Goal: Task Accomplishment & Management: Complete application form

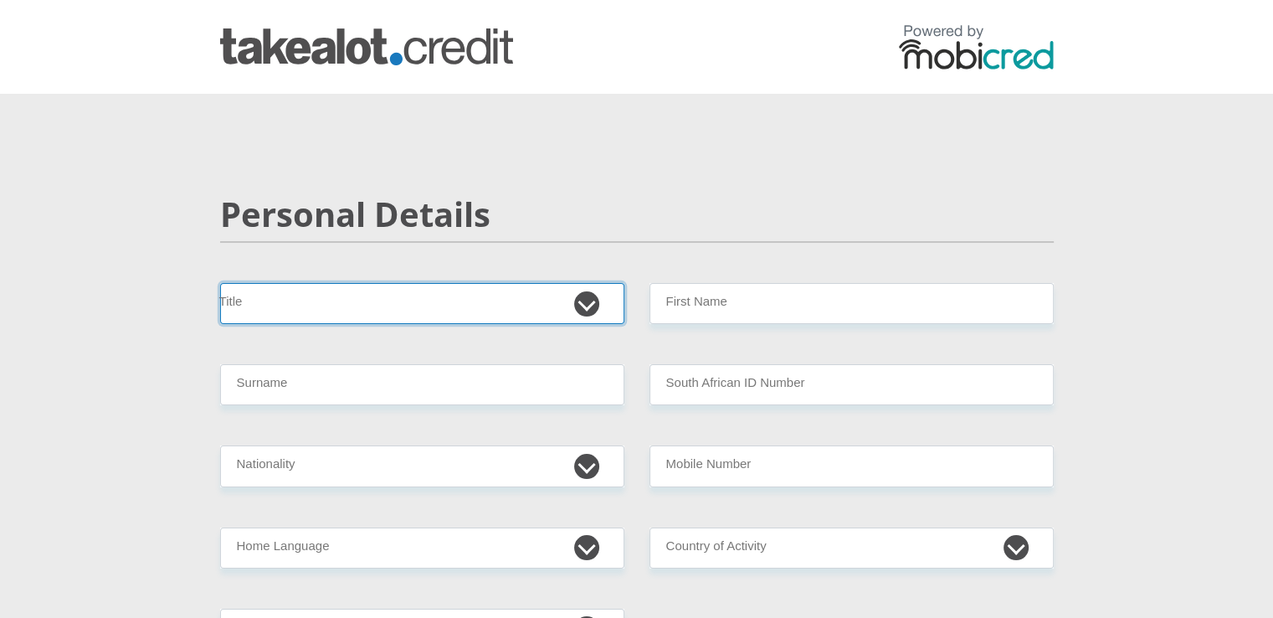
click at [347, 304] on select "Mr Ms Mrs Dr Other" at bounding box center [422, 303] width 404 height 41
select select "Mr"
click at [220, 283] on select "Mr Ms Mrs Dr Other" at bounding box center [422, 303] width 404 height 41
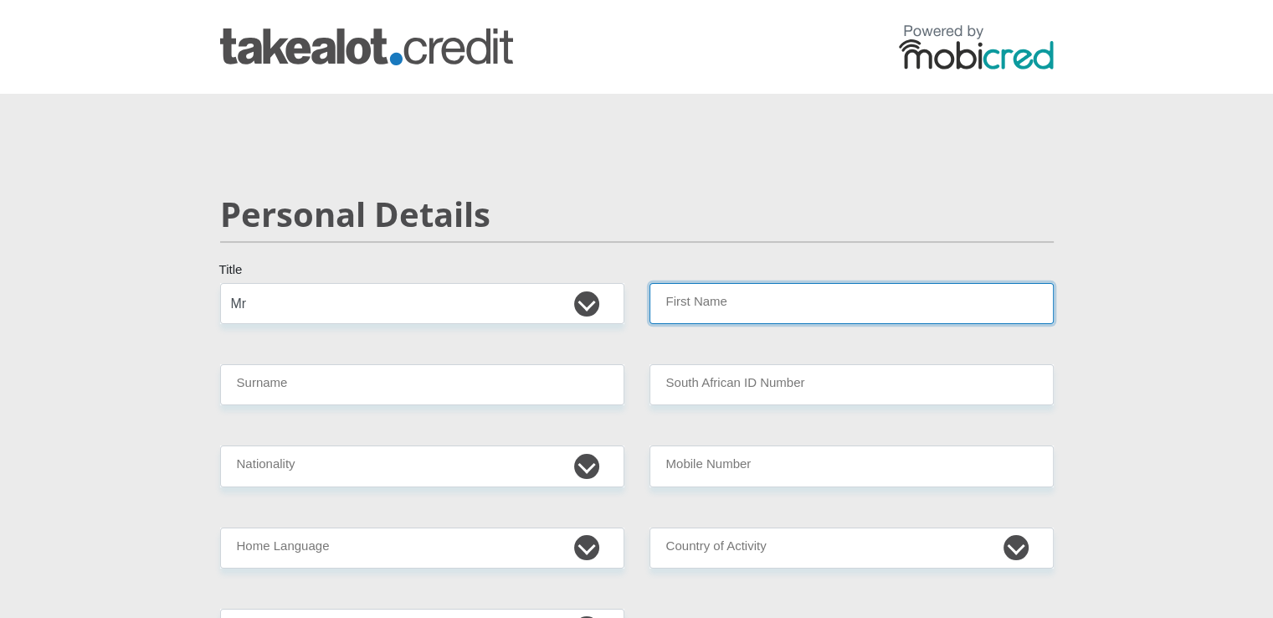
click at [748, 309] on input "First Name" at bounding box center [851, 303] width 404 height 41
type input "Leighton"
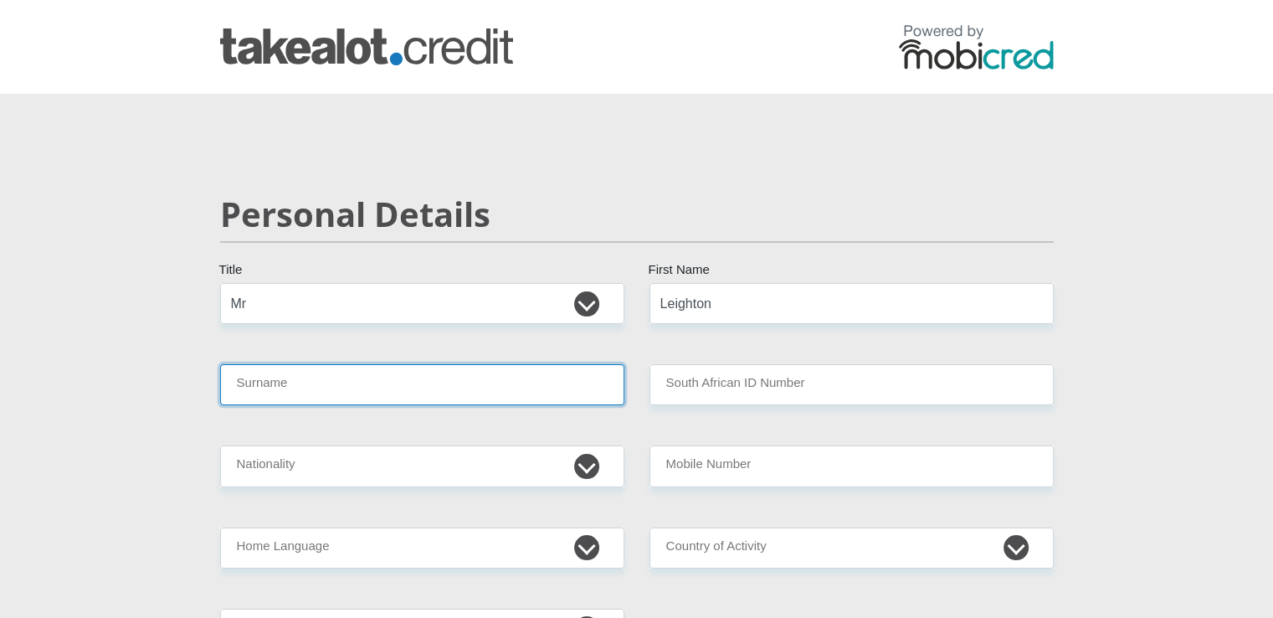
click at [388, 400] on input "Surname" at bounding box center [422, 384] width 404 height 41
type input "Africa"
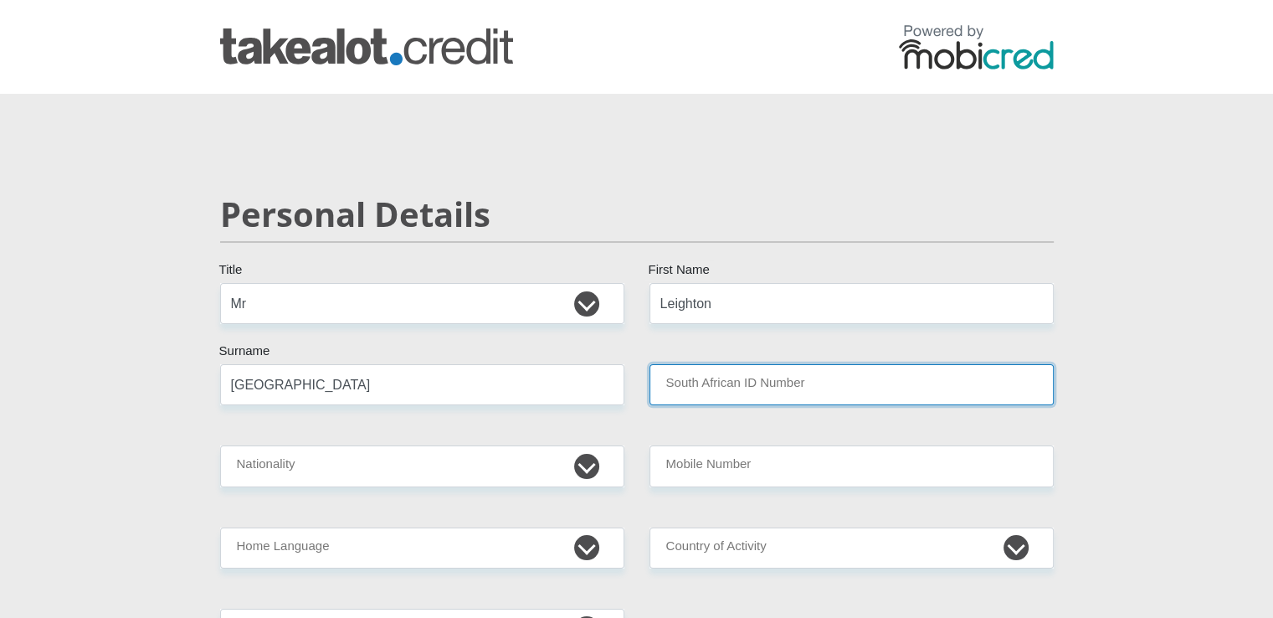
click at [802, 380] on input "South African ID Number" at bounding box center [851, 384] width 404 height 41
type input "0107235166082"
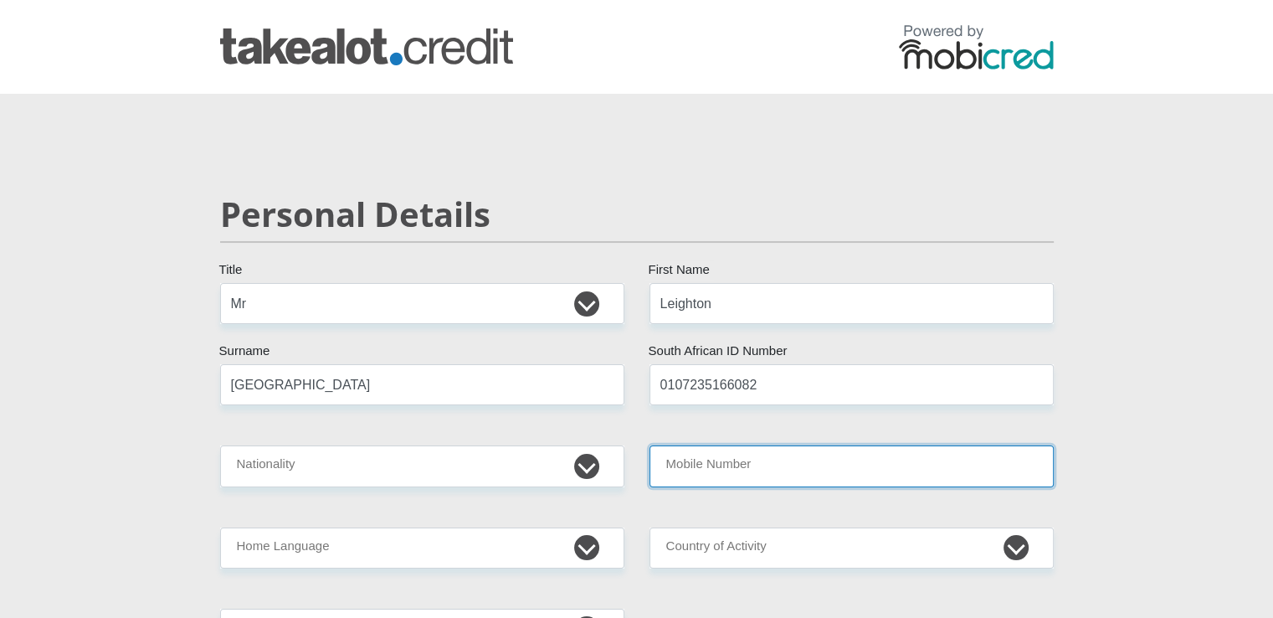
click at [752, 477] on input "Mobile Number" at bounding box center [851, 465] width 404 height 41
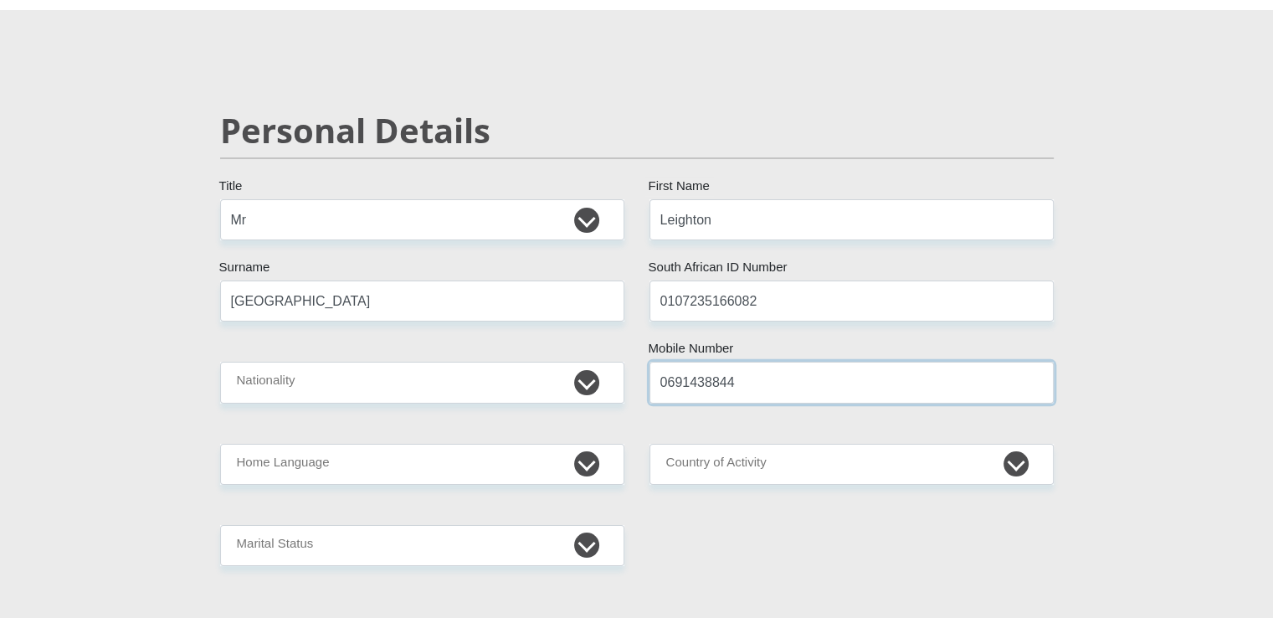
type input "0691438844"
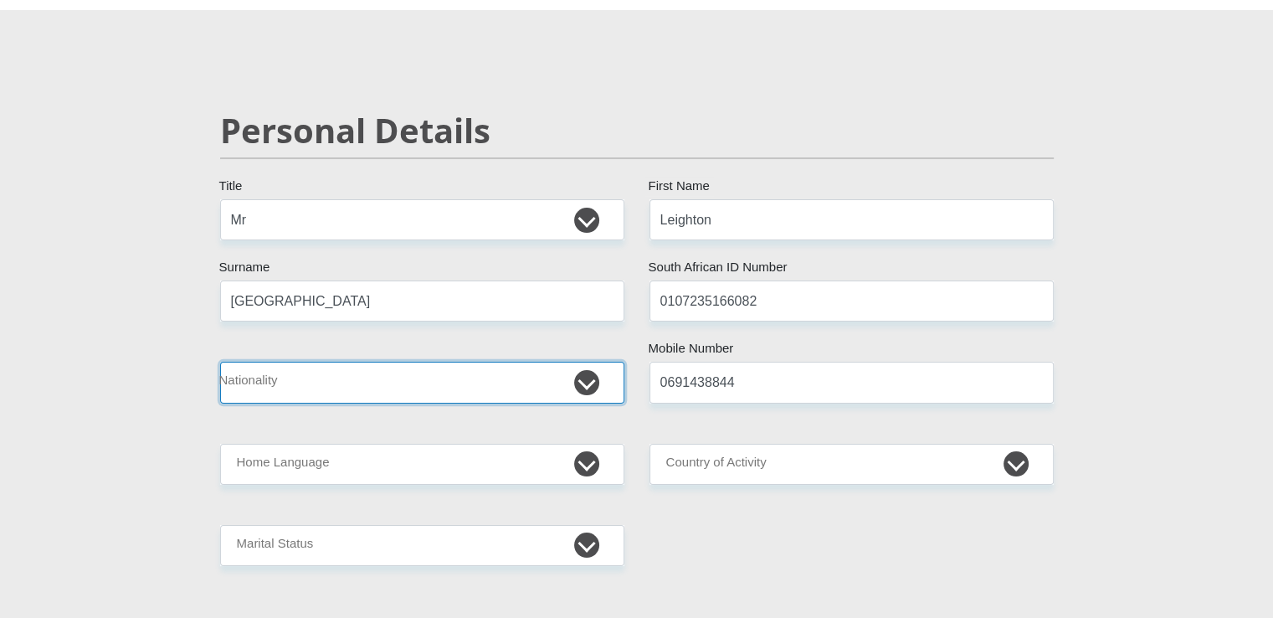
click at [311, 374] on select "South Africa Afghanistan Aland Islands Albania Algeria America Samoa American V…" at bounding box center [422, 382] width 404 height 41
select select "ZAF"
click at [220, 362] on select "South Africa Afghanistan Aland Islands Albania Algeria America Samoa American V…" at bounding box center [422, 382] width 404 height 41
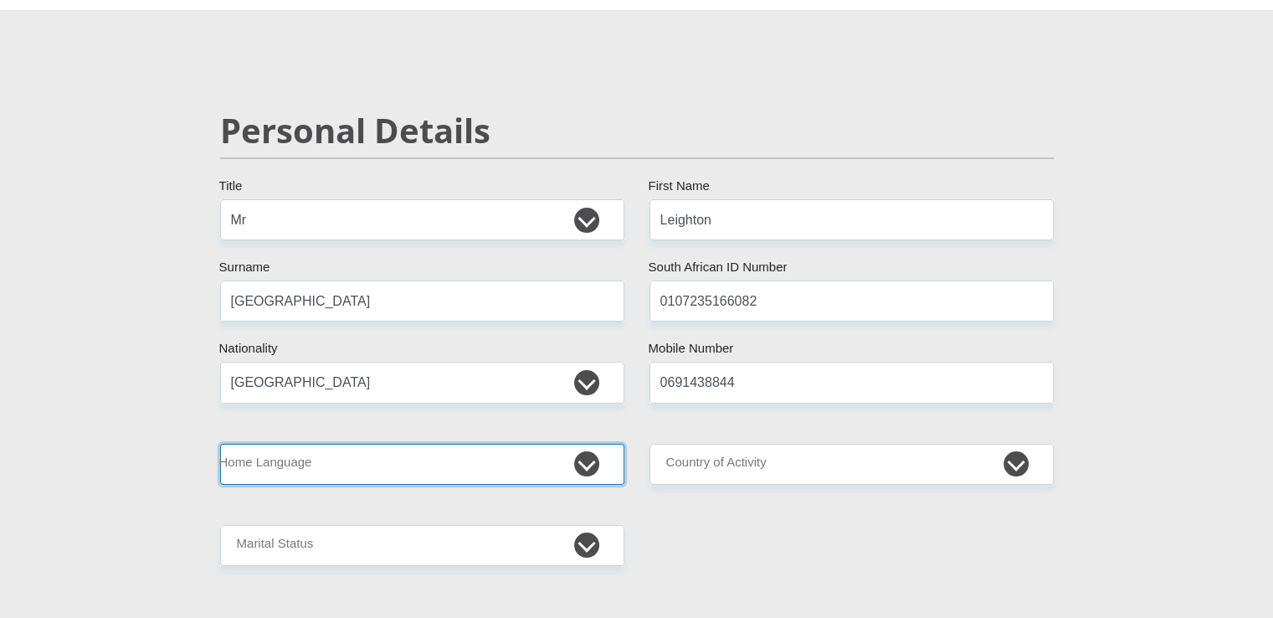
click at [332, 466] on select "Afrikaans English Sepedi South Ndebele Southern Sotho Swati Tsonga Tswana Venda…" at bounding box center [422, 464] width 404 height 41
select select "eng"
click at [220, 444] on select "Afrikaans English Sepedi South Ndebele Southern Sotho Swati Tsonga Tswana Venda…" at bounding box center [422, 464] width 404 height 41
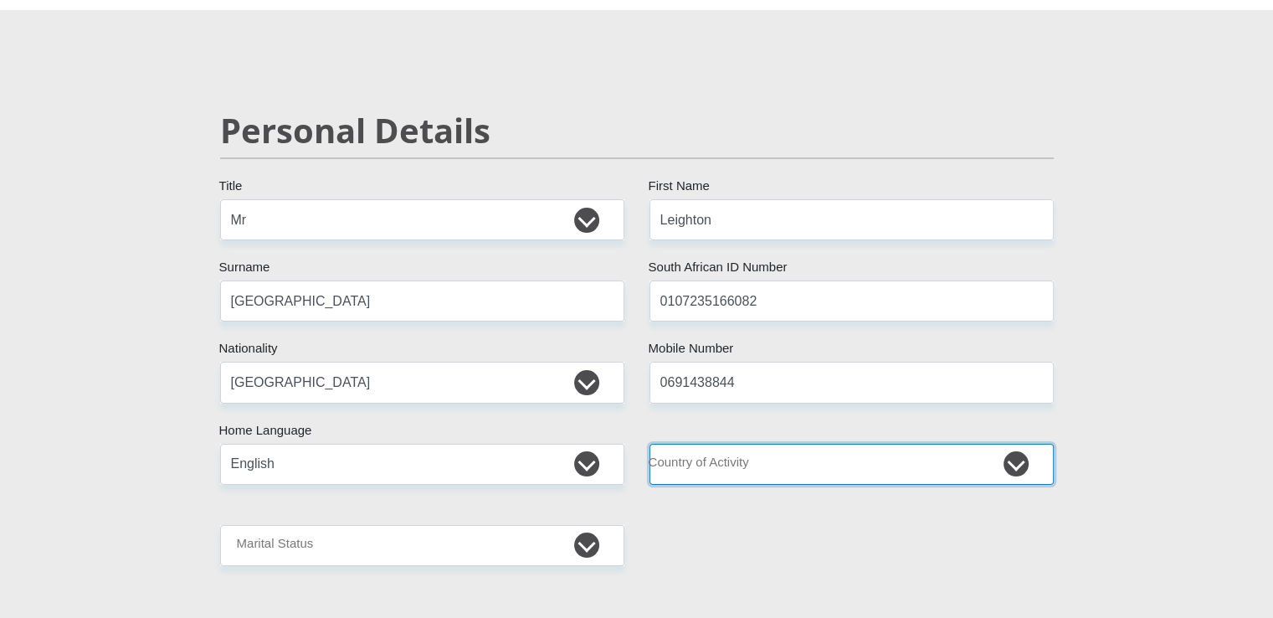
click at [834, 472] on select "South Africa Afghanistan Aland Islands Albania Algeria America Samoa American V…" at bounding box center [851, 464] width 404 height 41
select select "ZAF"
click at [649, 444] on select "South Africa Afghanistan Aland Islands Albania Algeria America Samoa American V…" at bounding box center [851, 464] width 404 height 41
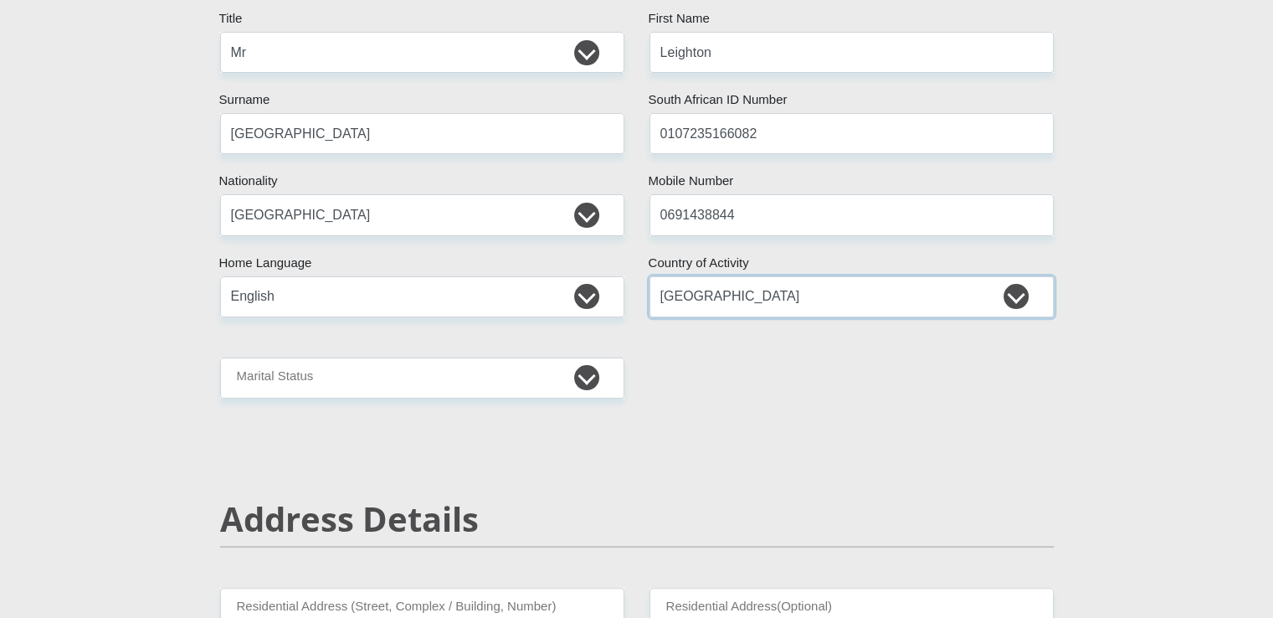
scroll to position [335, 0]
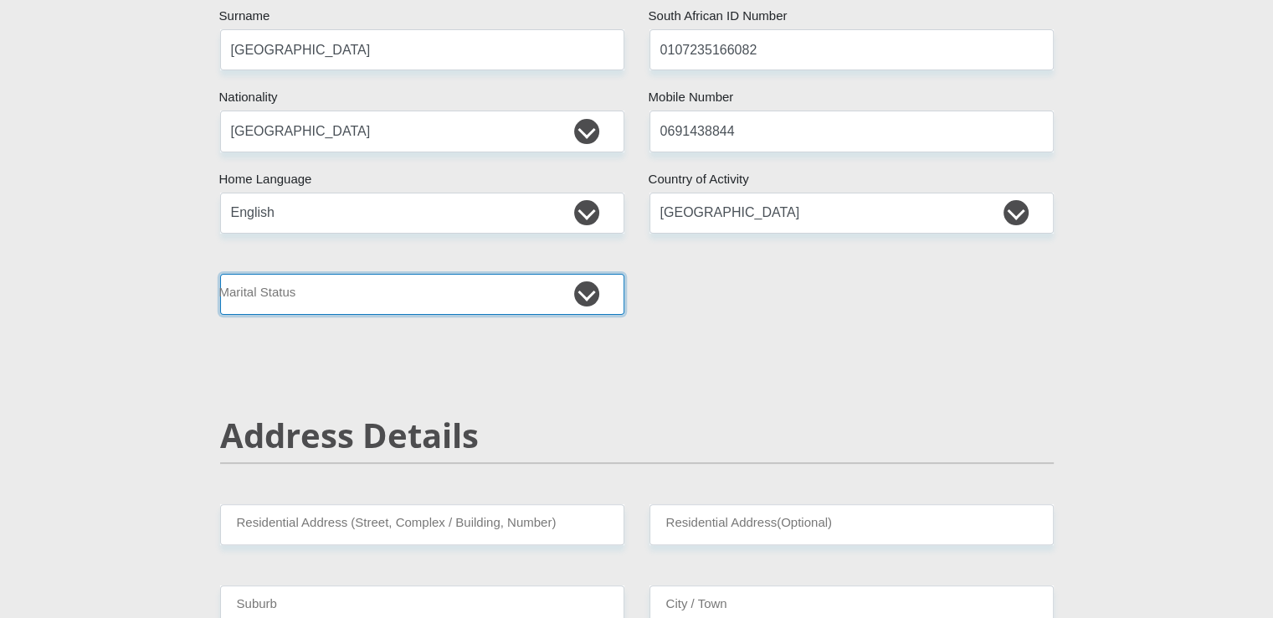
click at [418, 312] on select "Married ANC Single Divorced Widowed Married COP or Customary Law" at bounding box center [422, 294] width 404 height 41
select select "2"
click at [220, 274] on select "Married ANC Single Divorced Widowed Married COP or Customary Law" at bounding box center [422, 294] width 404 height 41
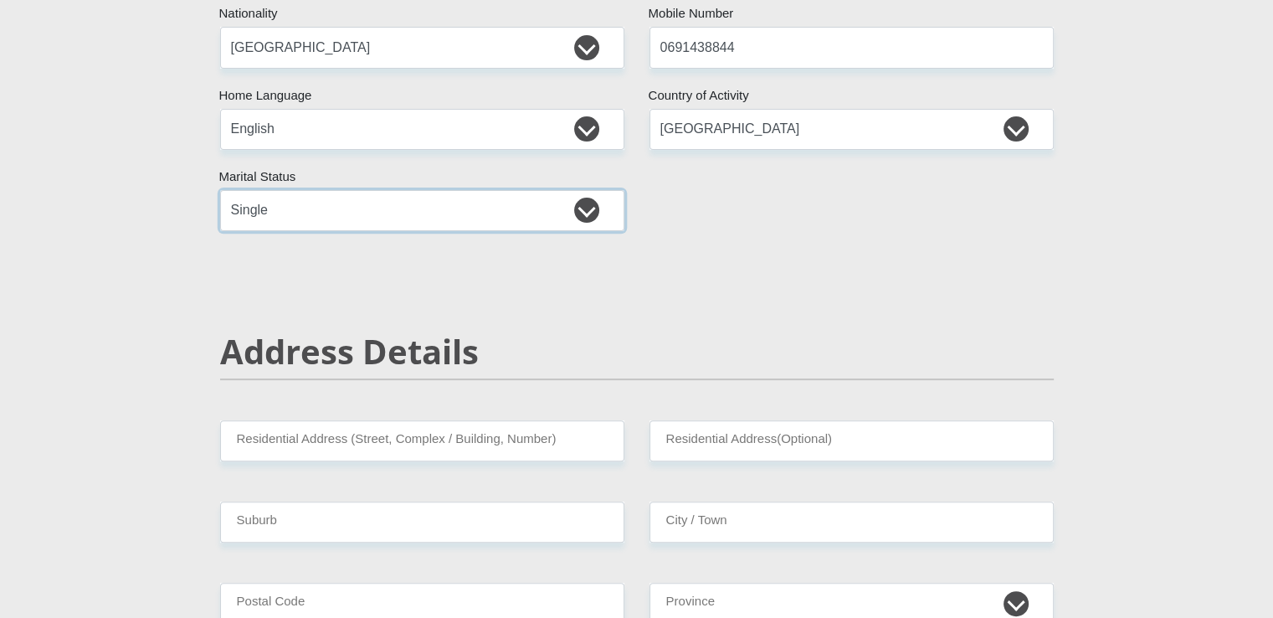
scroll to position [586, 0]
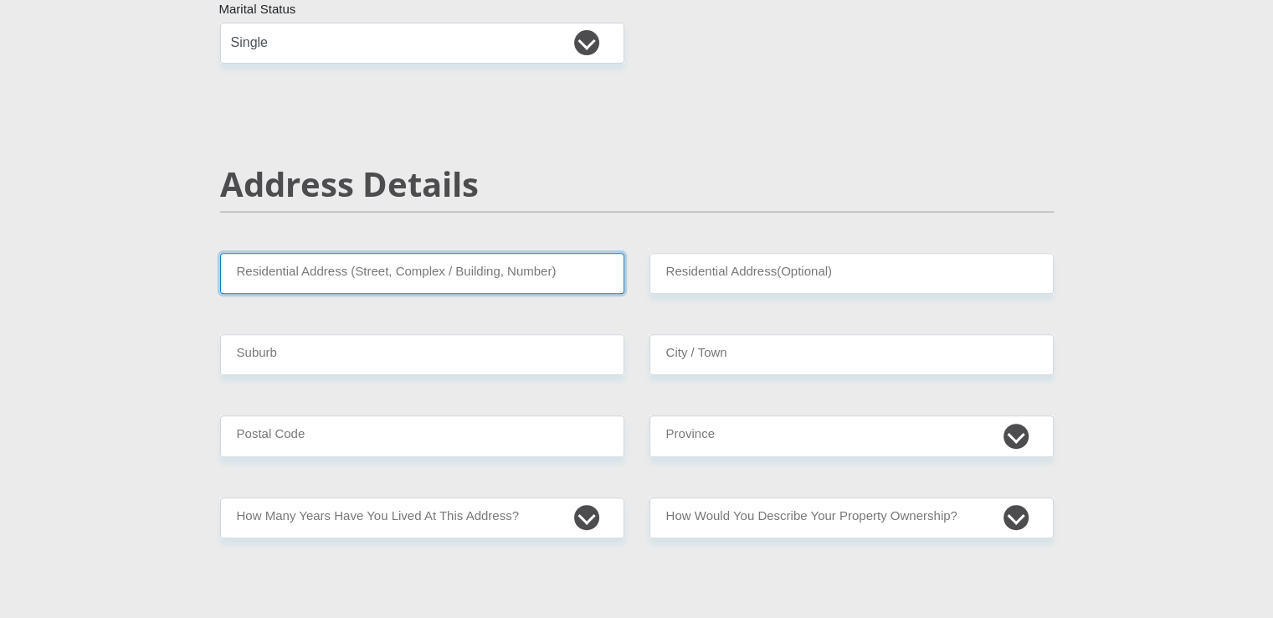
click at [405, 272] on input "Residential Address (Street, Complex / Building, Number)" at bounding box center [422, 273] width 404 height 41
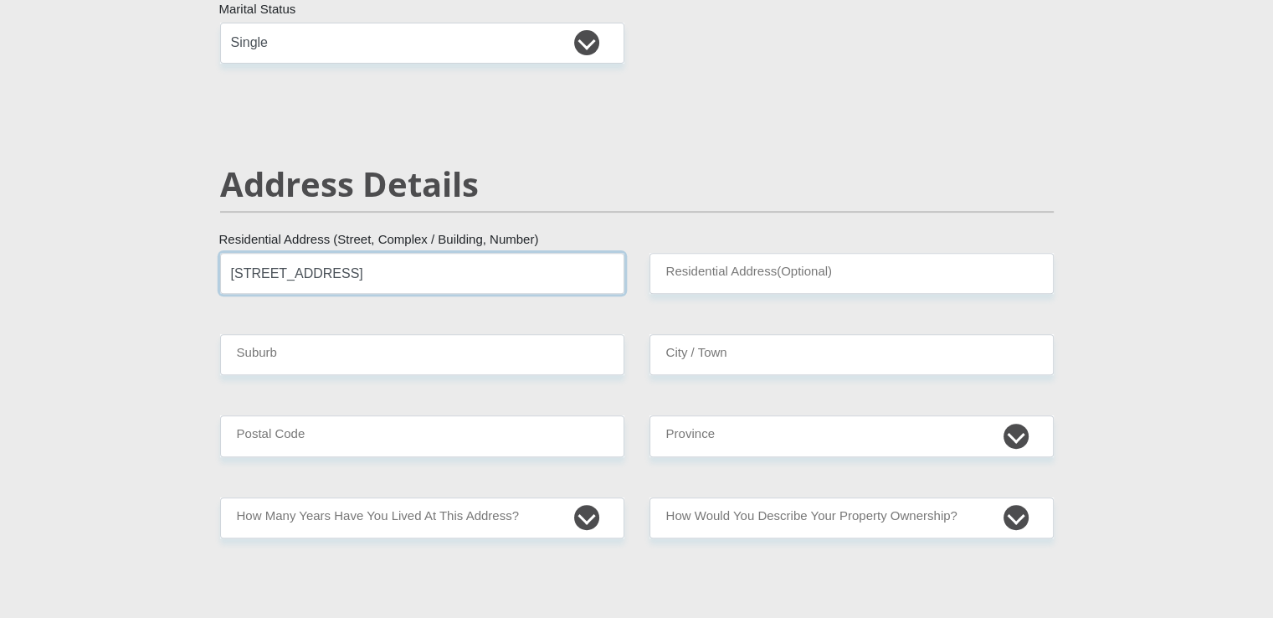
type input "272 5th Ave"
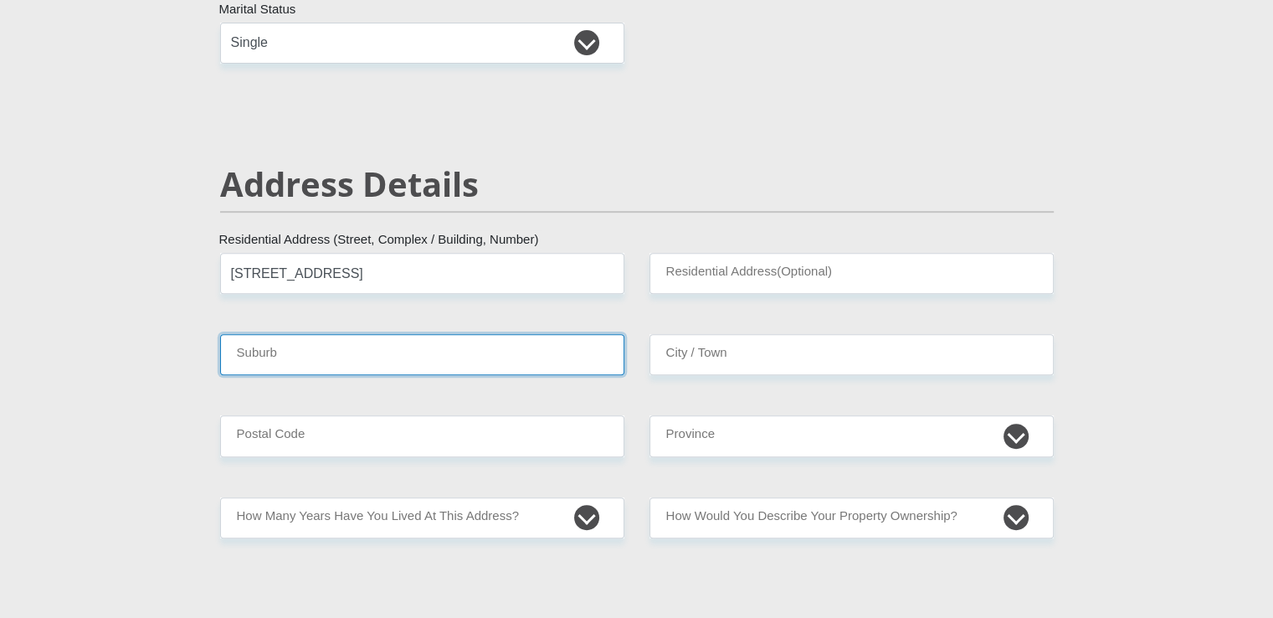
click at [362, 346] on input "Suburb" at bounding box center [422, 354] width 404 height 41
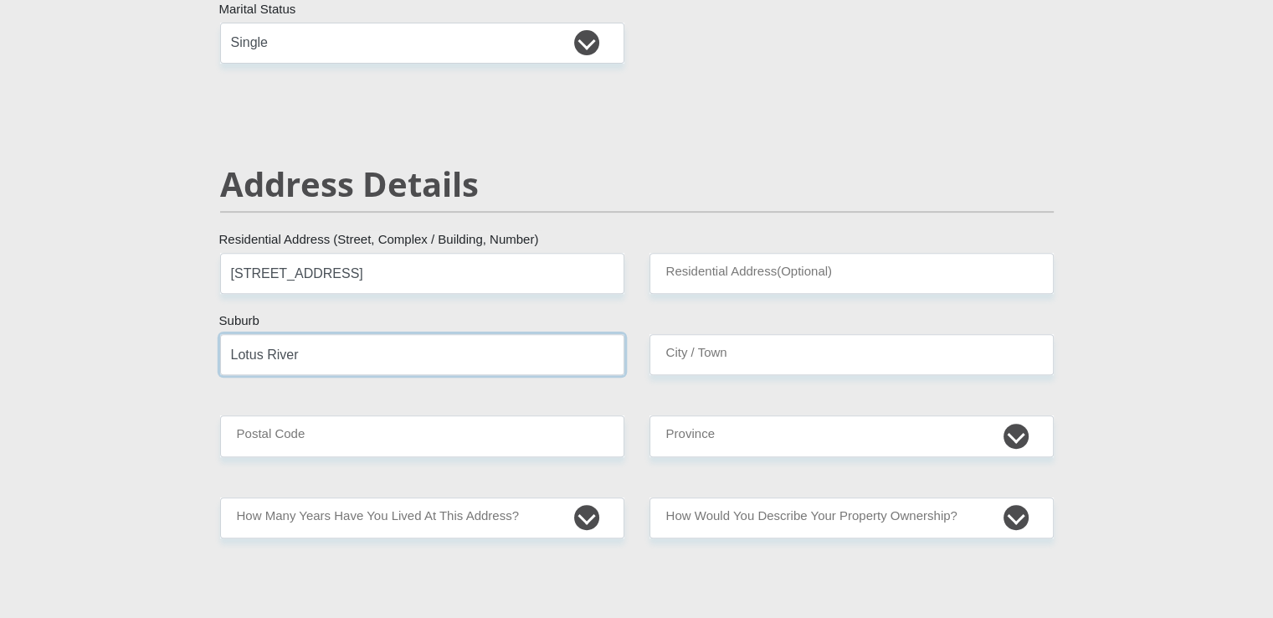
type input "Lotus River"
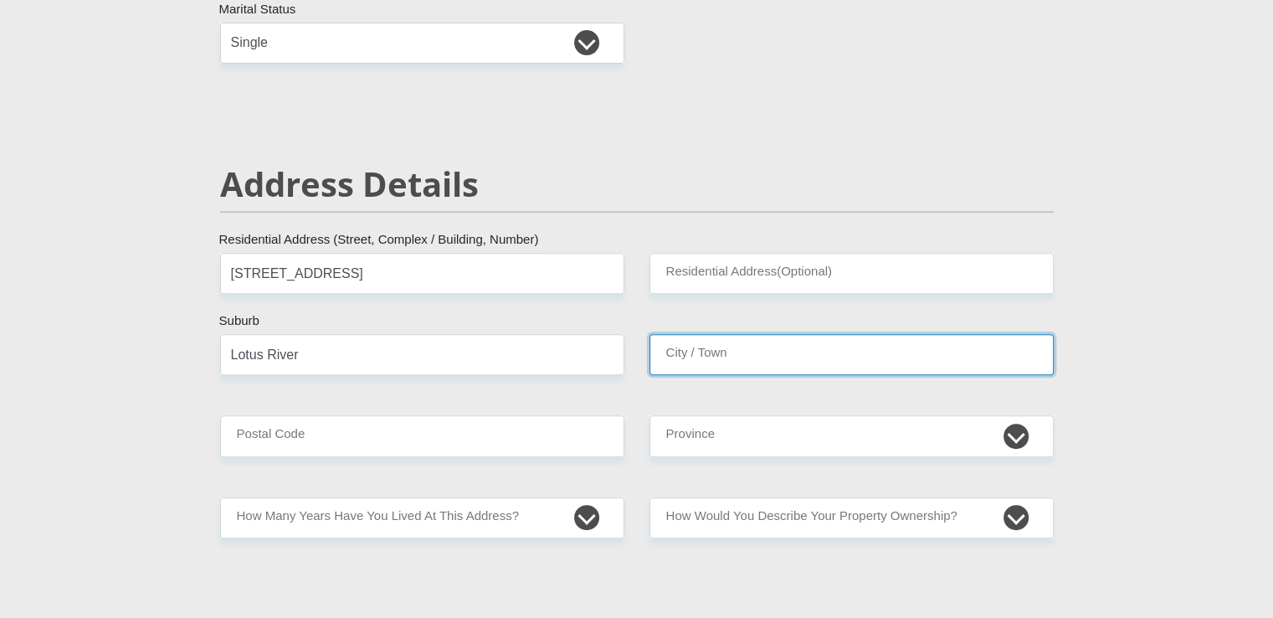
click at [795, 352] on input "City / Town" at bounding box center [851, 354] width 404 height 41
type input "Cape Town"
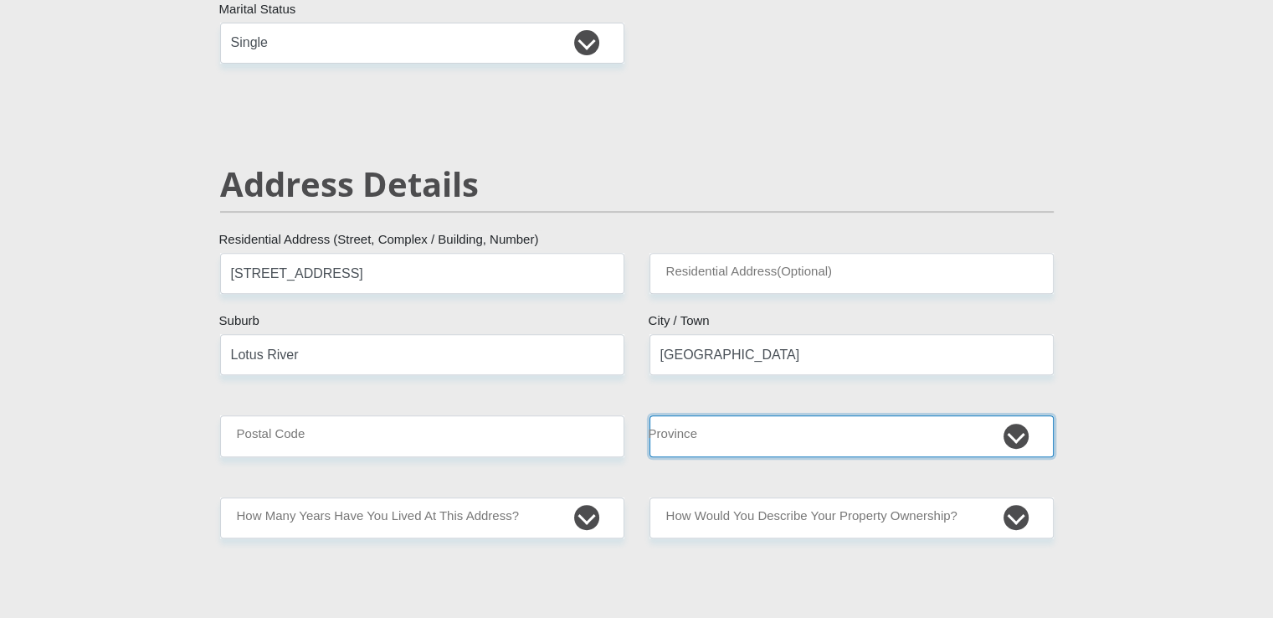
click at [760, 433] on select "Eastern Cape Free State Gauteng KwaZulu-Natal Limpopo Mpumalanga Northern Cape …" at bounding box center [851, 435] width 404 height 41
select select "Western Cape"
click at [649, 415] on select "Eastern Cape Free State Gauteng KwaZulu-Natal Limpopo Mpumalanga Northern Cape …" at bounding box center [851, 435] width 404 height 41
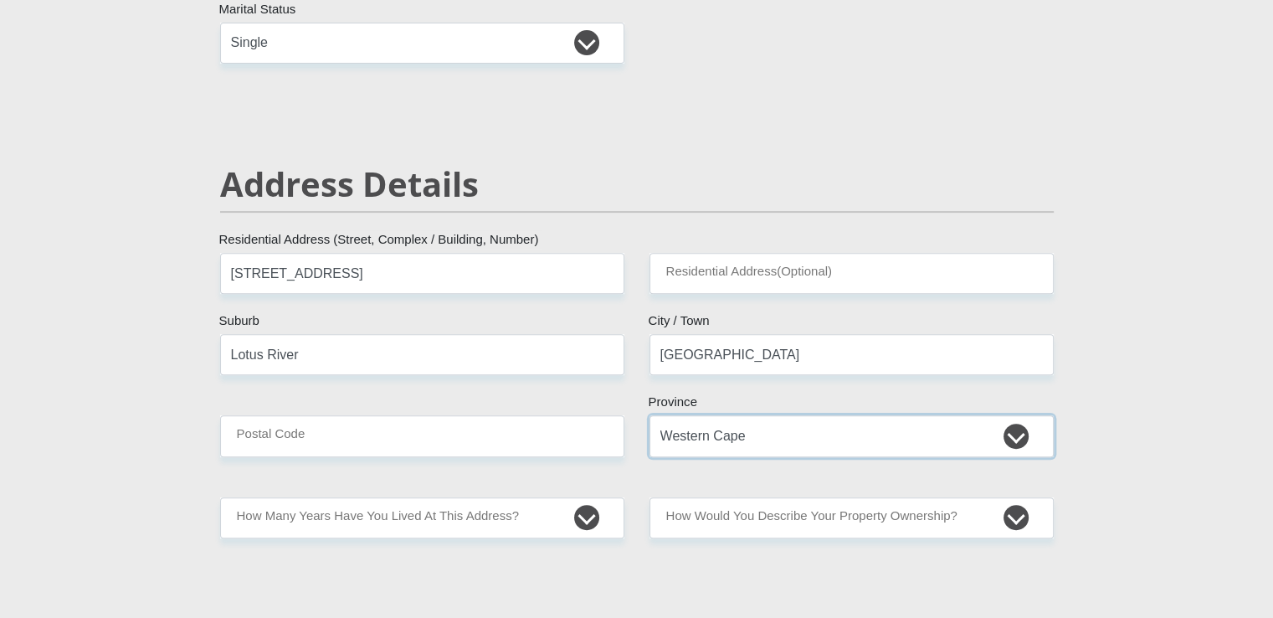
click at [649, 415] on select "Eastern Cape Free State Gauteng KwaZulu-Natal Limpopo Mpumalanga Northern Cape …" at bounding box center [851, 435] width 404 height 41
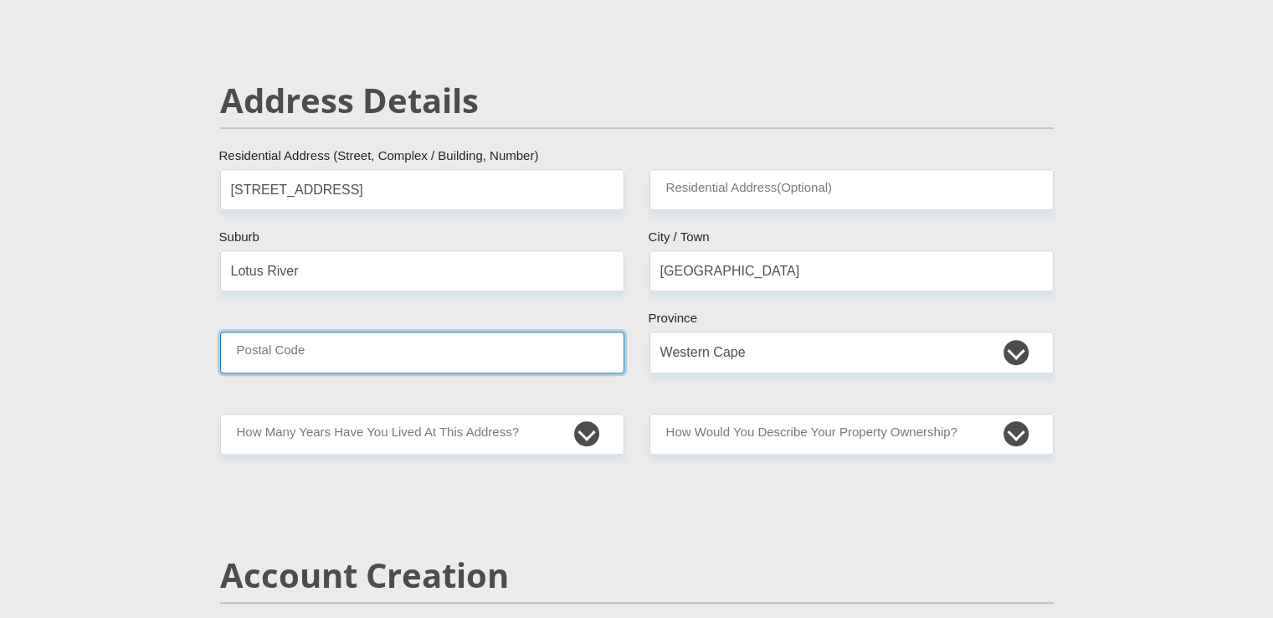
click at [409, 359] on input "Postal Code" at bounding box center [422, 351] width 404 height 41
drag, startPoint x: 269, startPoint y: 342, endPoint x: 205, endPoint y: 331, distance: 65.5
type input "7800"
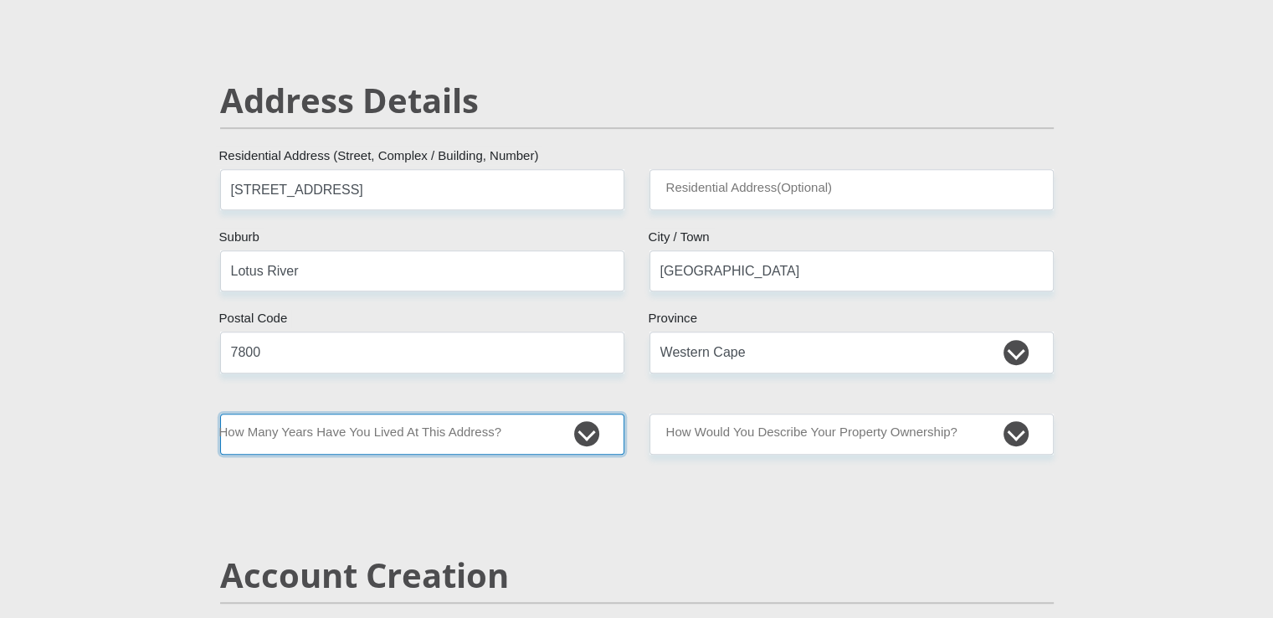
click at [475, 428] on select "less than 1 year 1-3 years 3-5 years 5+ years" at bounding box center [422, 433] width 404 height 41
select select "5"
click at [220, 413] on select "less than 1 year 1-3 years 3-5 years 5+ years" at bounding box center [422, 433] width 404 height 41
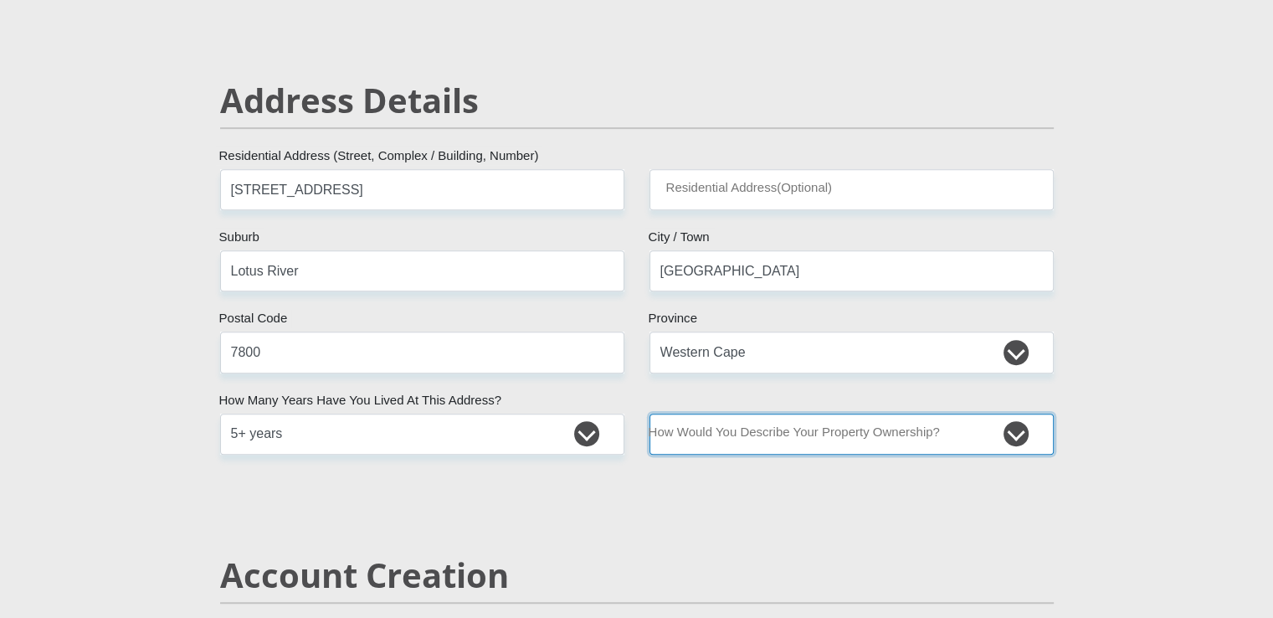
click at [839, 441] on select "Owned Rented Family Owned Company Dwelling" at bounding box center [851, 433] width 404 height 41
select select "parents"
click at [649, 413] on select "Owned Rented Family Owned Company Dwelling" at bounding box center [851, 433] width 404 height 41
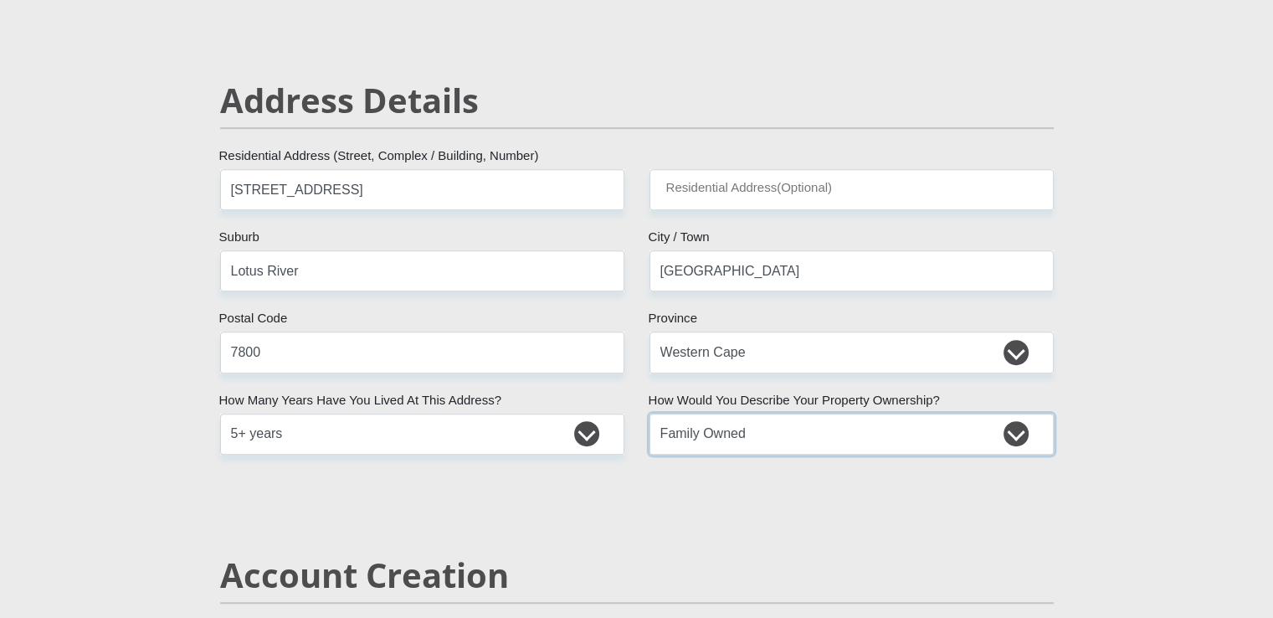
scroll to position [1004, 0]
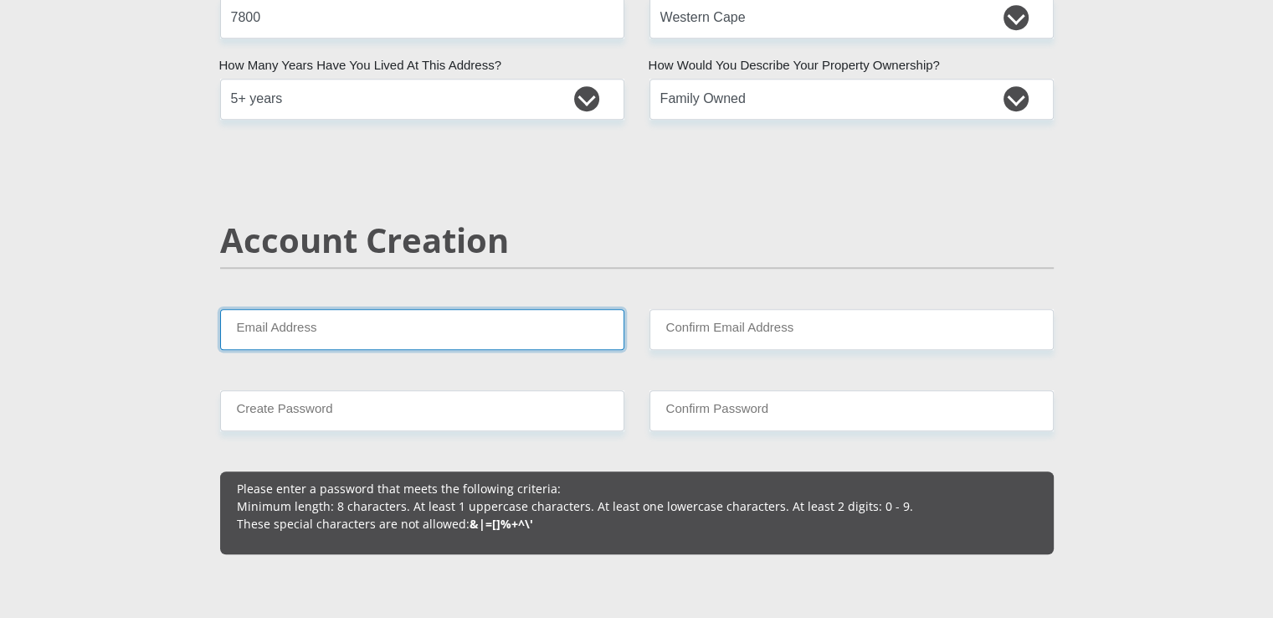
click at [360, 333] on input "Email Address" at bounding box center [422, 329] width 404 height 41
click at [331, 347] on input "Email Address" at bounding box center [422, 329] width 404 height 41
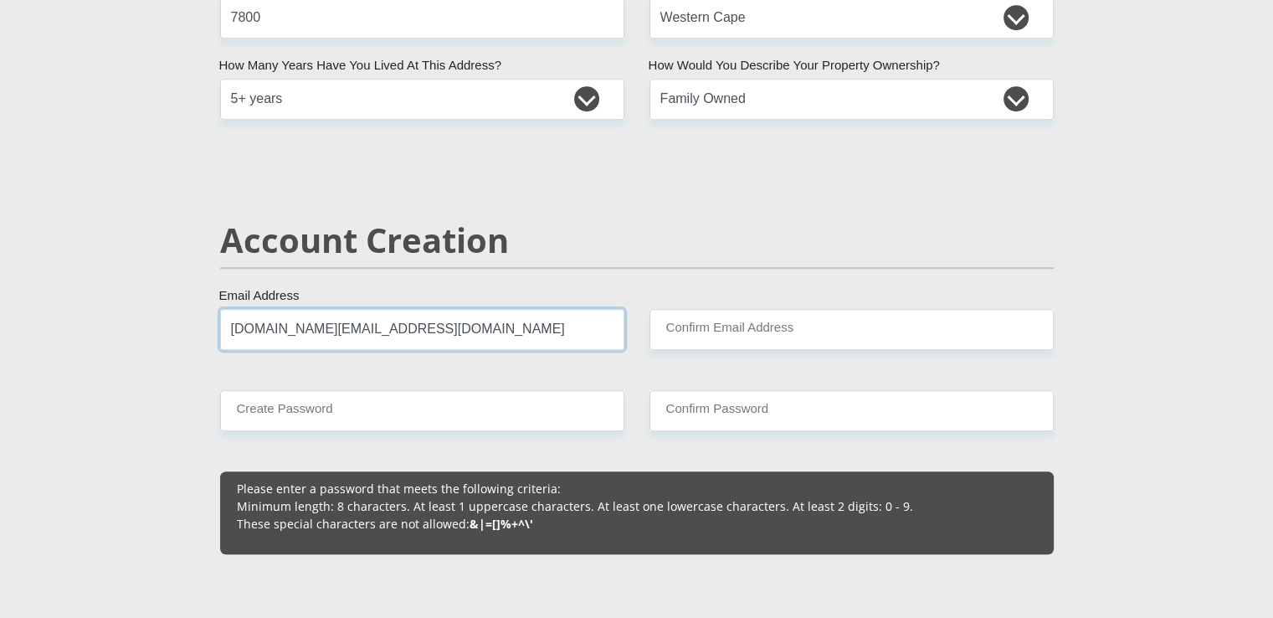
drag, startPoint x: 297, startPoint y: 310, endPoint x: 321, endPoint y: 289, distance: 31.4
type input "leightonj.sa@gmail.com"
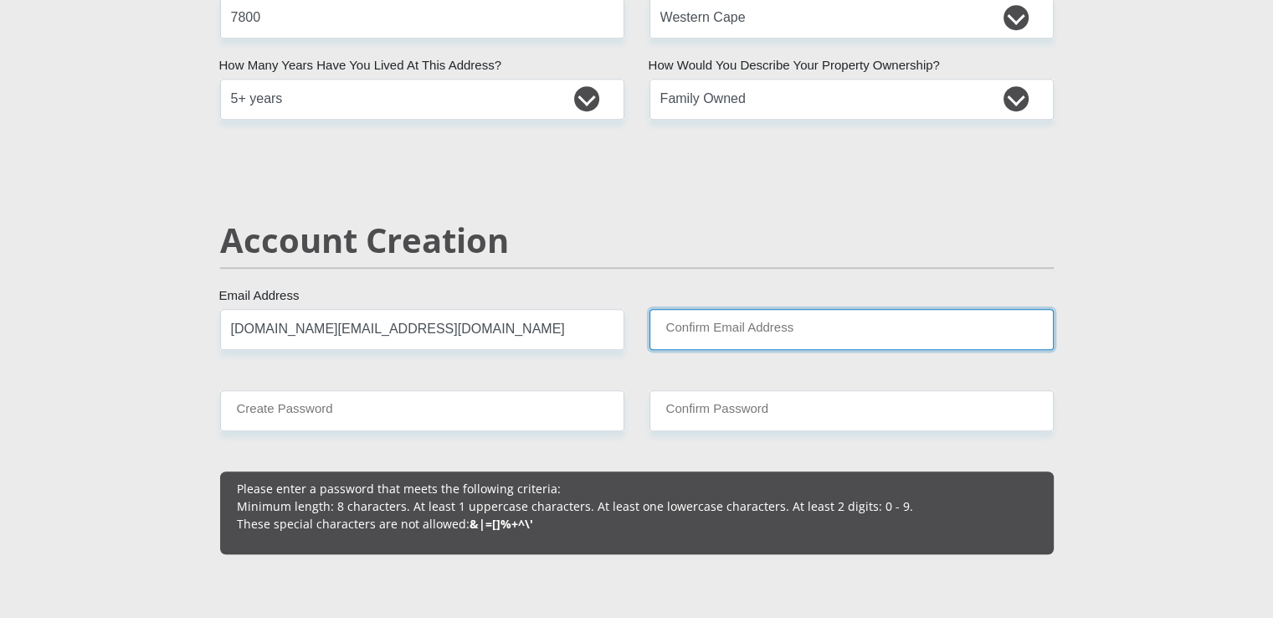
click at [905, 331] on input "Confirm Email Address" at bounding box center [851, 329] width 404 height 41
paste input "leightonj.sa@gmail.com"
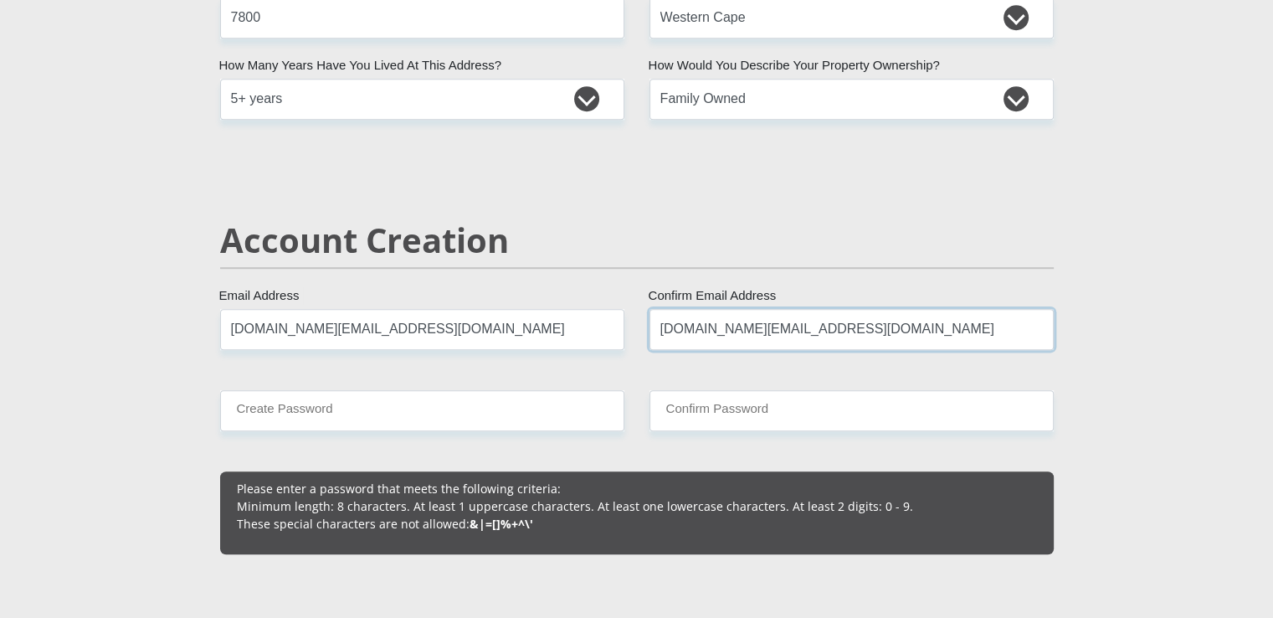
type input "leightonj.sa@gmail.com"
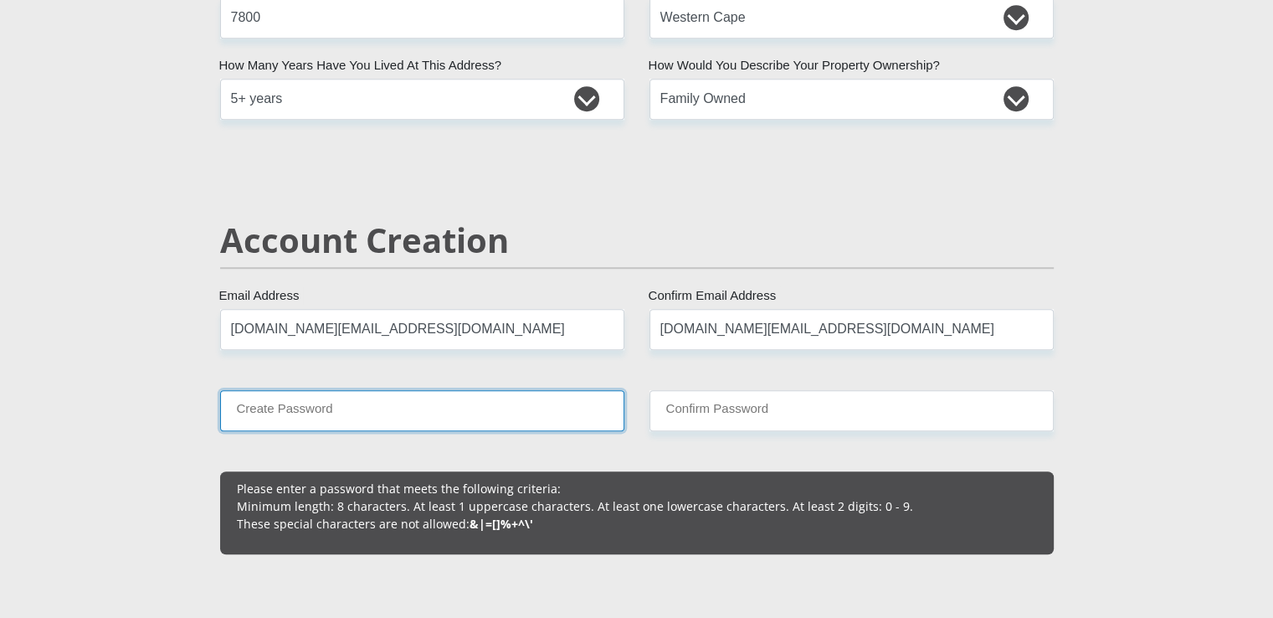
click at [291, 409] on input "Create Password" at bounding box center [422, 410] width 404 height 41
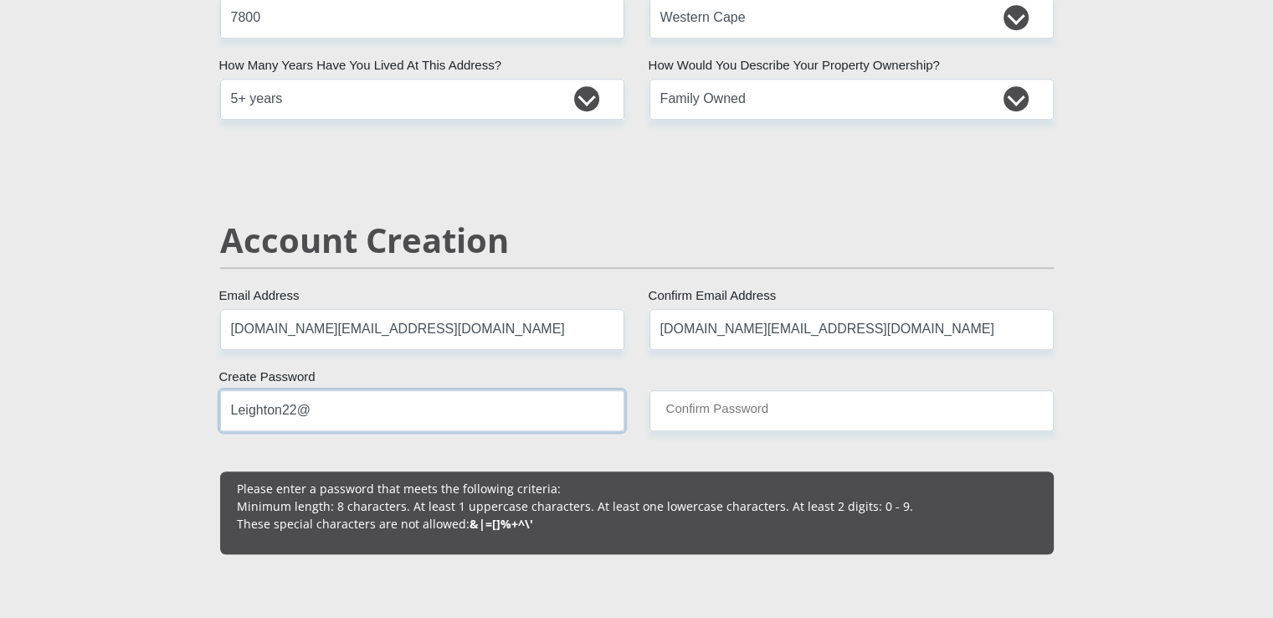
drag, startPoint x: 352, startPoint y: 419, endPoint x: 263, endPoint y: 420, distance: 89.5
type input "Leighton22@"
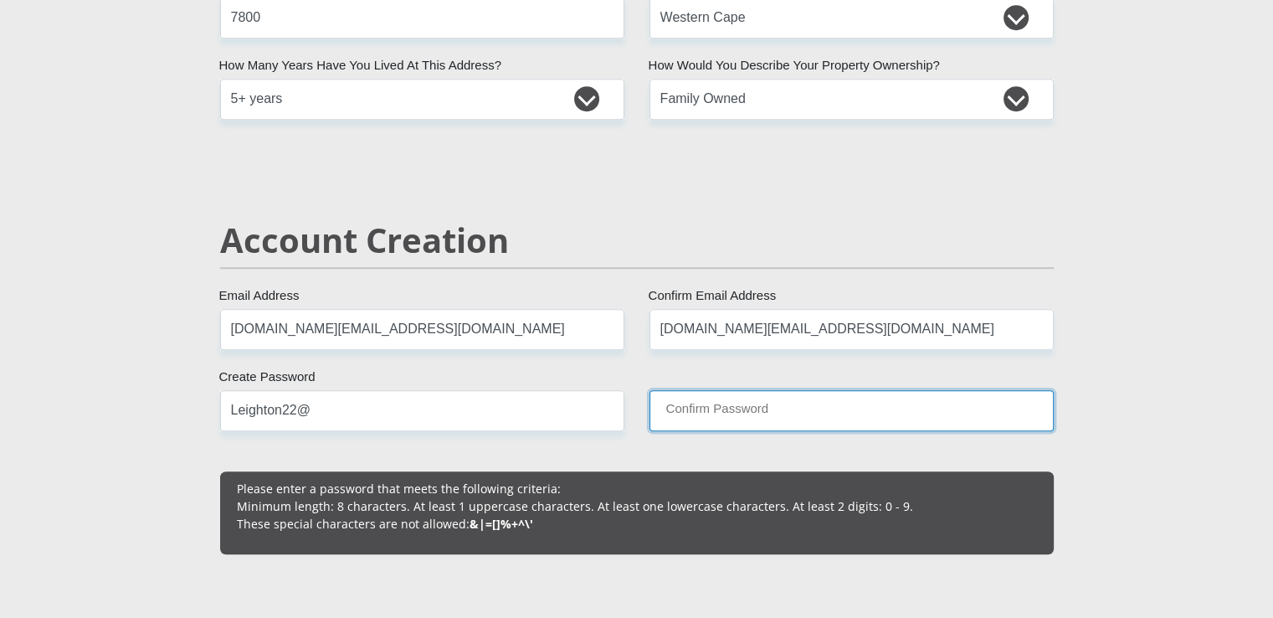
click at [907, 423] on input "Confirm Password" at bounding box center [851, 410] width 404 height 41
paste input "Leighton22@"
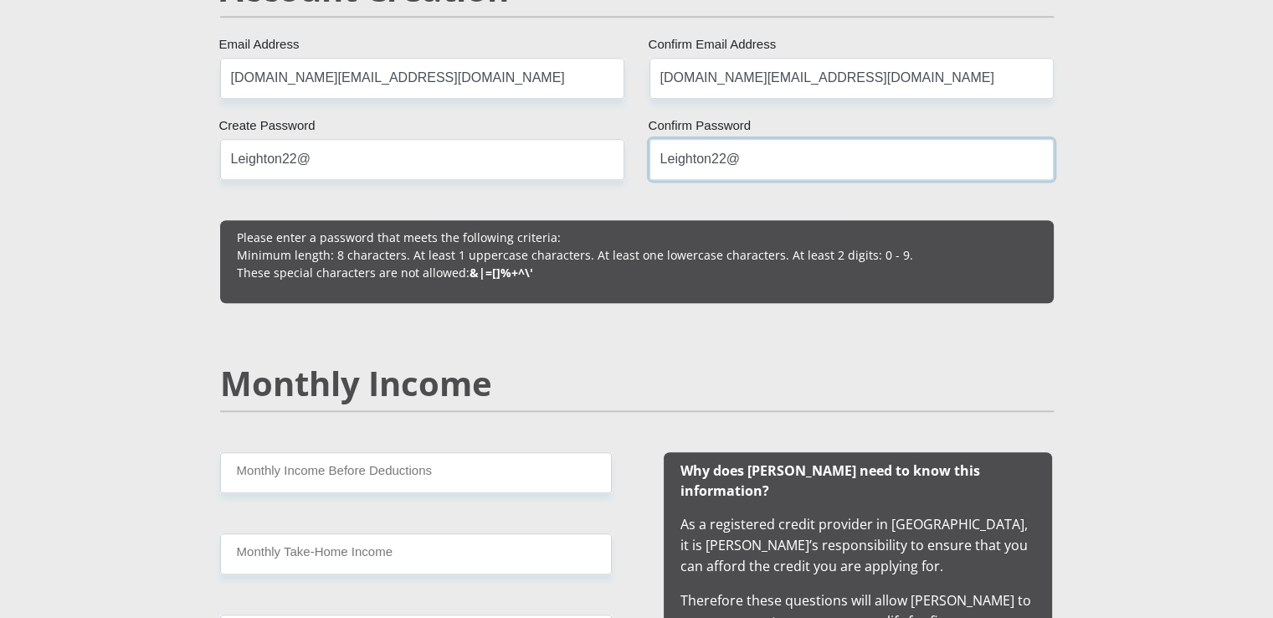
scroll to position [1339, 0]
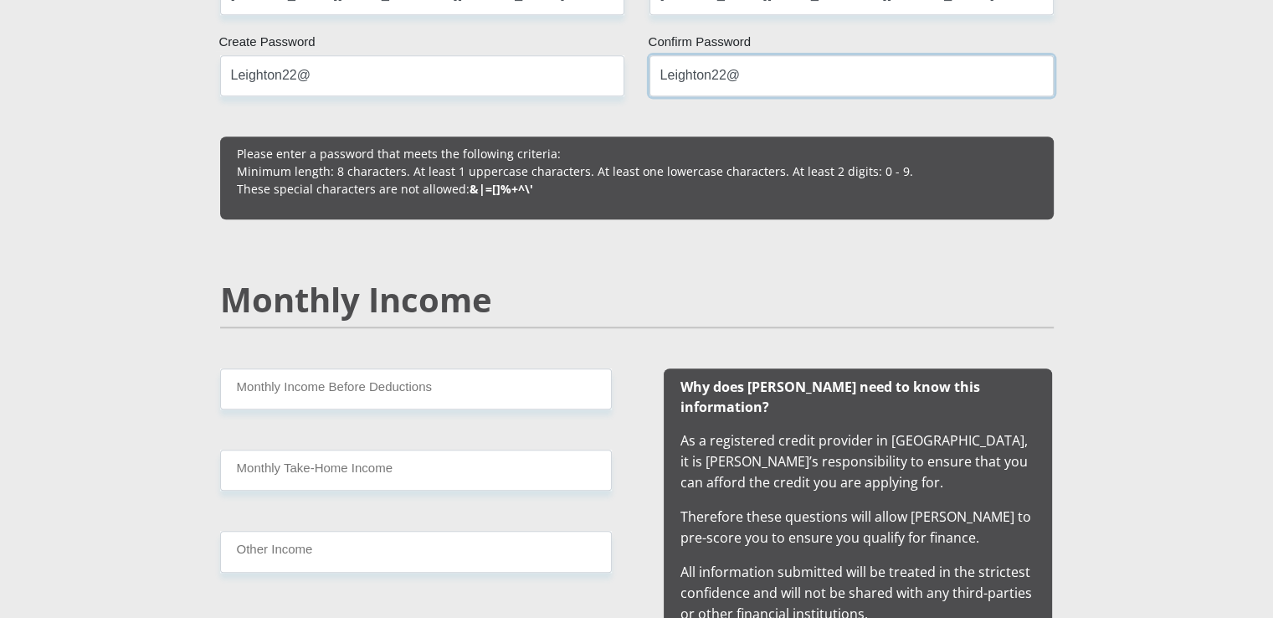
type input "Leighton22@"
click at [271, 384] on input "Monthly Income Before Deductions" at bounding box center [416, 388] width 392 height 41
drag, startPoint x: 245, startPoint y: 389, endPoint x: 295, endPoint y: 409, distance: 53.3
click at [247, 389] on input "28000" at bounding box center [416, 388] width 392 height 41
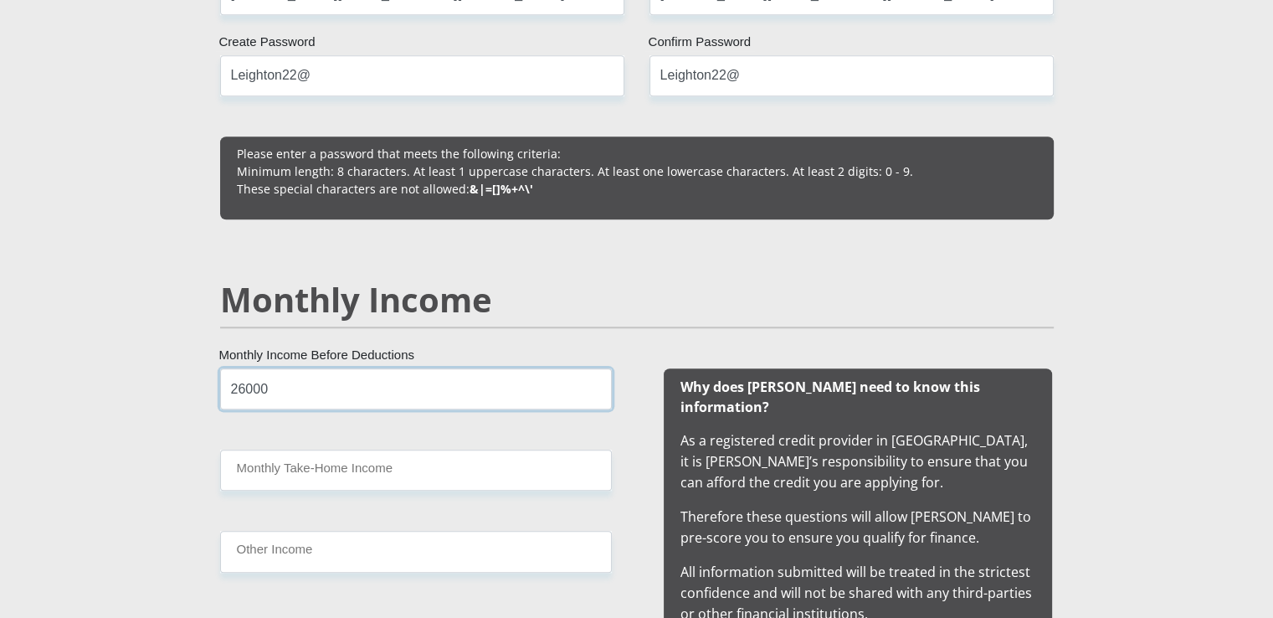
scroll to position [1423, 0]
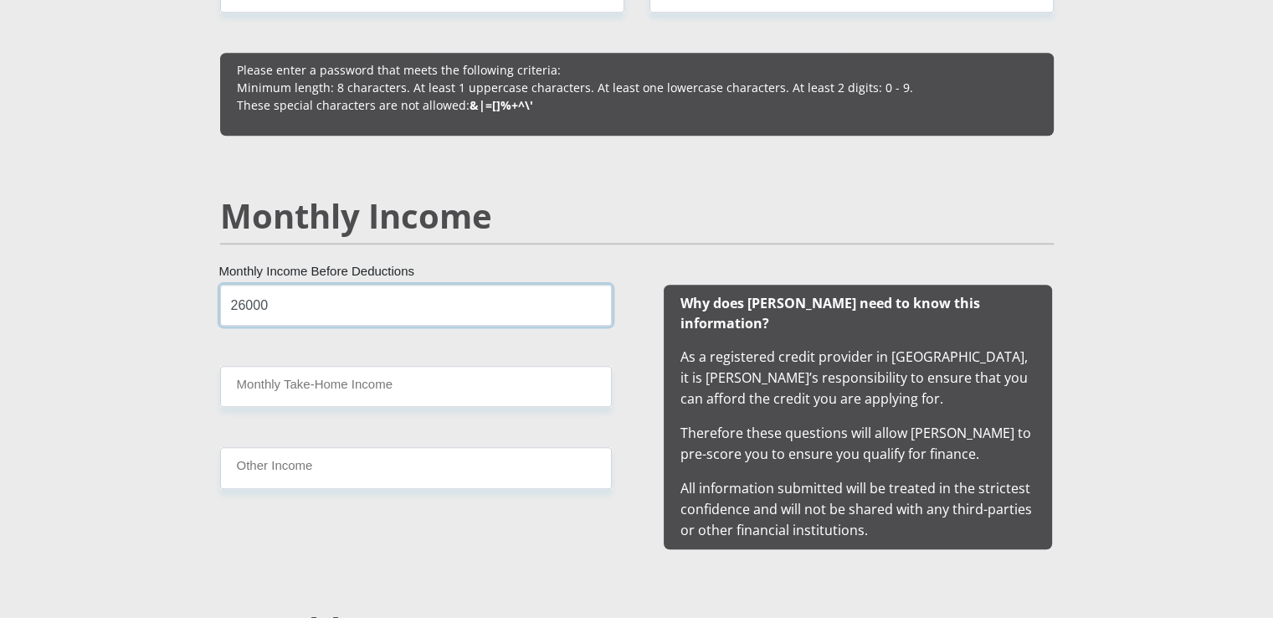
type input "26000"
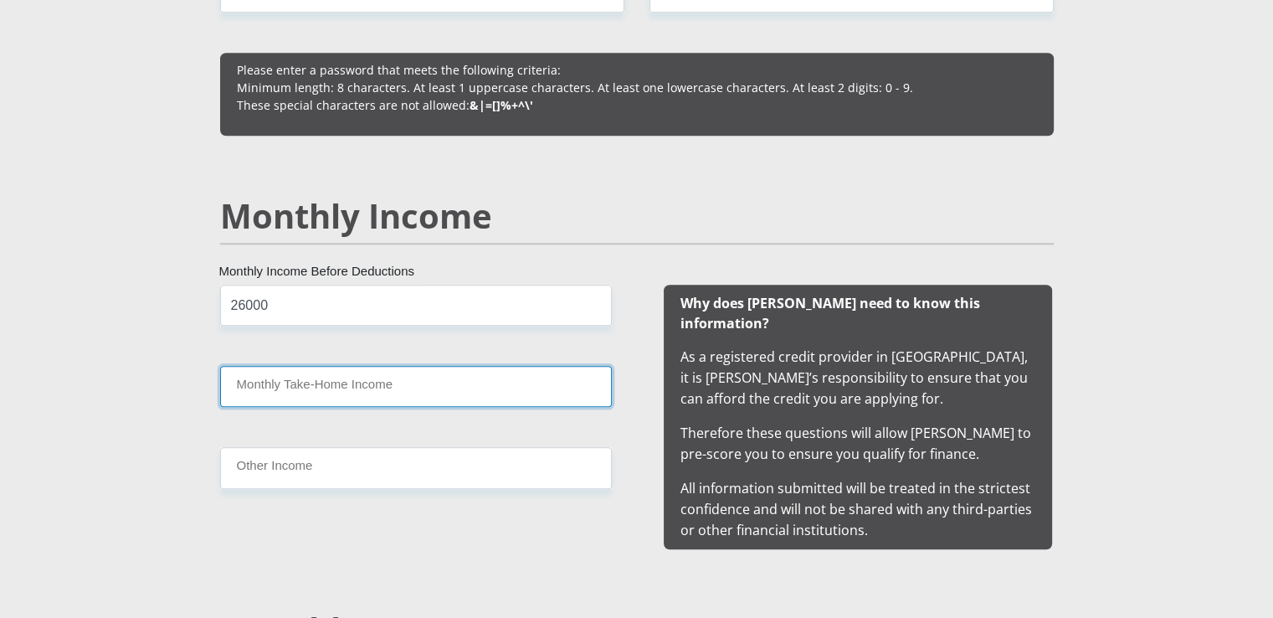
click at [380, 377] on input "Monthly Take-Home Income" at bounding box center [416, 386] width 392 height 41
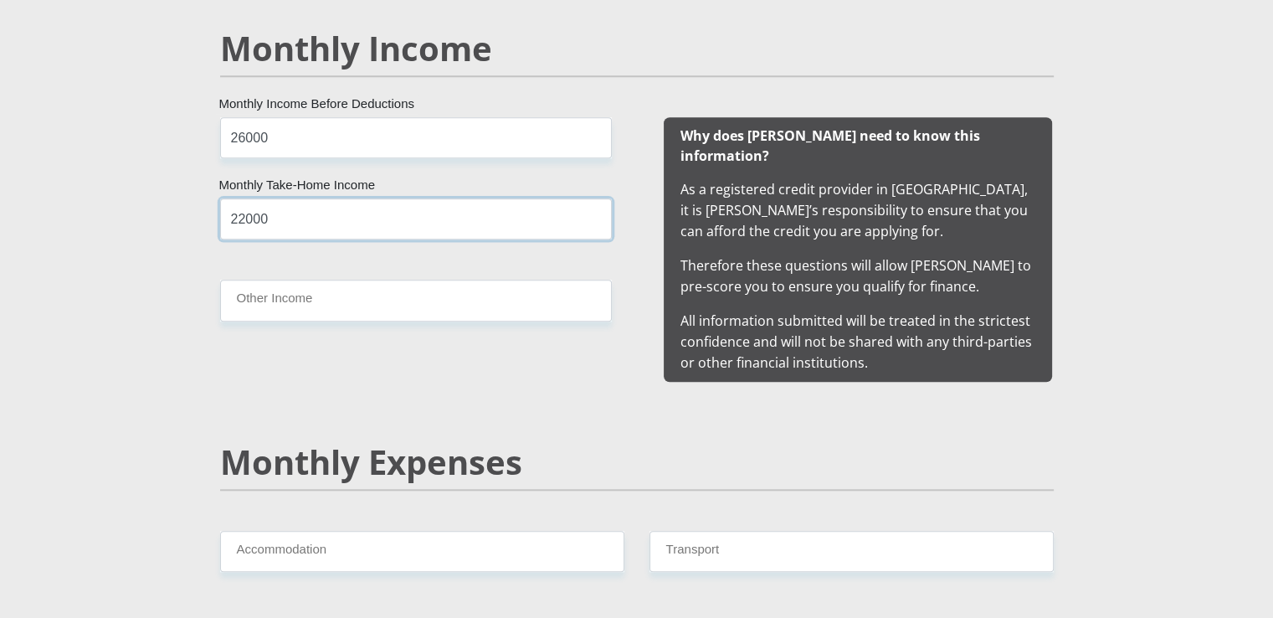
type input "22000"
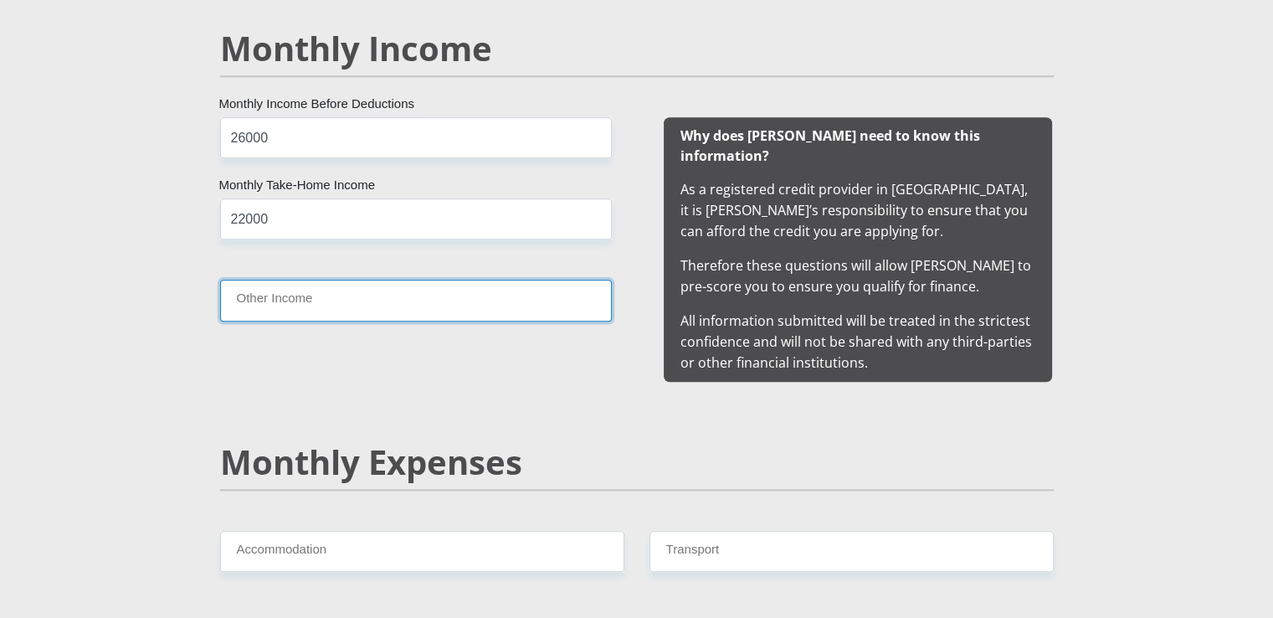
click at [315, 297] on input "Other Income" at bounding box center [416, 300] width 392 height 41
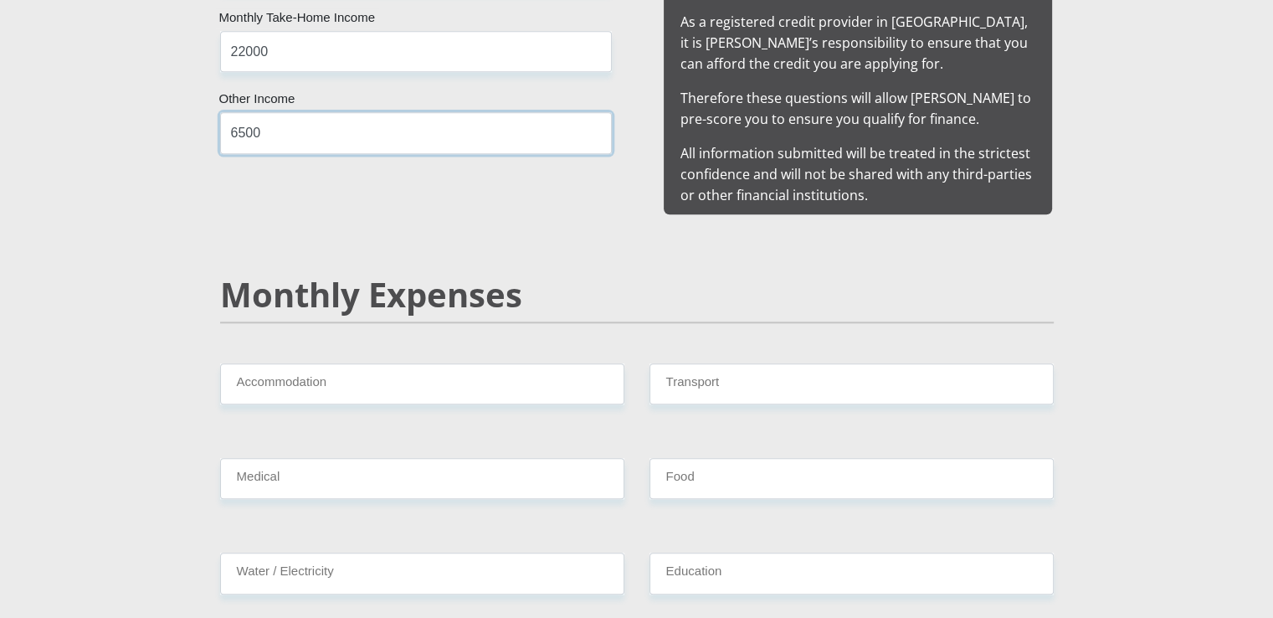
scroll to position [1841, 0]
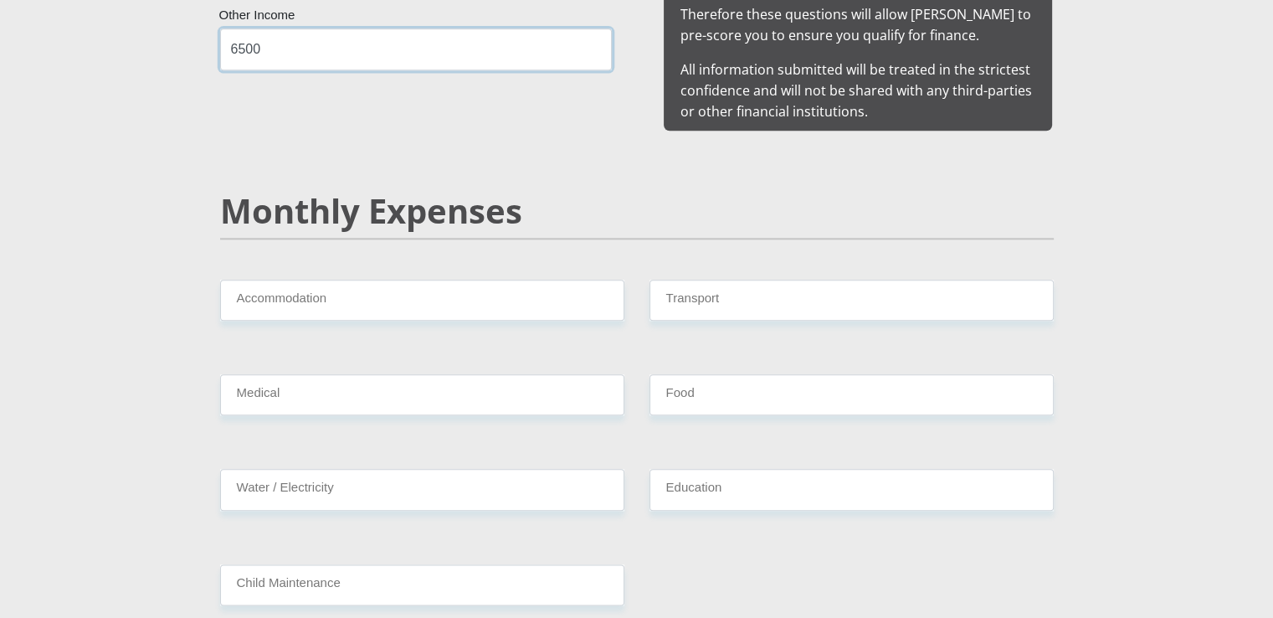
type input "6500"
drag, startPoint x: 418, startPoint y: 305, endPoint x: 407, endPoint y: 289, distance: 19.8
click at [417, 305] on div "Accommodation" at bounding box center [422, 307] width 429 height 54
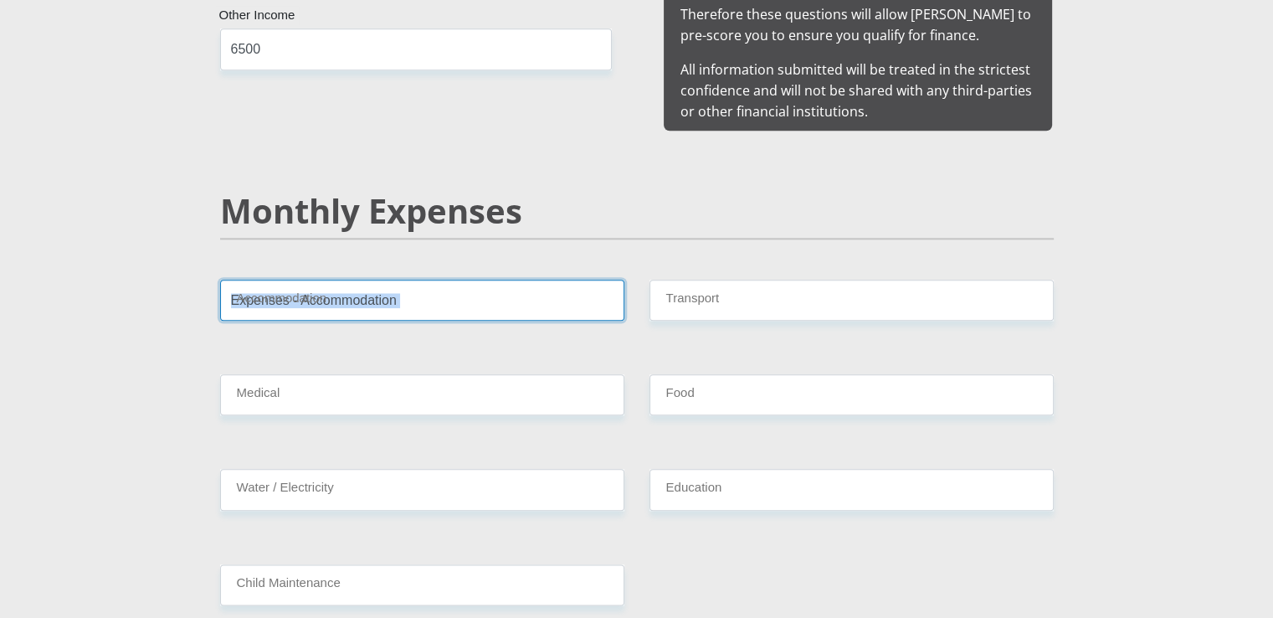
click at [401, 282] on input "Accommodation" at bounding box center [422, 300] width 404 height 41
click at [471, 280] on input "Accommodation" at bounding box center [422, 300] width 404 height 41
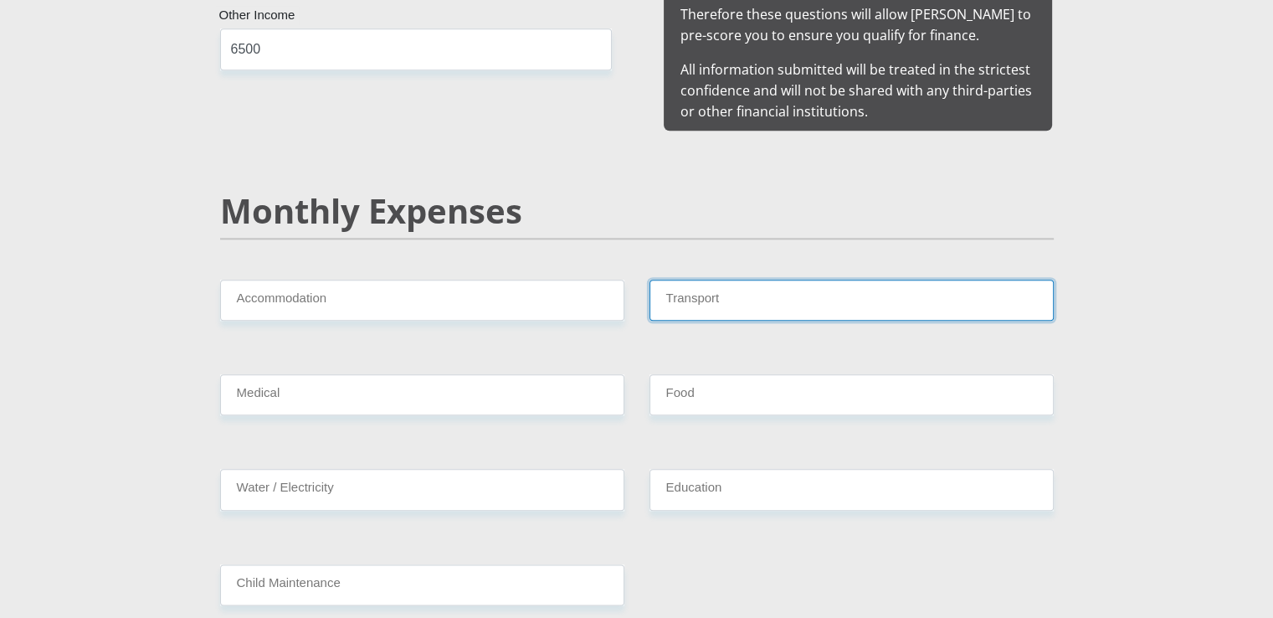
click at [703, 297] on input "Transport" at bounding box center [851, 300] width 404 height 41
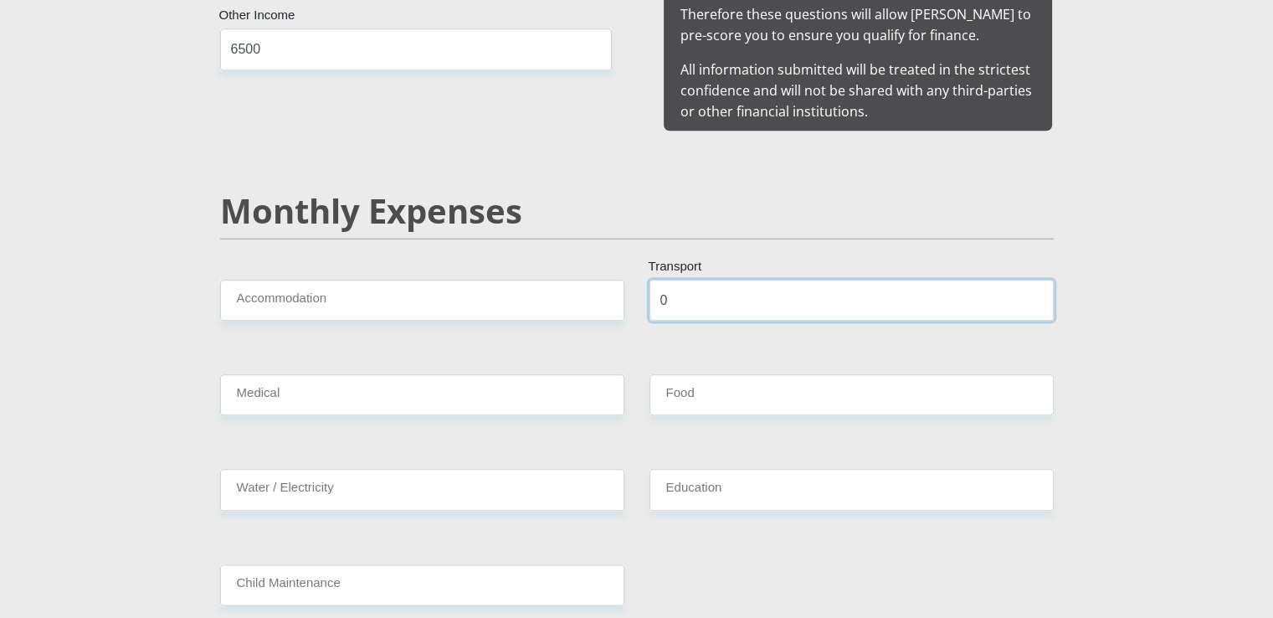
type input "0"
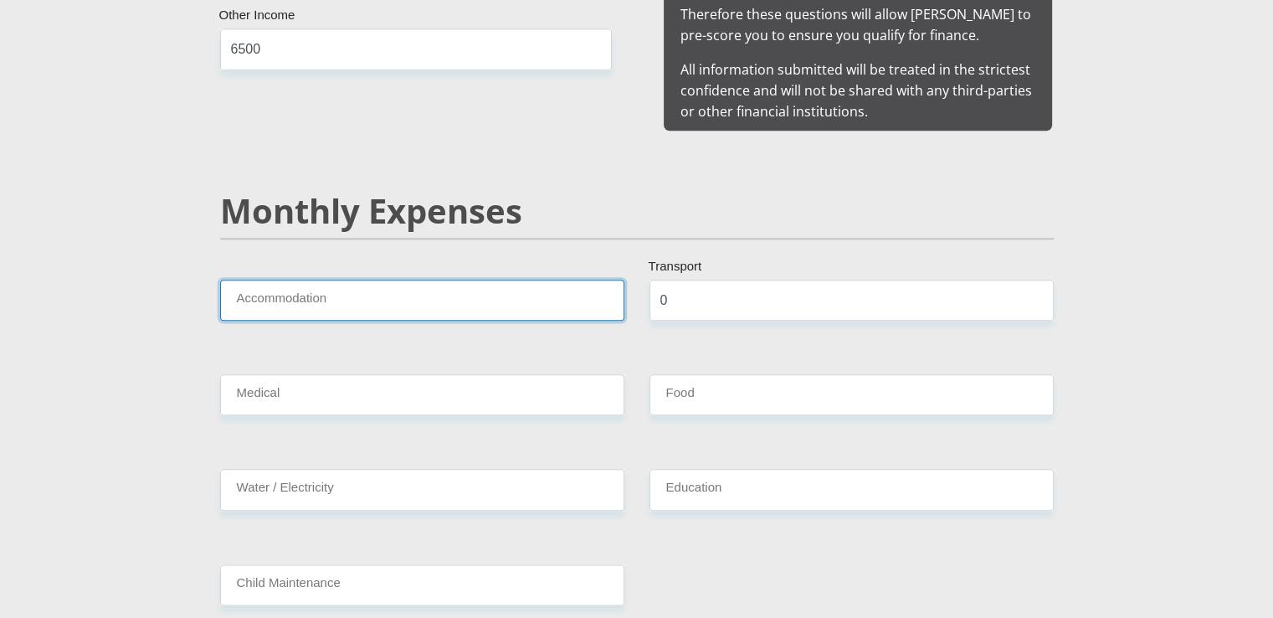
click at [426, 280] on input "Accommodation" at bounding box center [422, 300] width 404 height 41
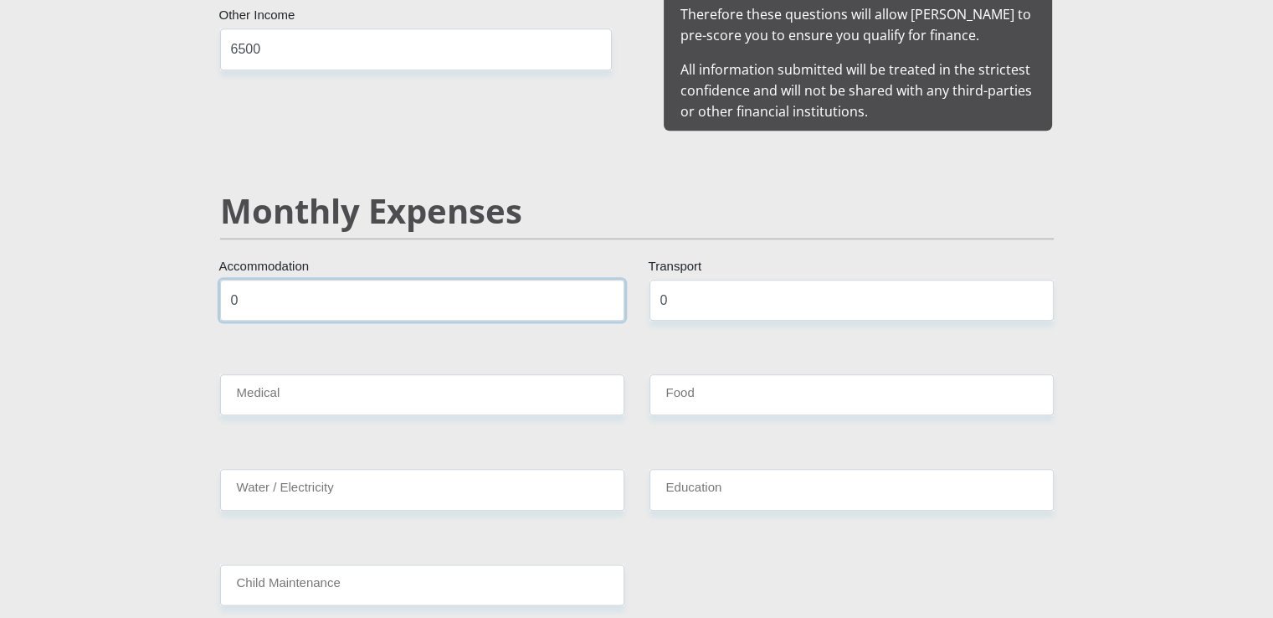
type input "0"
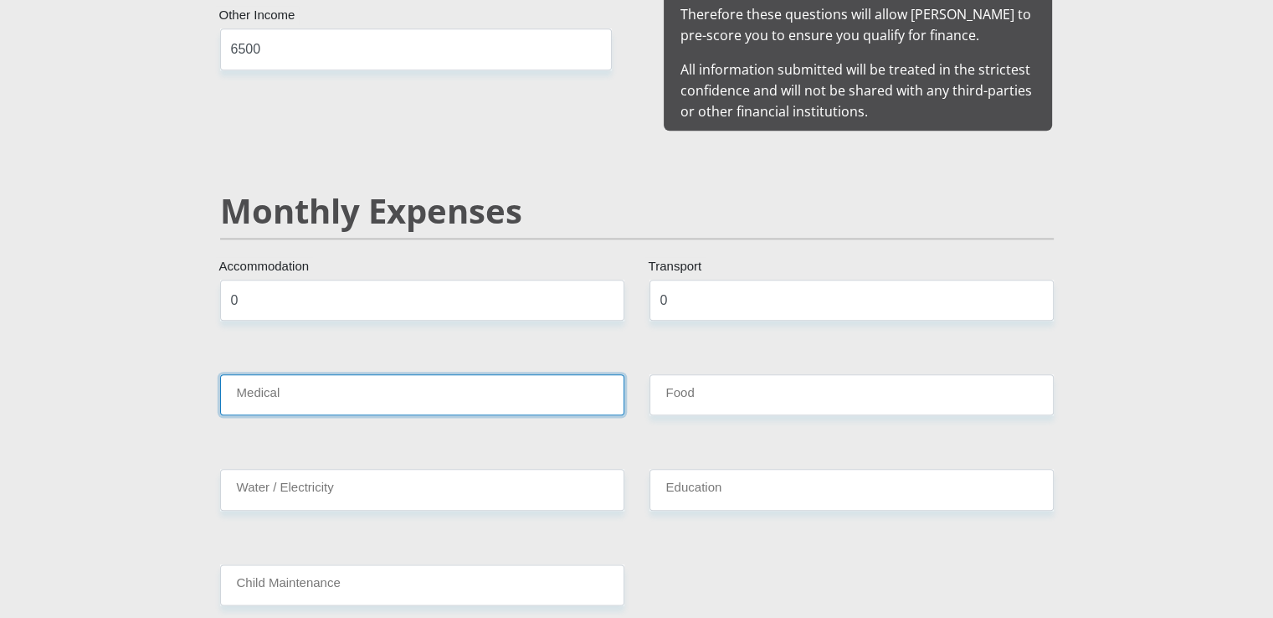
click at [349, 374] on input "Medical" at bounding box center [422, 394] width 404 height 41
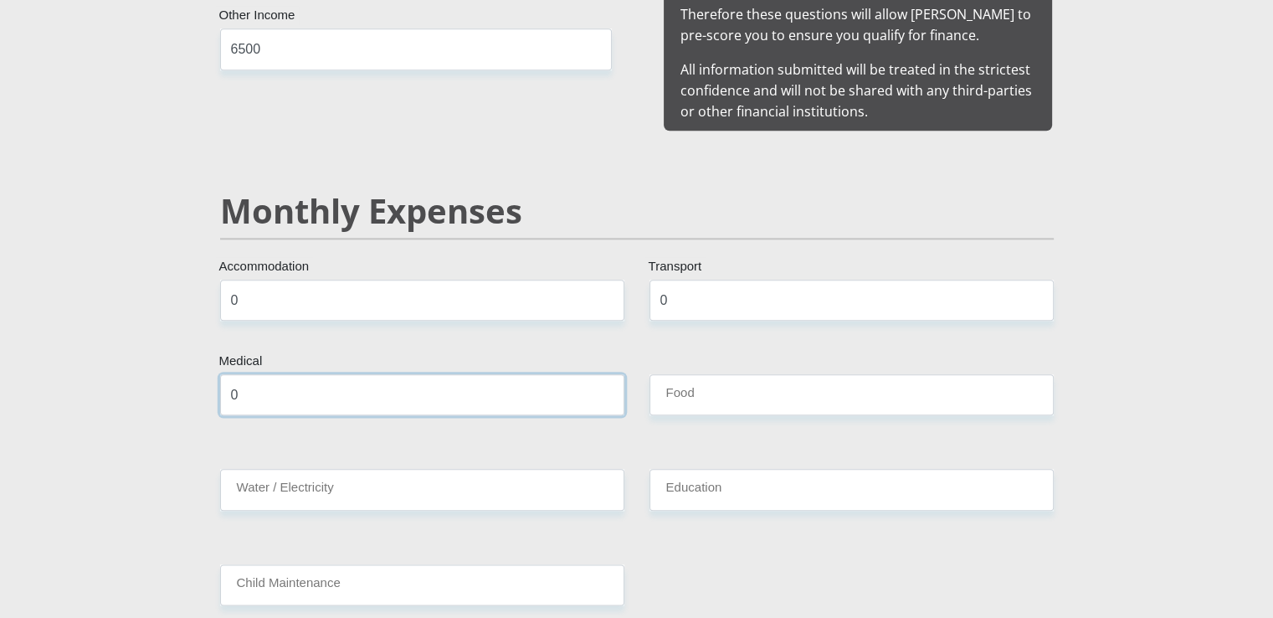
type input "0"
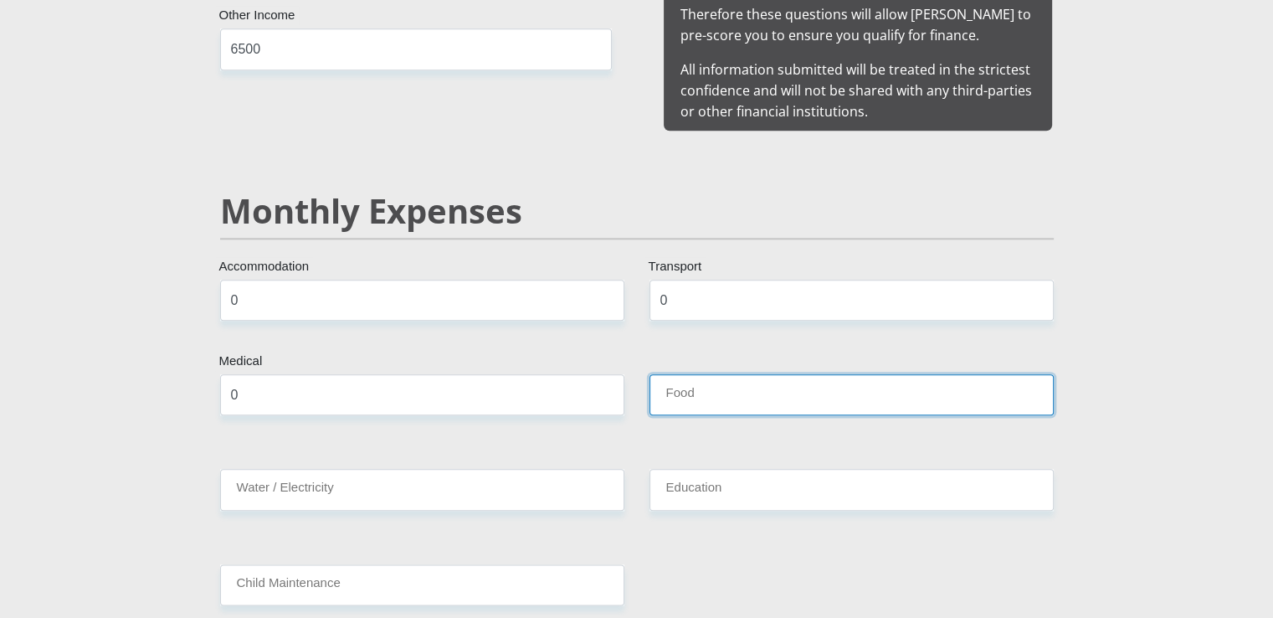
click at [759, 379] on input "Food" at bounding box center [851, 394] width 404 height 41
type input "0"
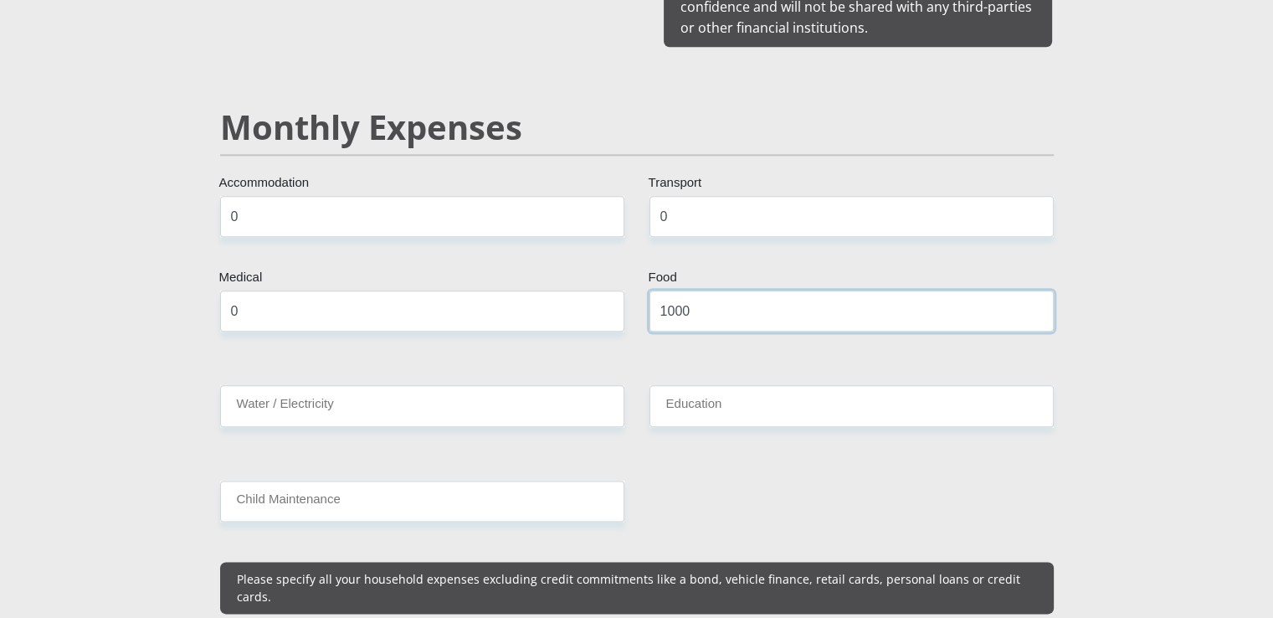
type input "1000"
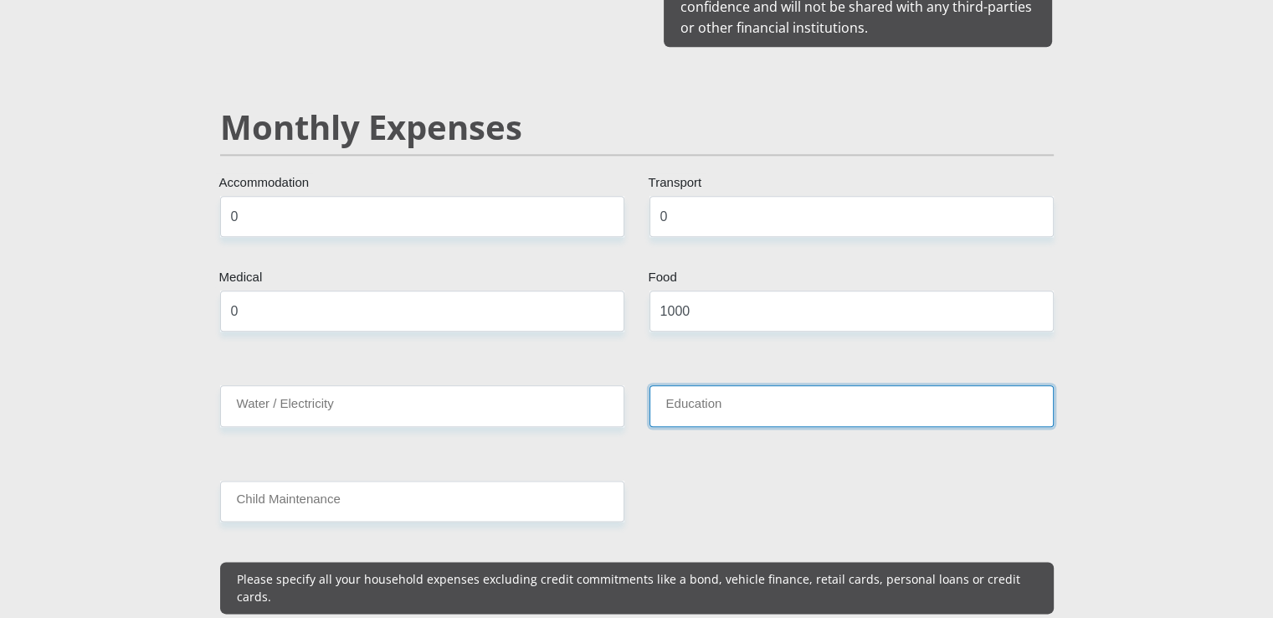
click at [727, 385] on input "Education" at bounding box center [851, 405] width 404 height 41
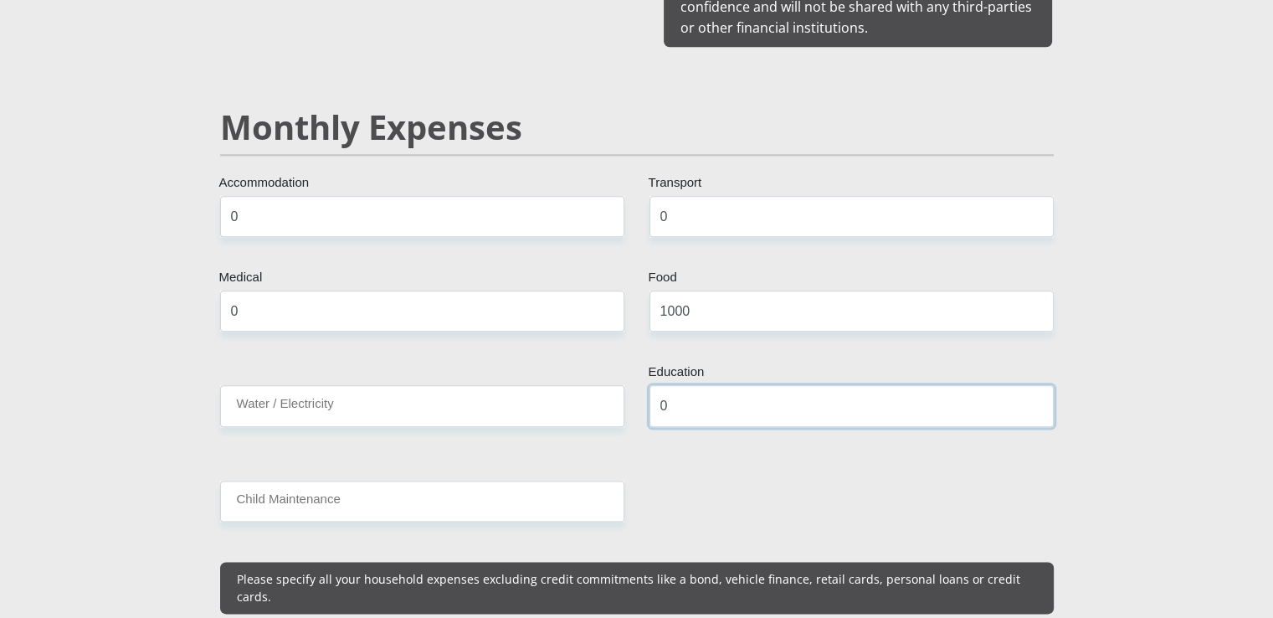
type input "0"
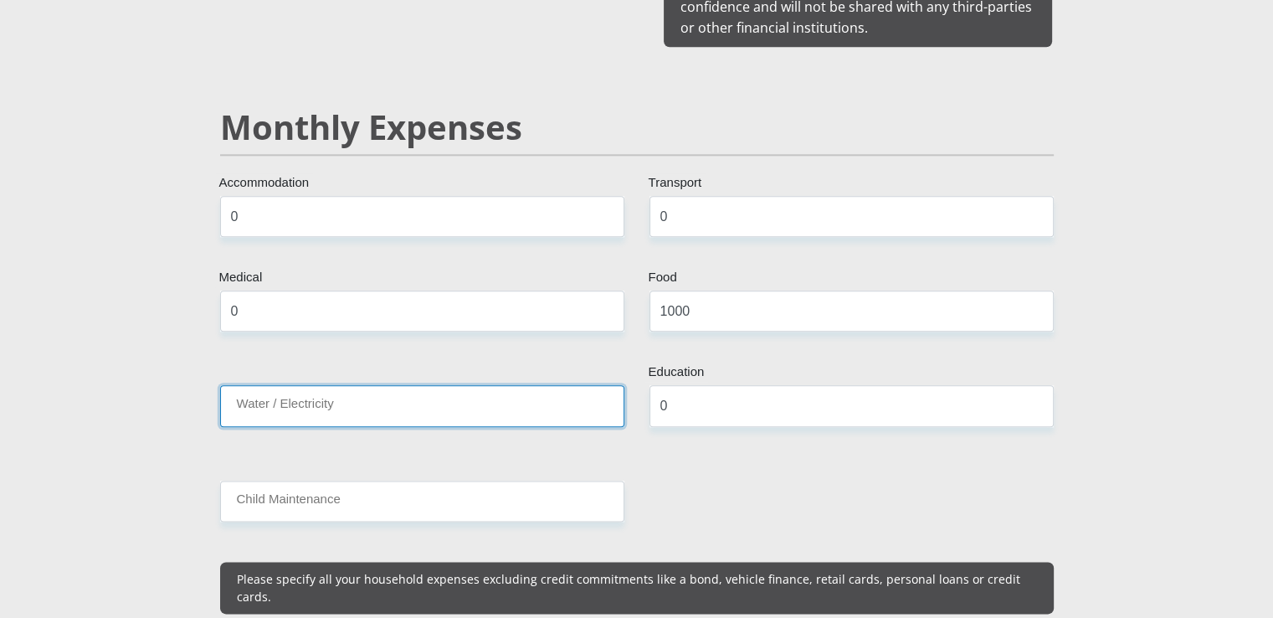
click at [358, 385] on input "Water / Electricity" at bounding box center [422, 405] width 404 height 41
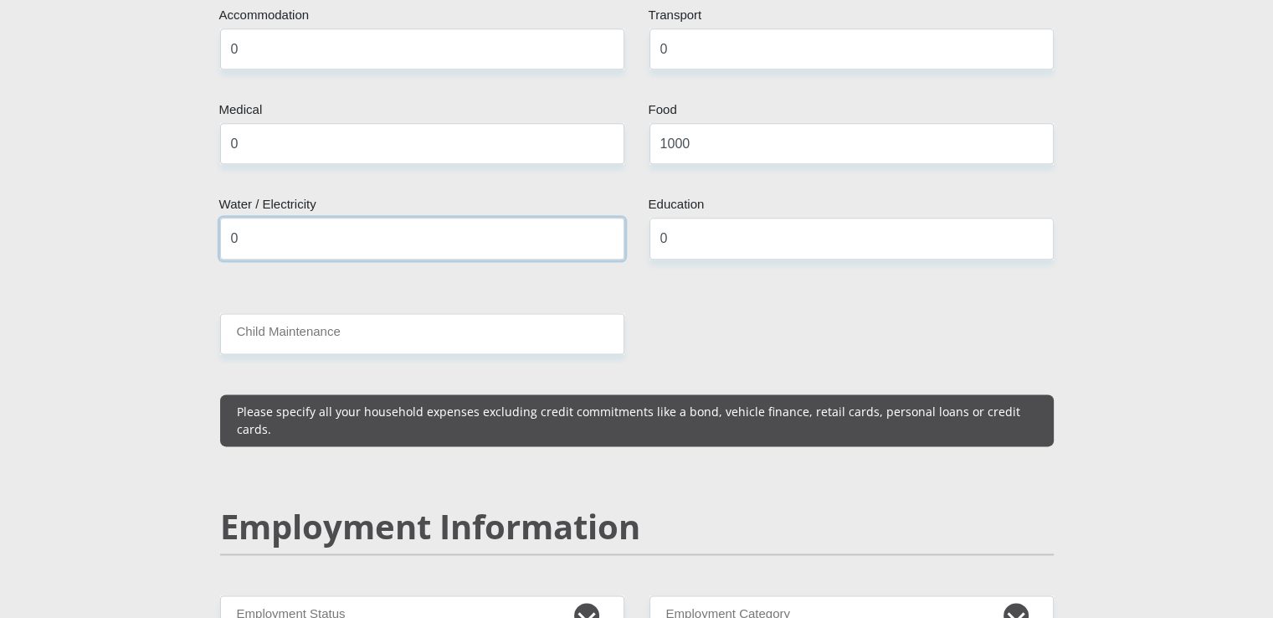
type input "0"
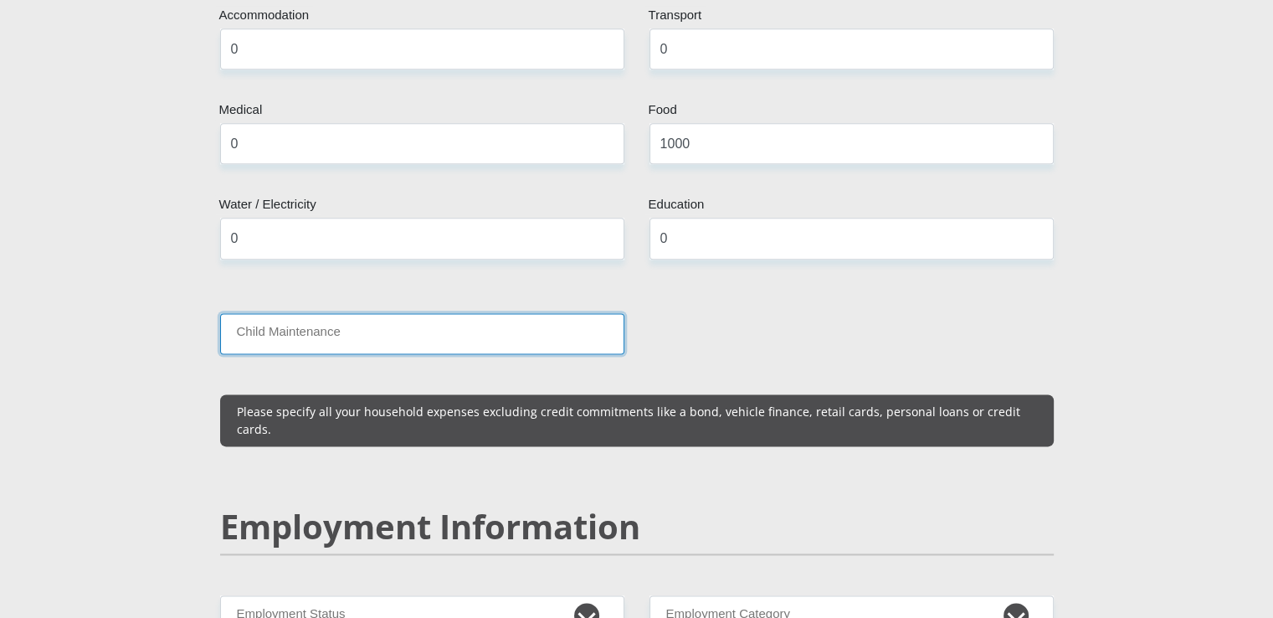
click at [338, 315] on input "Child Maintenance" at bounding box center [422, 333] width 404 height 41
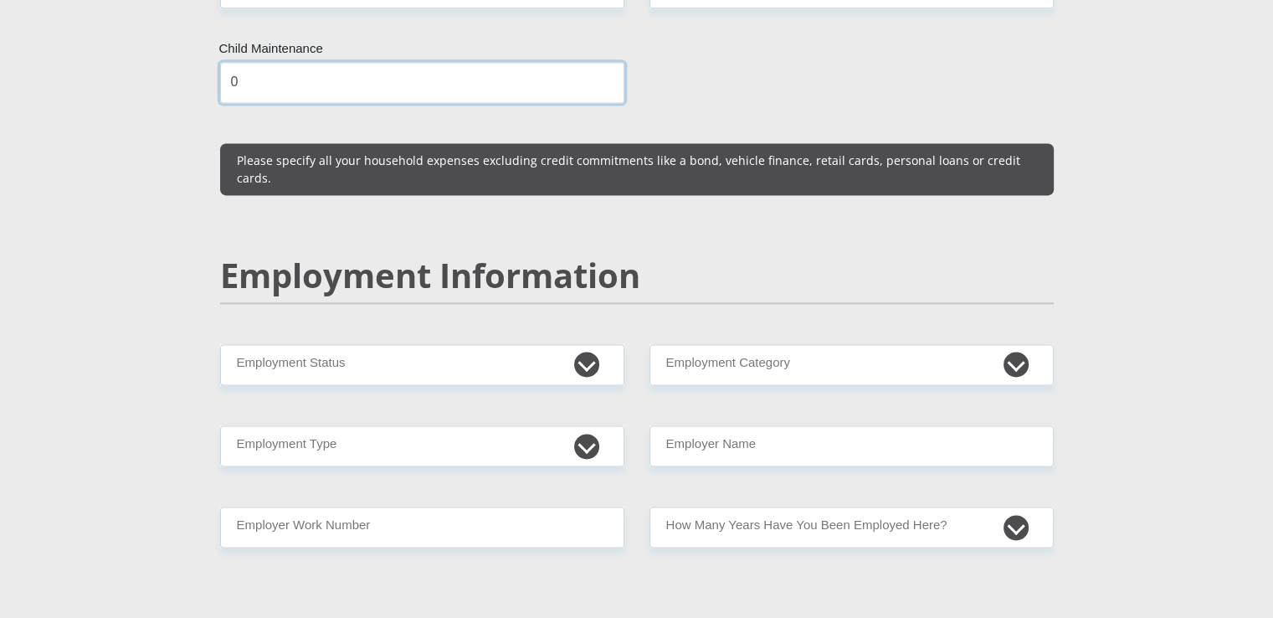
scroll to position [2427, 0]
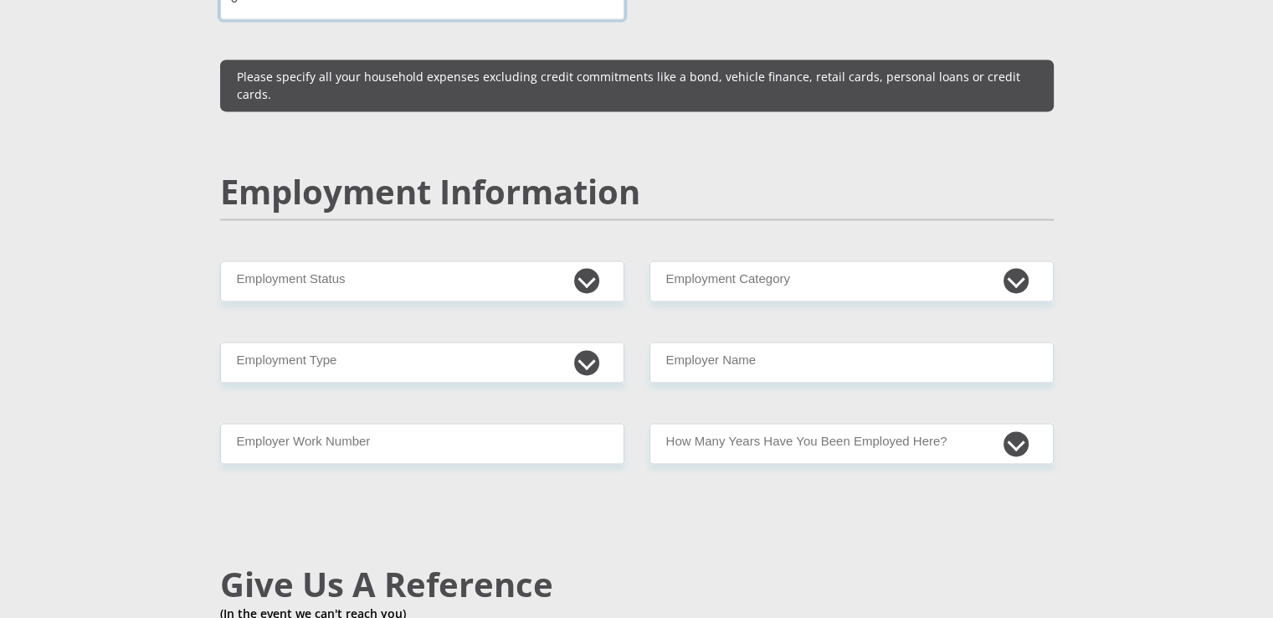
type input "0"
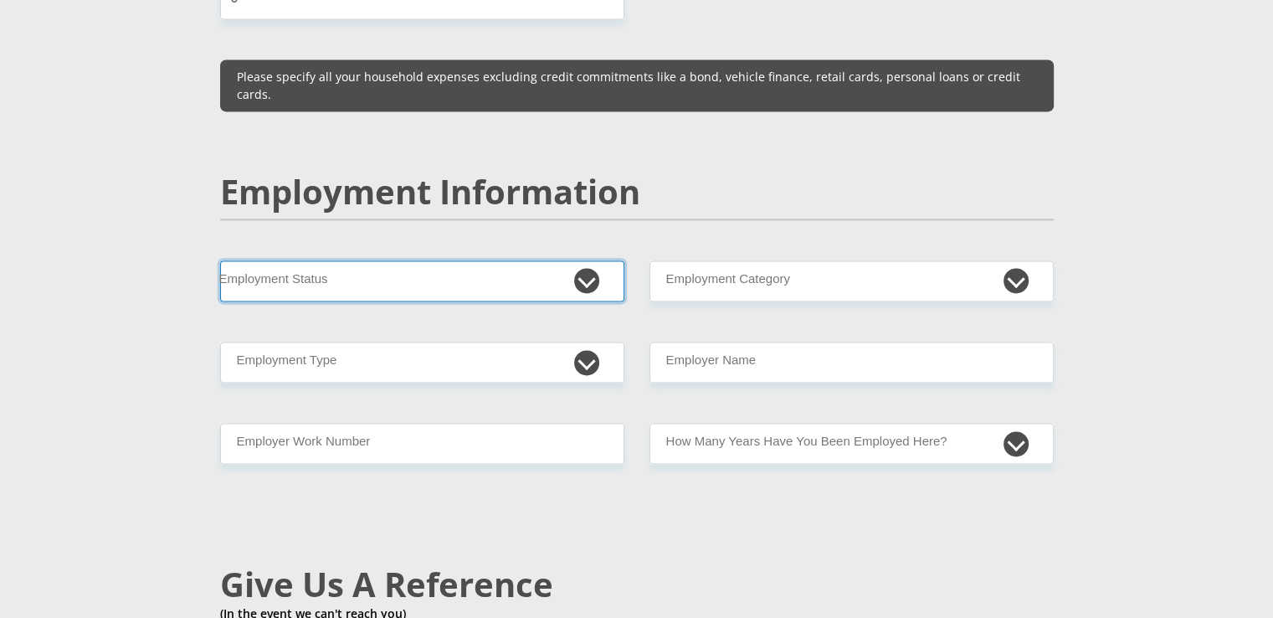
click at [375, 260] on select "Permanent/Full-time Part-time/Casual Contract Worker Self-Employed Housewife Re…" at bounding box center [422, 280] width 404 height 41
select select "1"
click at [220, 260] on select "Permanent/Full-time Part-time/Casual Contract Worker Self-Employed Housewife Re…" at bounding box center [422, 280] width 404 height 41
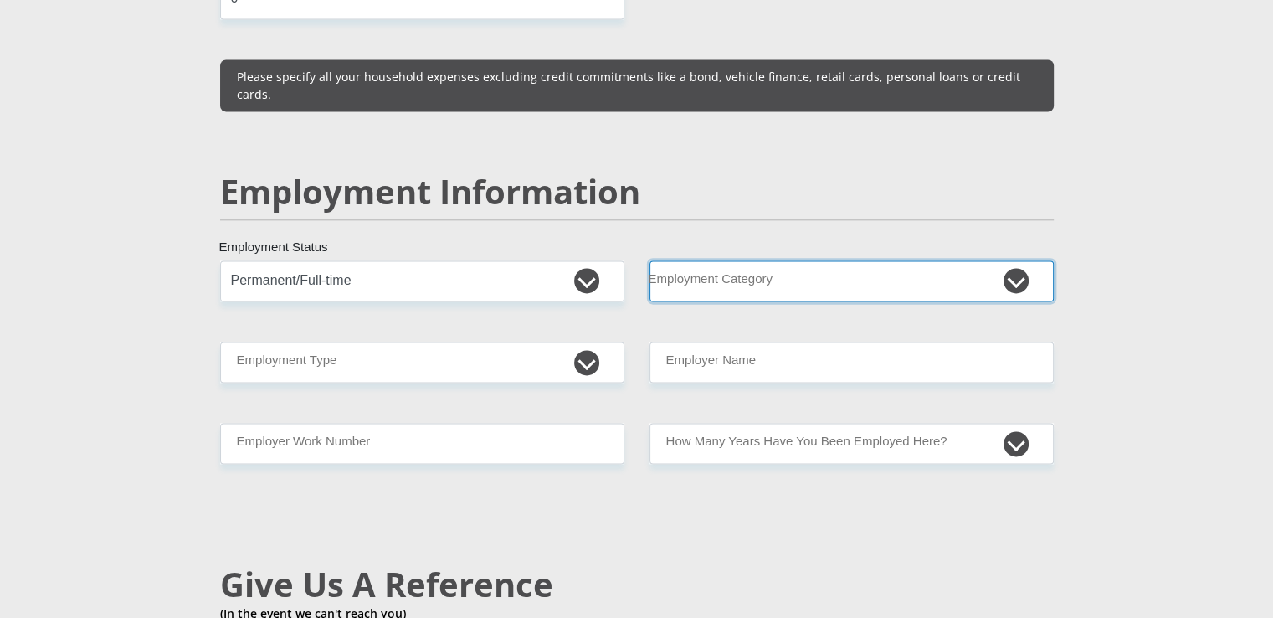
click at [803, 260] on select "AGRICULTURE ALCOHOL & TOBACCO CONSTRUCTION MATERIALS METALLURGY EQUIPMENT FOR R…" at bounding box center [851, 280] width 404 height 41
select select "37"
click at [1029, 260] on select "AGRICULTURE ALCOHOL & TOBACCO CONSTRUCTION MATERIALS METALLURGY EQUIPMENT FOR R…" at bounding box center [851, 280] width 404 height 41
click at [1023, 260] on select "AGRICULTURE ALCOHOL & TOBACCO CONSTRUCTION MATERIALS METALLURGY EQUIPMENT FOR R…" at bounding box center [851, 280] width 404 height 41
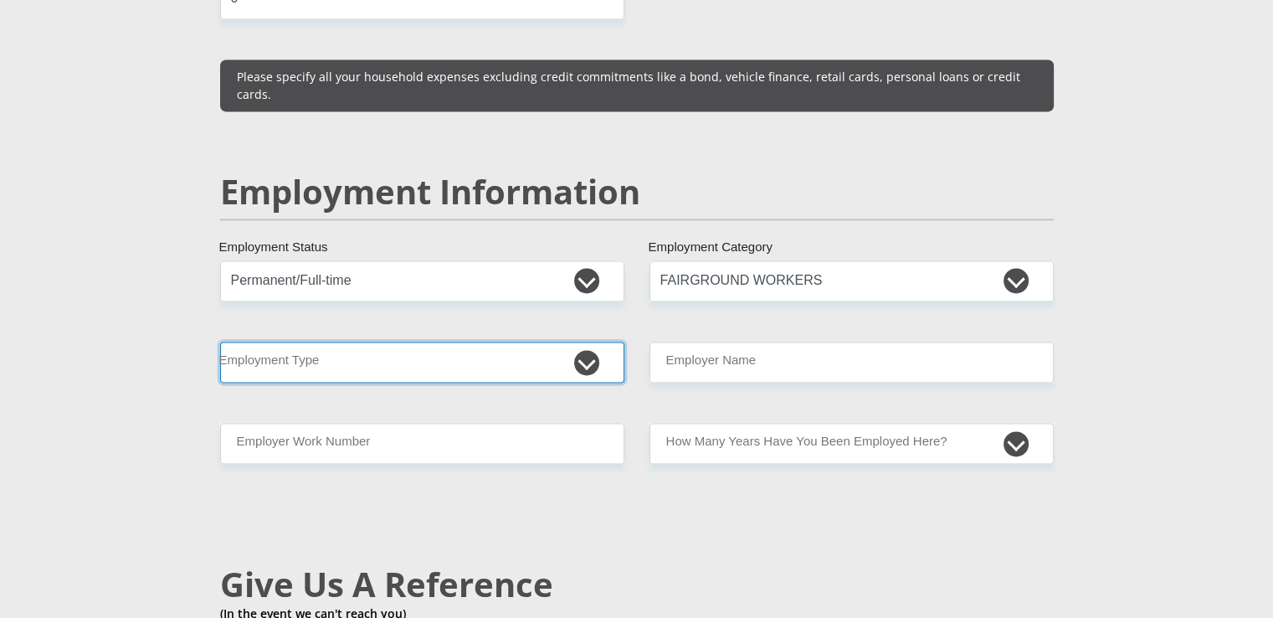
click at [577, 341] on select "College/Lecturer Craft Seller Creative Driver Executive Farmer Forces - Non Com…" at bounding box center [422, 361] width 404 height 41
select select "Manager"
click at [220, 341] on select "College/Lecturer Craft Seller Creative Driver Executive Farmer Forces - Non Com…" at bounding box center [422, 361] width 404 height 41
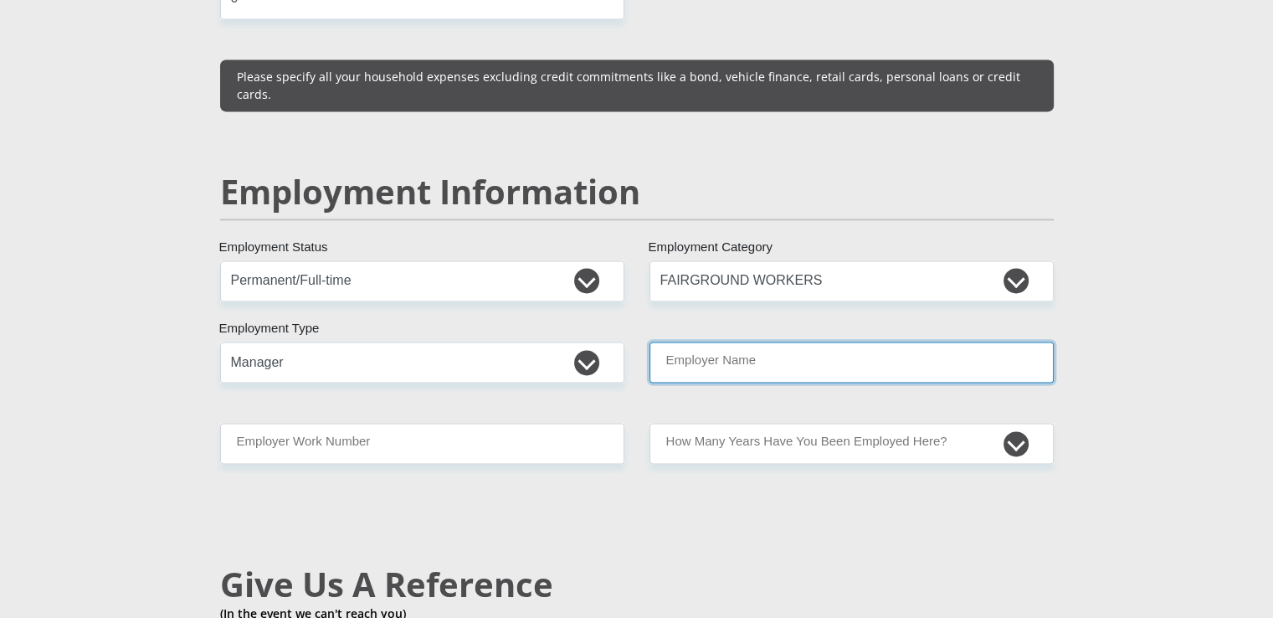
click at [832, 341] on input "Employer Name" at bounding box center [851, 361] width 404 height 41
click at [723, 341] on input "FinchoicesSA" at bounding box center [851, 361] width 404 height 41
type input "FinchoicesSA"
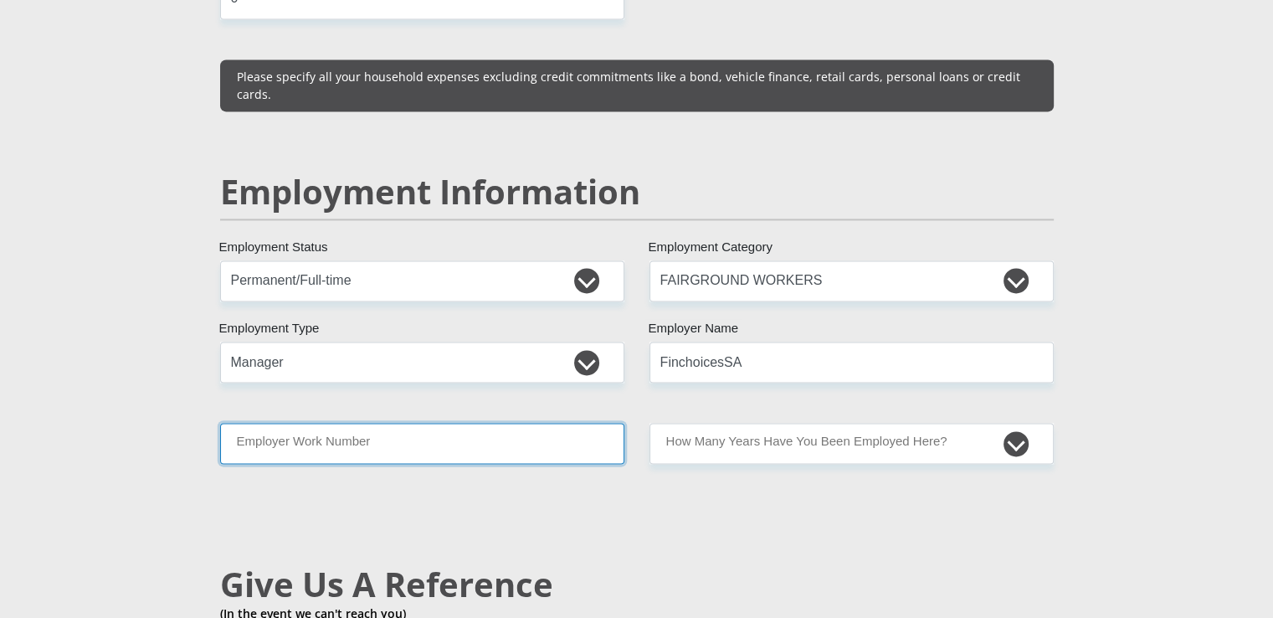
click at [351, 423] on input "Employer Work Number" at bounding box center [422, 443] width 404 height 41
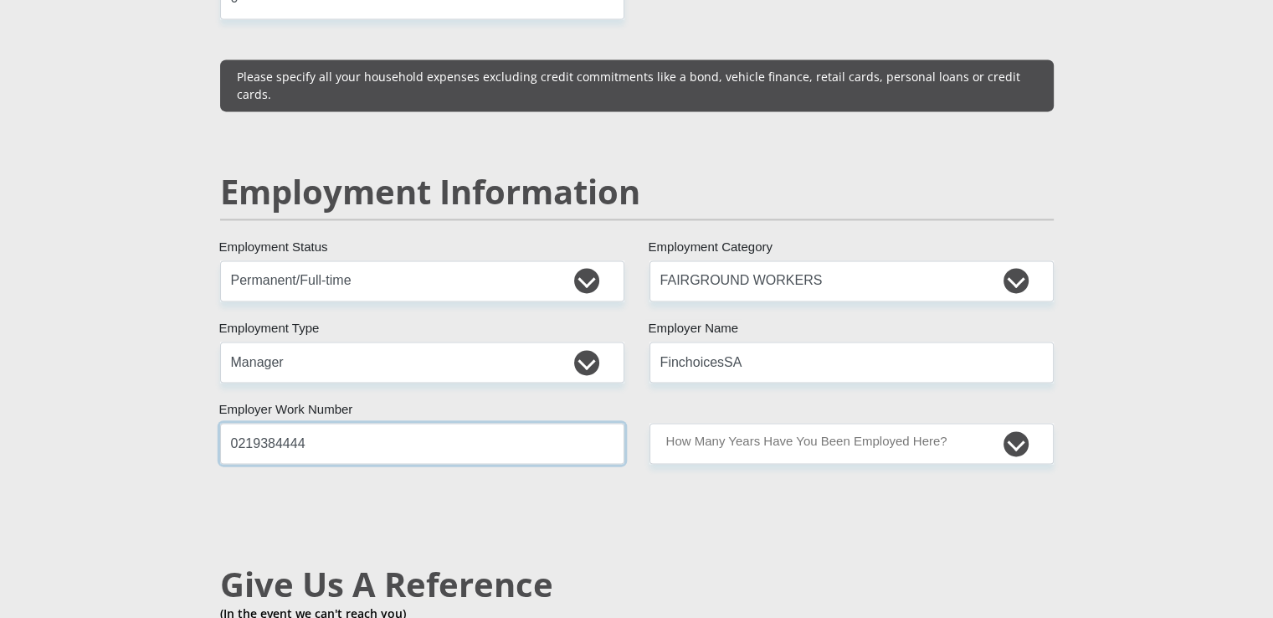
type input "0219384444"
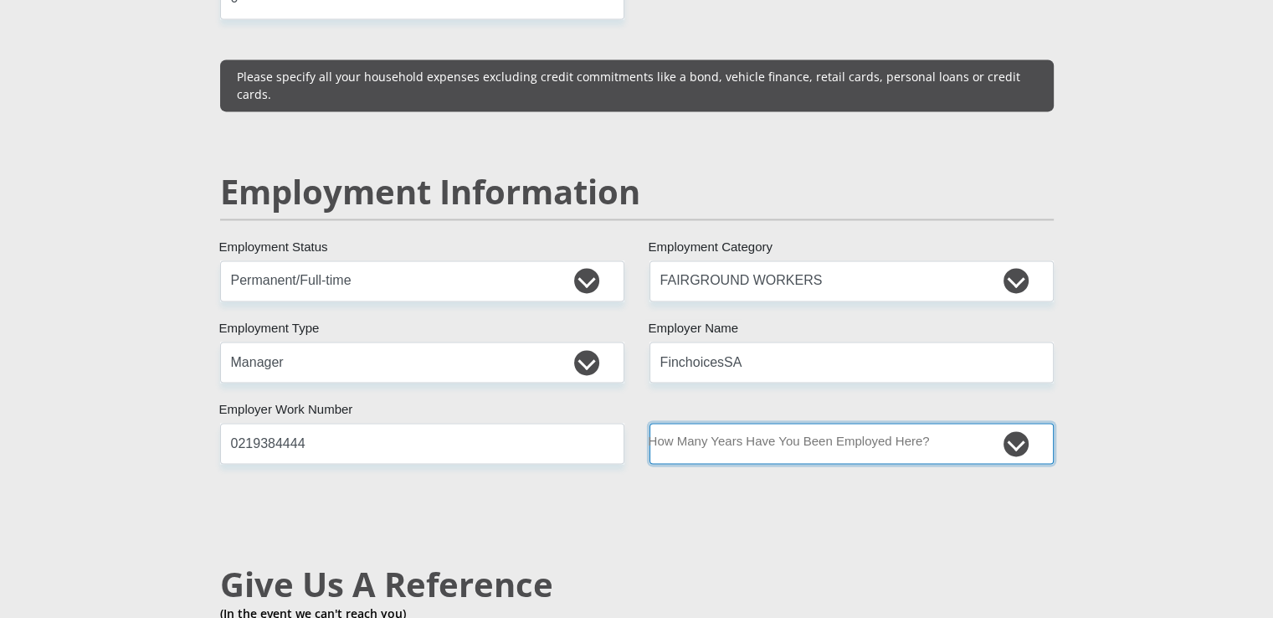
click at [885, 423] on select "less than 1 year 1-3 years 3-5 years 5+ years" at bounding box center [851, 443] width 404 height 41
click at [649, 423] on select "less than 1 year 1-3 years 3-5 years 5+ years" at bounding box center [851, 443] width 404 height 41
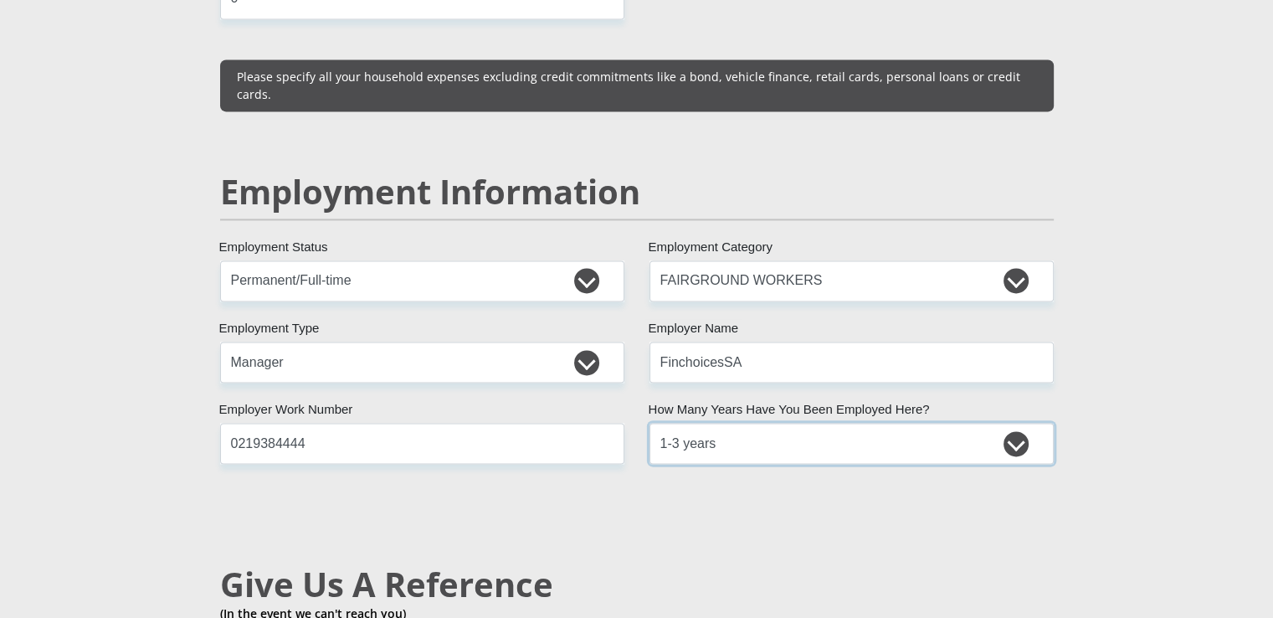
drag, startPoint x: 839, startPoint y: 395, endPoint x: 829, endPoint y: 409, distance: 17.4
click at [839, 423] on select "less than 1 year 1-3 years 3-5 years 5+ years" at bounding box center [851, 443] width 404 height 41
select select "6"
click at [649, 423] on select "less than 1 year 1-3 years 3-5 years 5+ years" at bounding box center [851, 443] width 404 height 41
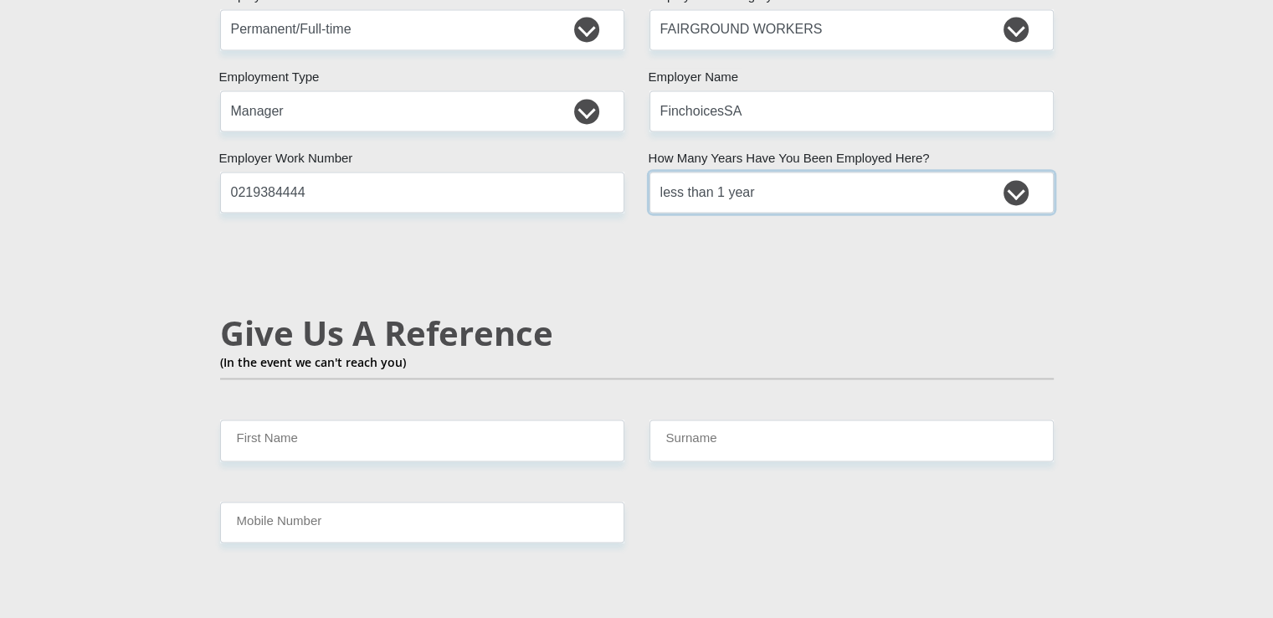
scroll to position [2762, 0]
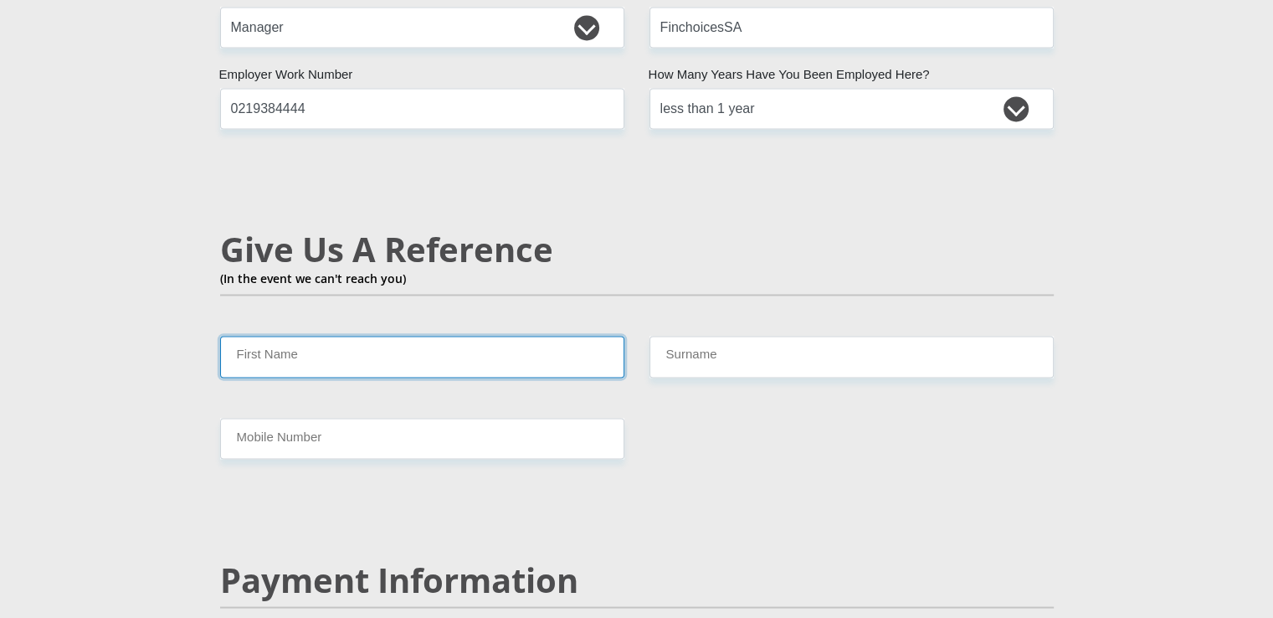
click at [417, 336] on input "First Name" at bounding box center [422, 356] width 404 height 41
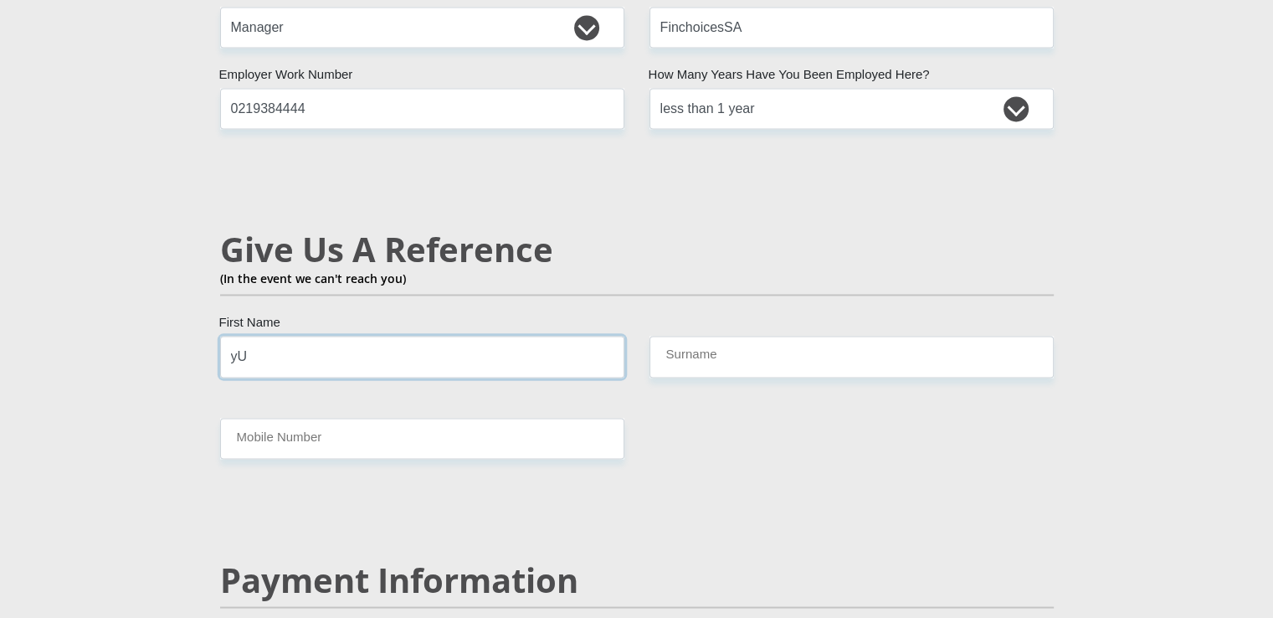
type input "y"
type input "Yusuf"
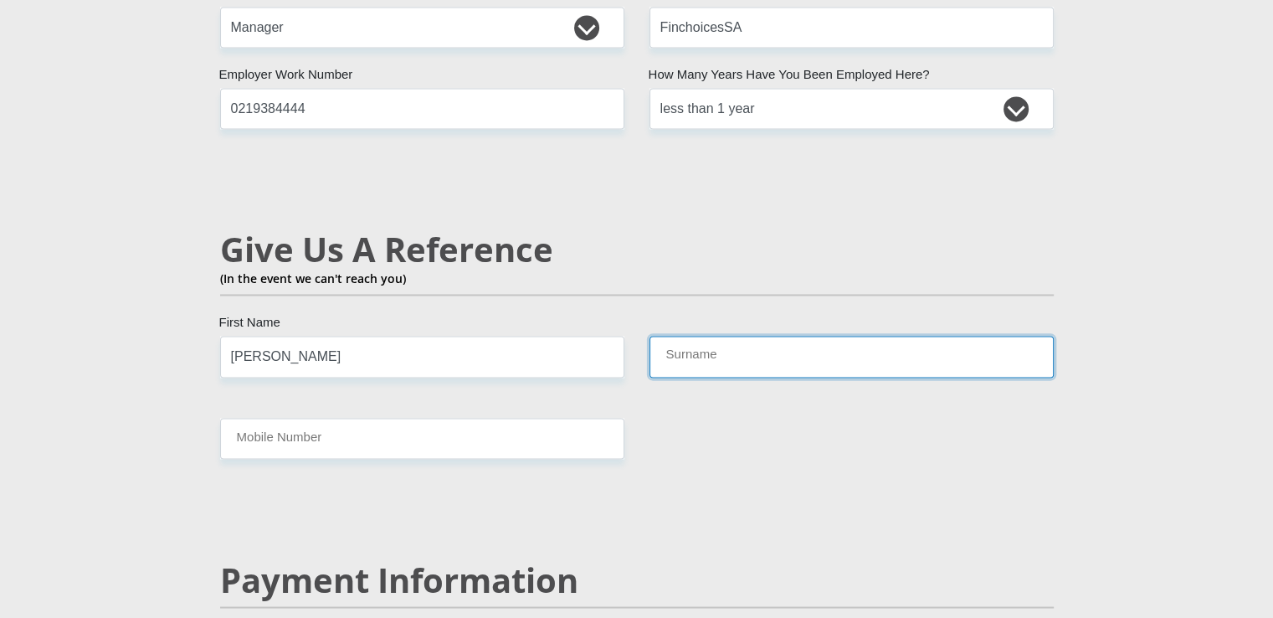
click at [719, 336] on input "Surname" at bounding box center [851, 356] width 404 height 41
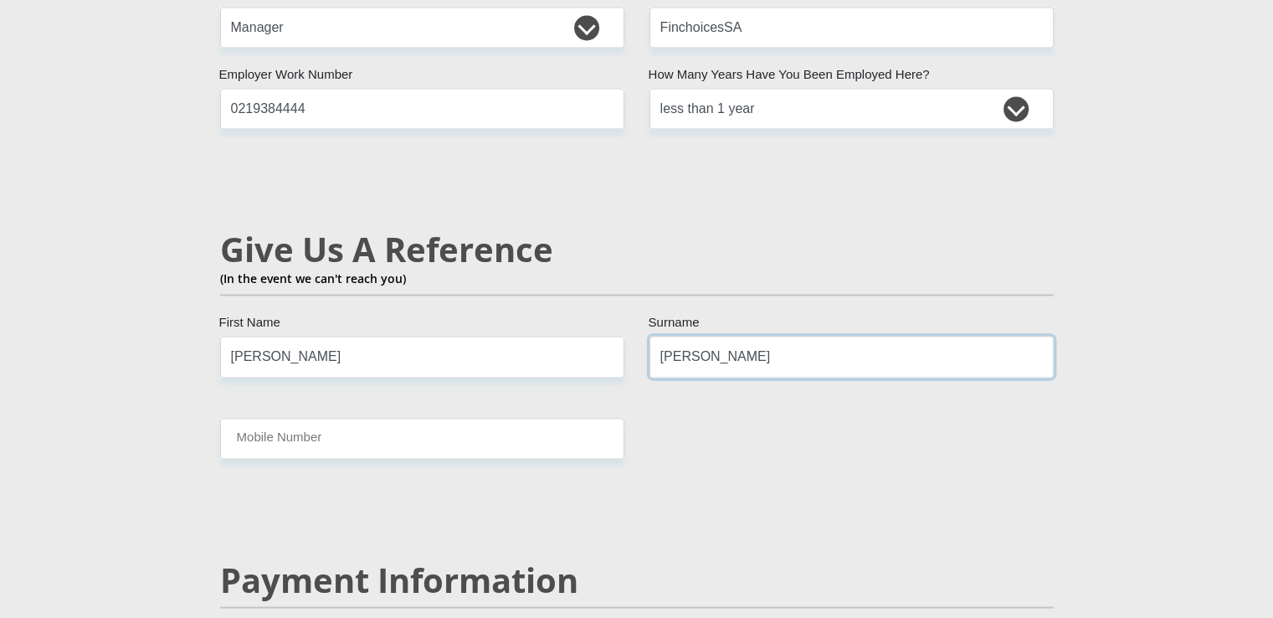
type input "Moses"
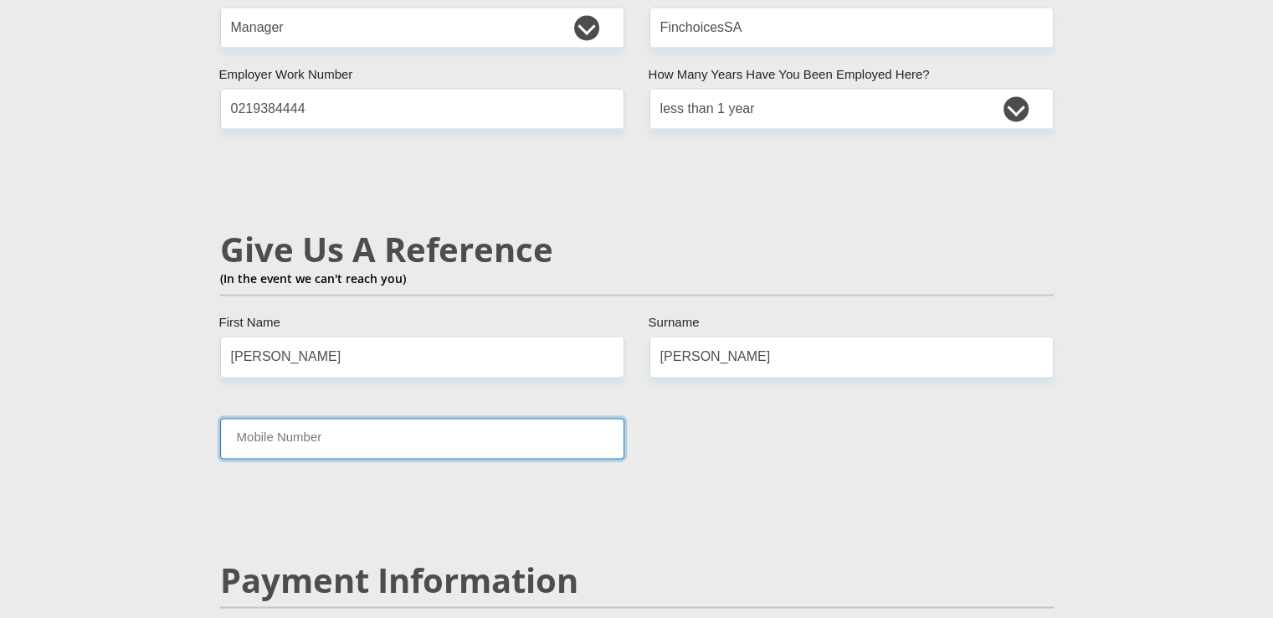
click at [452, 418] on input "Mobile Number" at bounding box center [422, 438] width 404 height 41
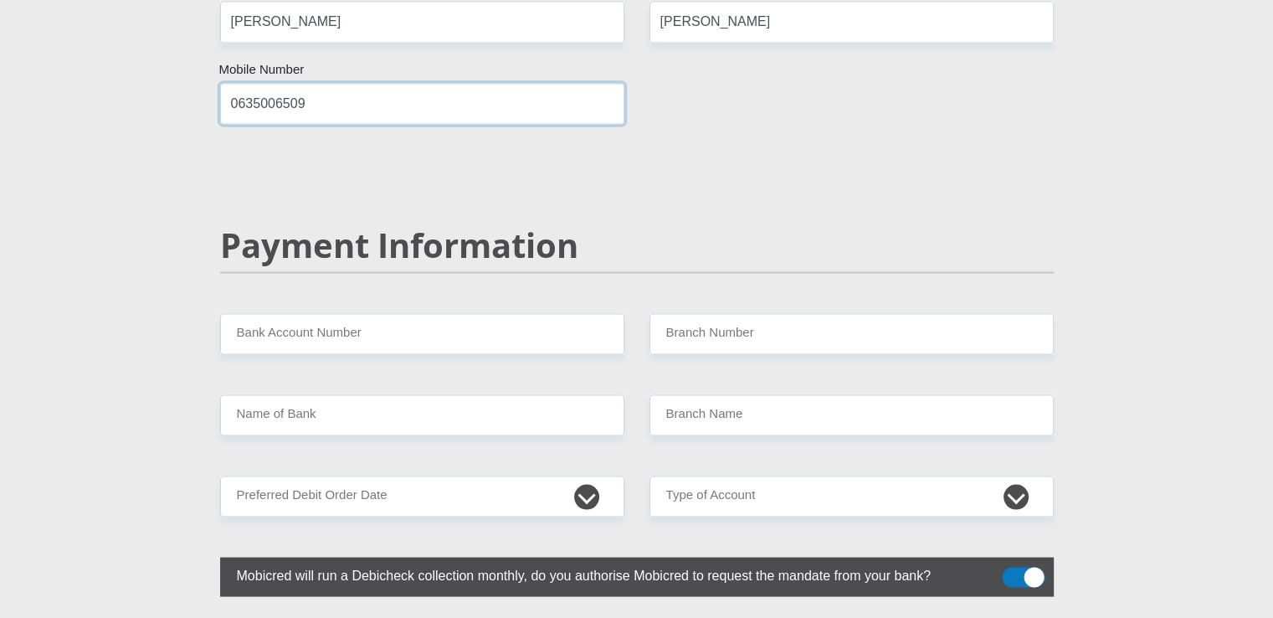
scroll to position [3180, 0]
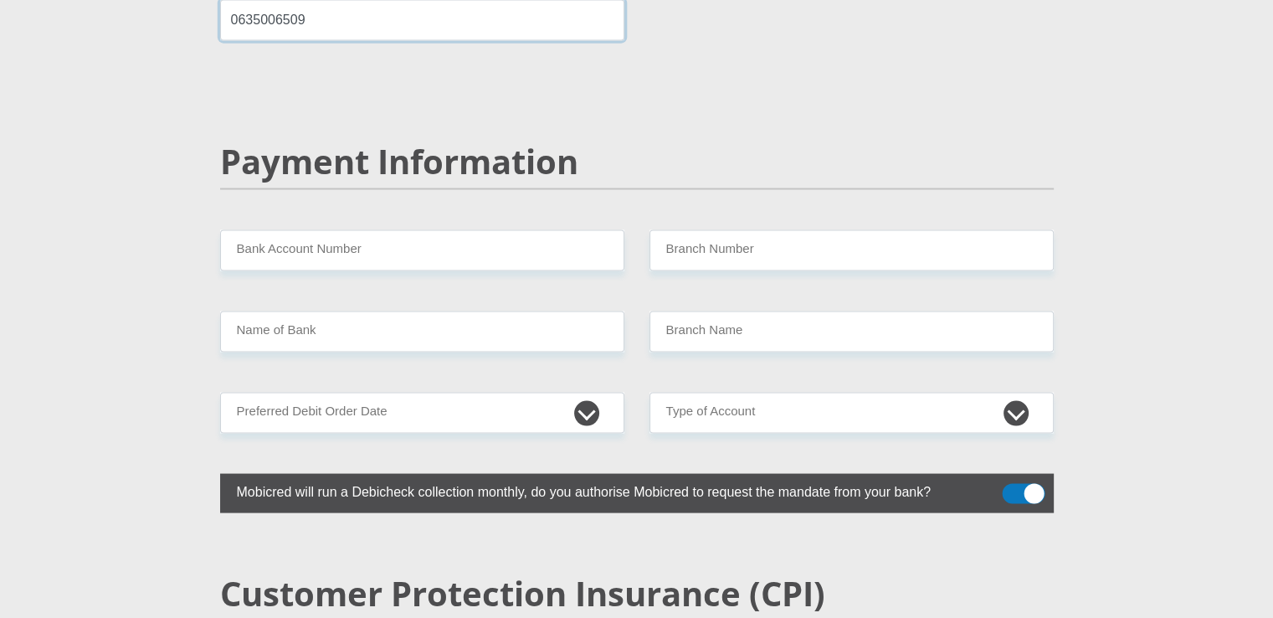
type input "0635006509"
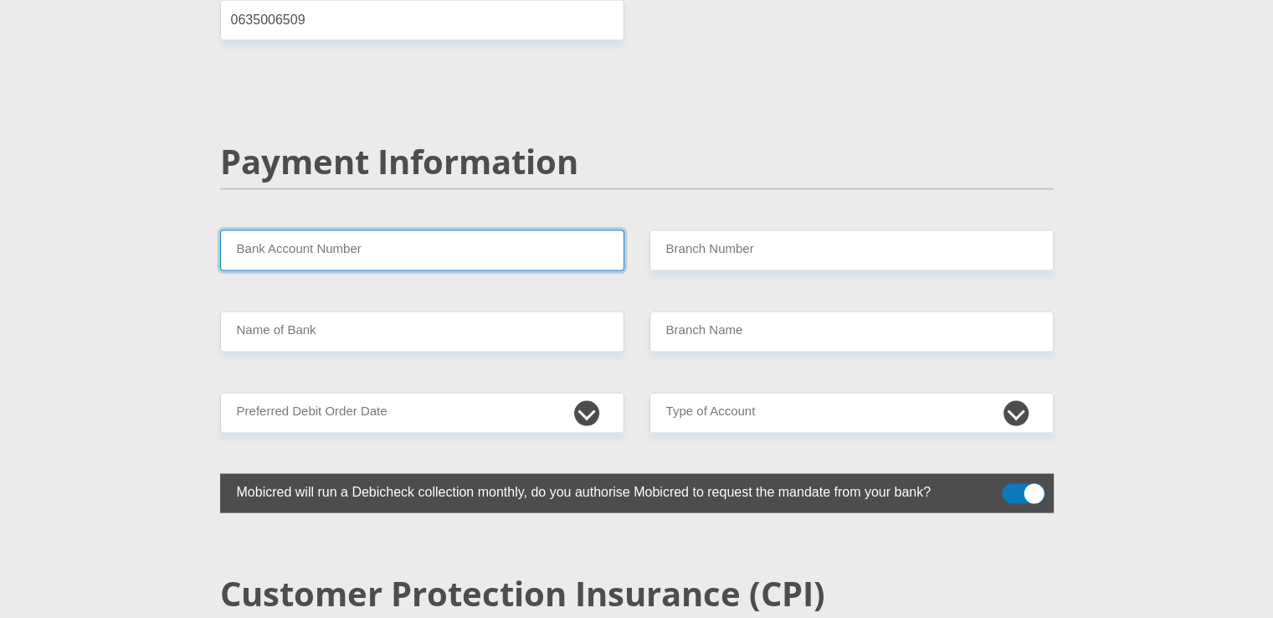
click at [364, 229] on input "Bank Account Number" at bounding box center [422, 249] width 404 height 41
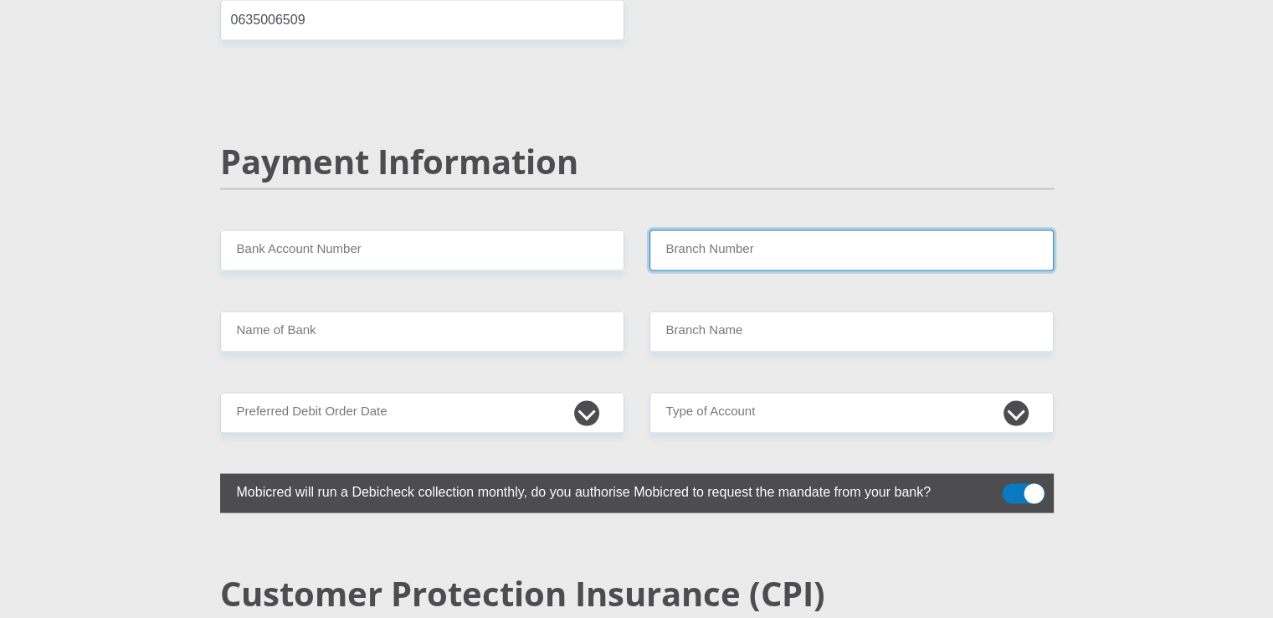
click at [805, 229] on input "Branch Number" at bounding box center [851, 249] width 404 height 41
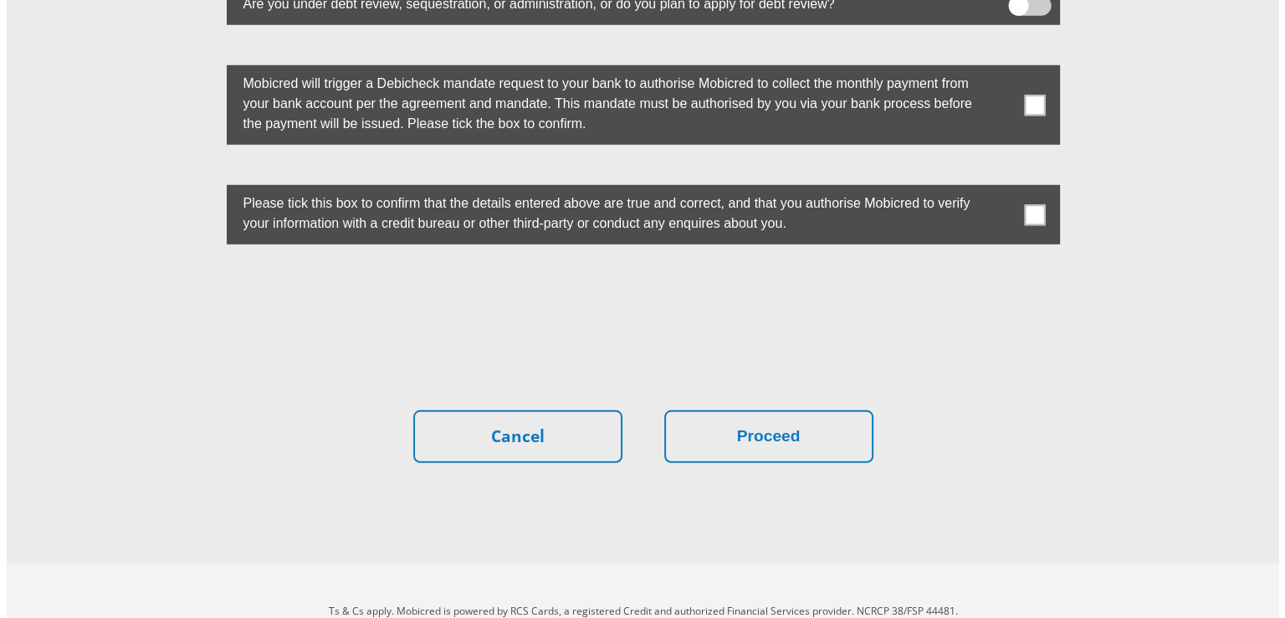
scroll to position [4539, 0]
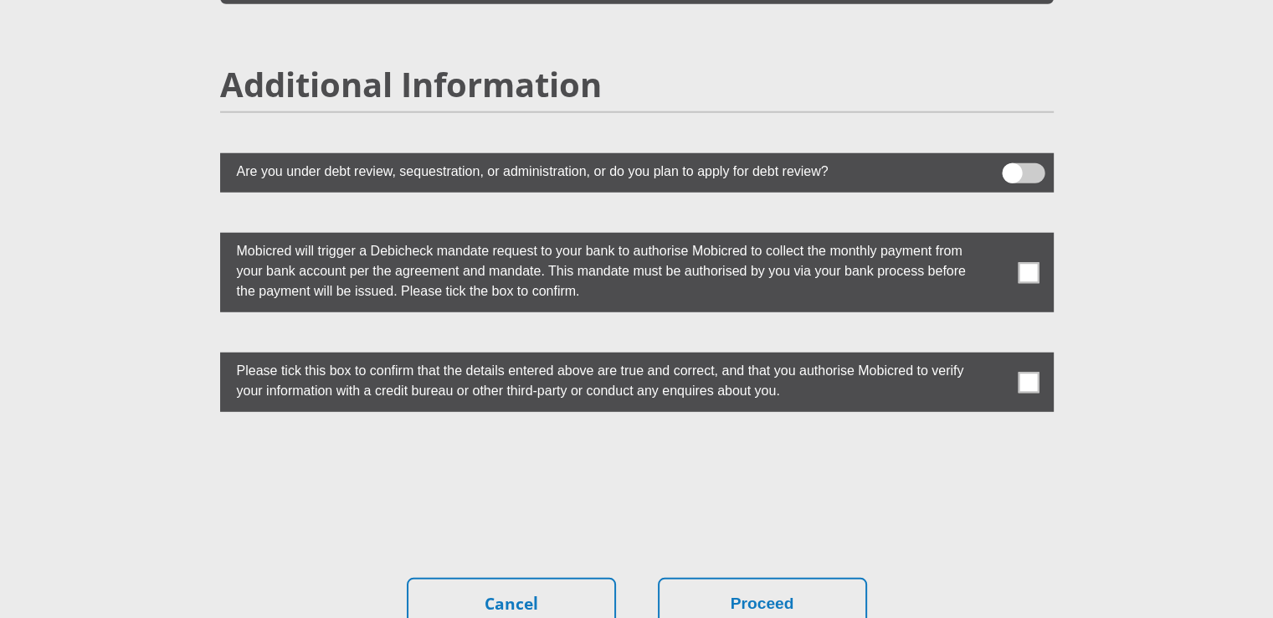
click at [1018, 163] on span at bounding box center [1023, 173] width 43 height 20
click at [1012, 167] on input "checkbox" at bounding box center [1012, 167] width 0 height 0
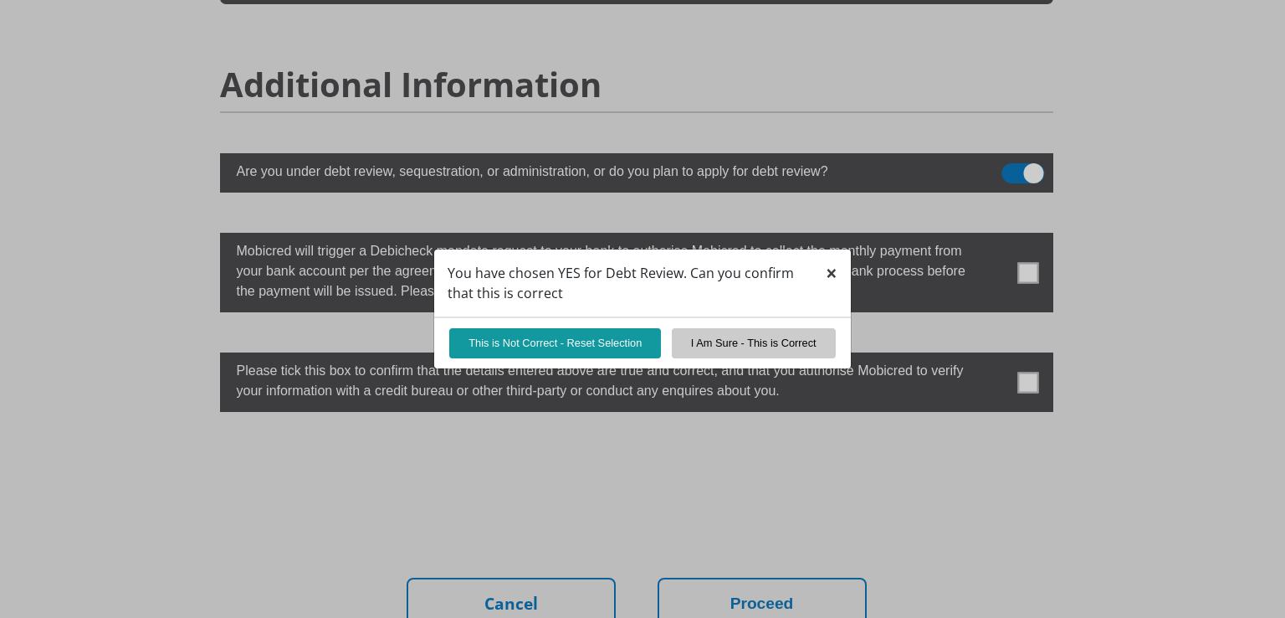
click at [834, 269] on span "×" at bounding box center [832, 273] width 12 height 28
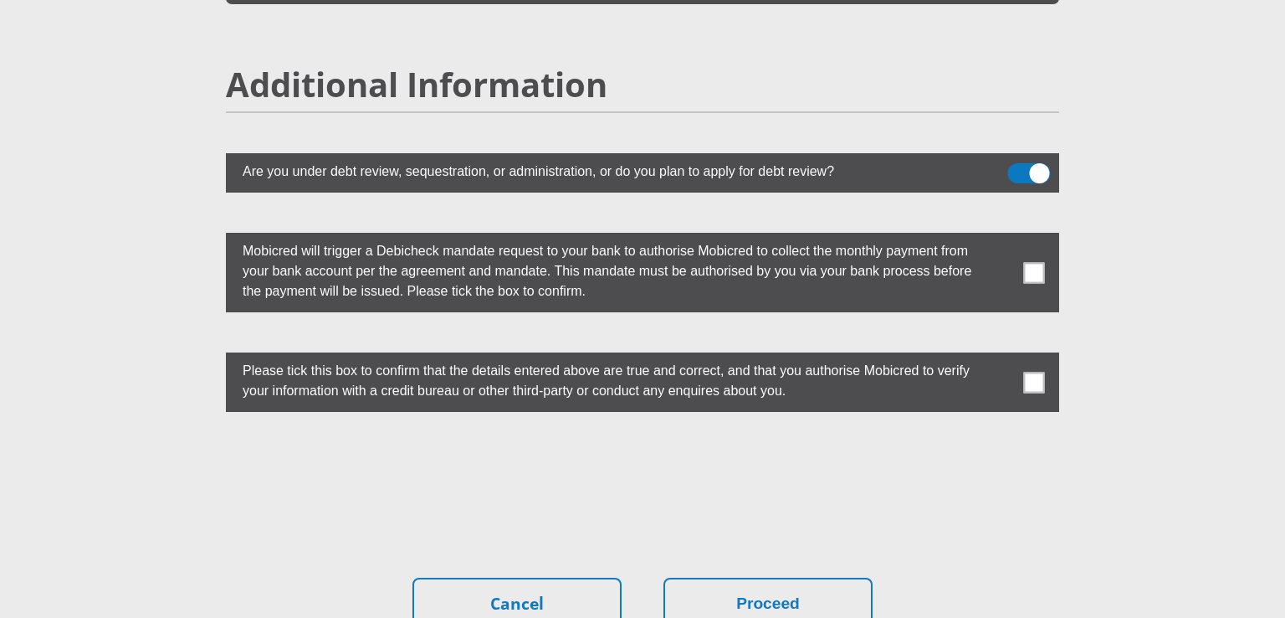
click at [1018, 163] on span at bounding box center [1029, 173] width 43 height 20
click at [1018, 167] on input "checkbox" at bounding box center [1018, 167] width 0 height 0
click at [1037, 262] on span at bounding box center [1034, 272] width 21 height 21
click at [1001, 237] on input "checkbox" at bounding box center [1001, 237] width 0 height 0
click at [1038, 372] on span at bounding box center [1034, 382] width 21 height 21
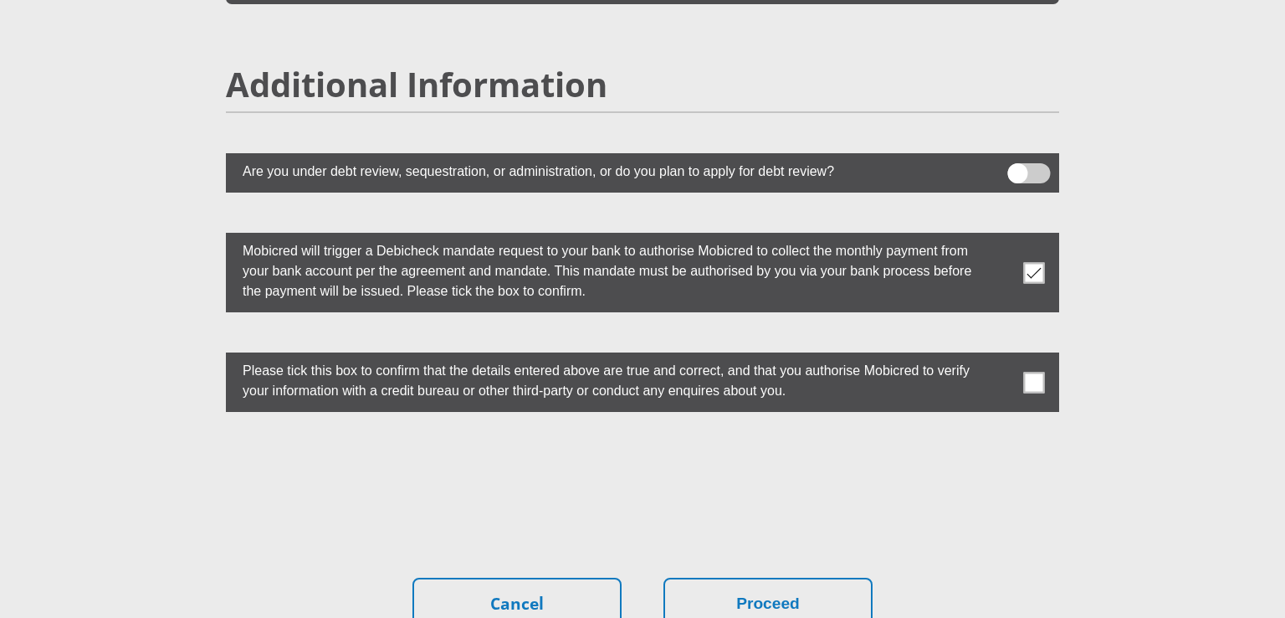
click at [1001, 357] on input "checkbox" at bounding box center [1001, 357] width 0 height 0
click at [754, 64] on h2 "Additional Information" at bounding box center [643, 84] width 834 height 40
drag, startPoint x: 1183, startPoint y: 165, endPoint x: 998, endPoint y: 23, distance: 232.8
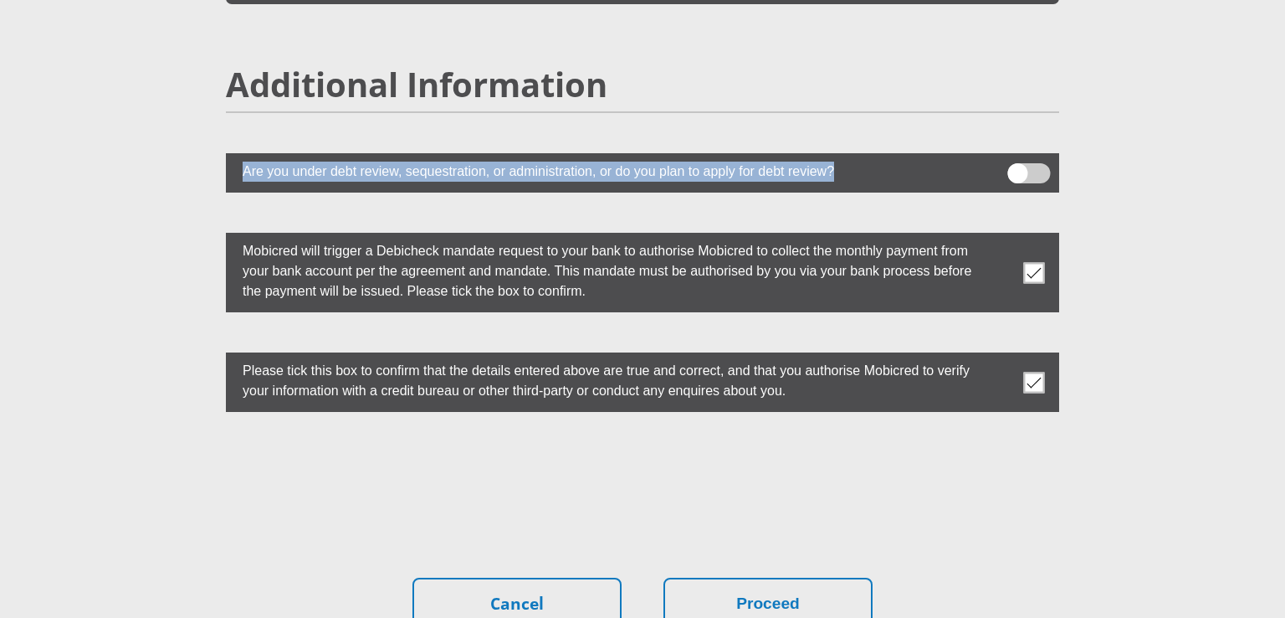
drag, startPoint x: 297, startPoint y: 129, endPoint x: 455, endPoint y: 141, distance: 158.7
click at [298, 153] on label "Are you under debt review, sequestration, or administration, or do you plan to …" at bounding box center [601, 169] width 750 height 33
click at [894, 153] on label "Are you under debt review, sequestration, or administration, or do you plan to …" at bounding box center [601, 169] width 750 height 33
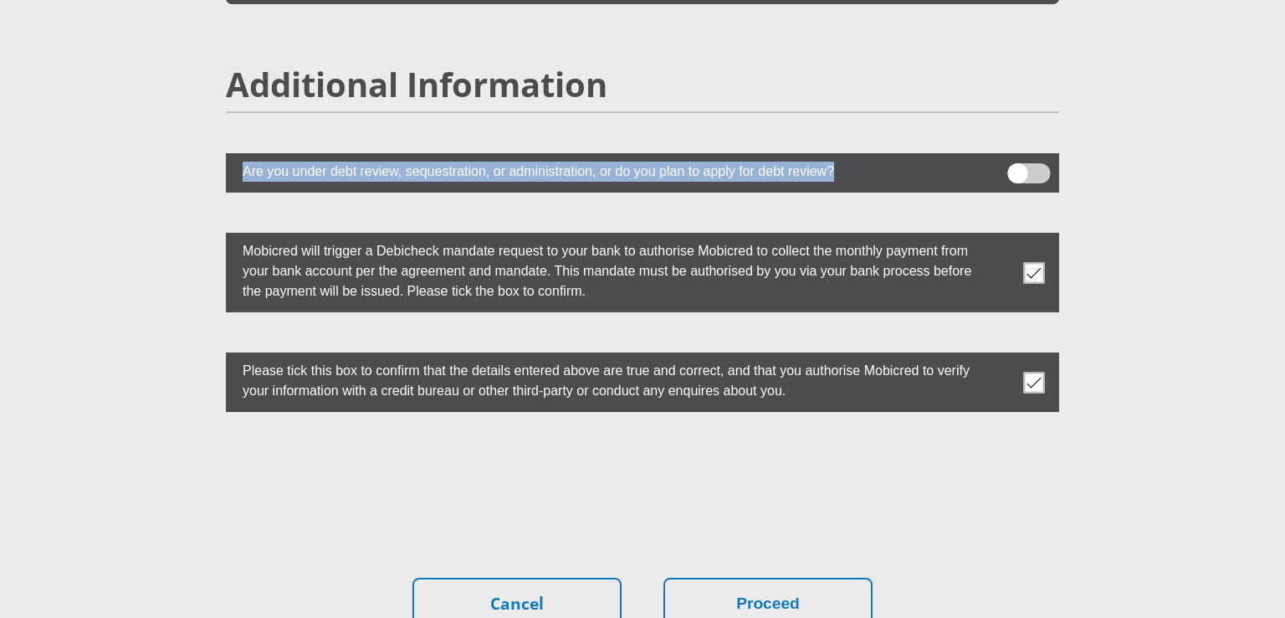
click at [894, 153] on label "Are you under debt review, sequestration, or administration, or do you plan to …" at bounding box center [601, 169] width 750 height 33
click at [892, 153] on label "Are you under debt review, sequestration, or administration, or do you plan to …" at bounding box center [601, 169] width 750 height 33
click at [784, 153] on label at bounding box center [643, 172] width 834 height 39
click at [1018, 167] on input "checkbox" at bounding box center [1018, 167] width 0 height 0
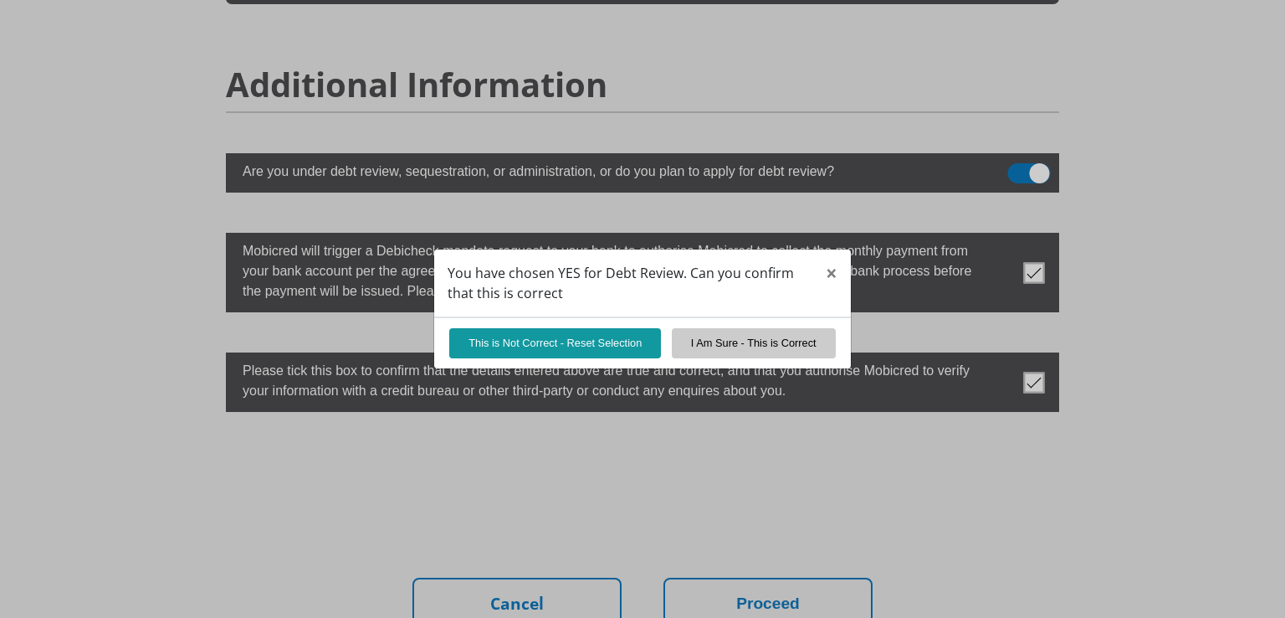
click at [781, 148] on div "You have chosen YES for Debt Review. Can you confirm that this is correct × Thi…" at bounding box center [642, 309] width 1285 height 618
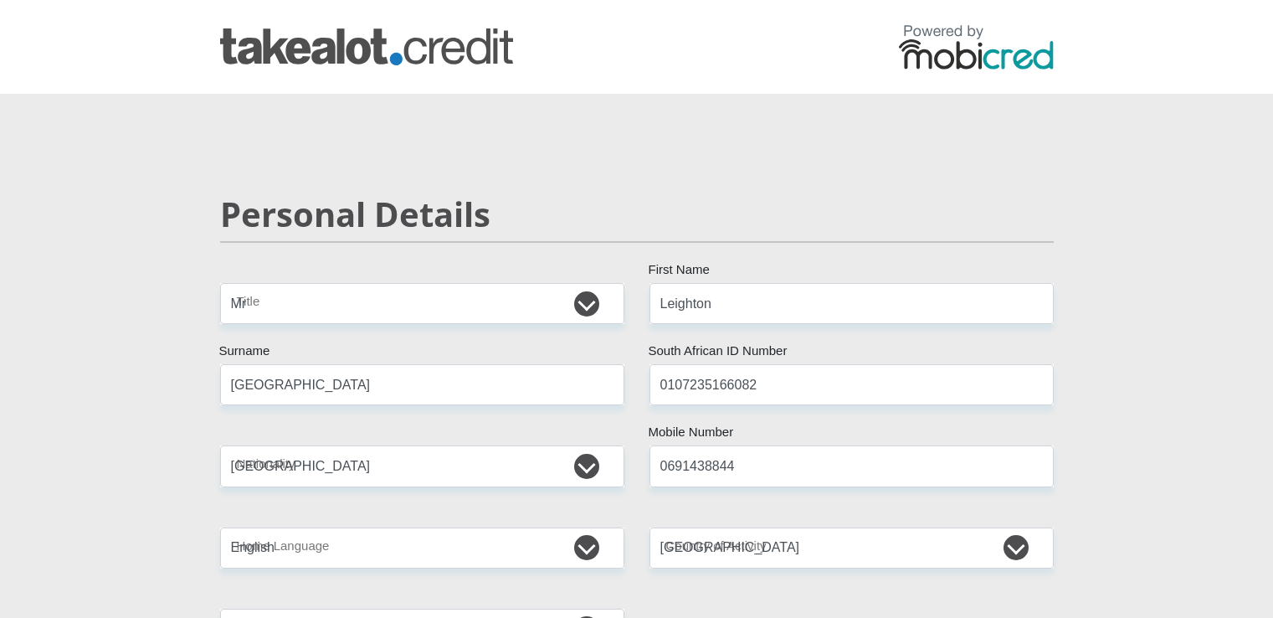
select select "Mr"
select select "ZAF"
select select "eng"
select select "ZAF"
select select "2"
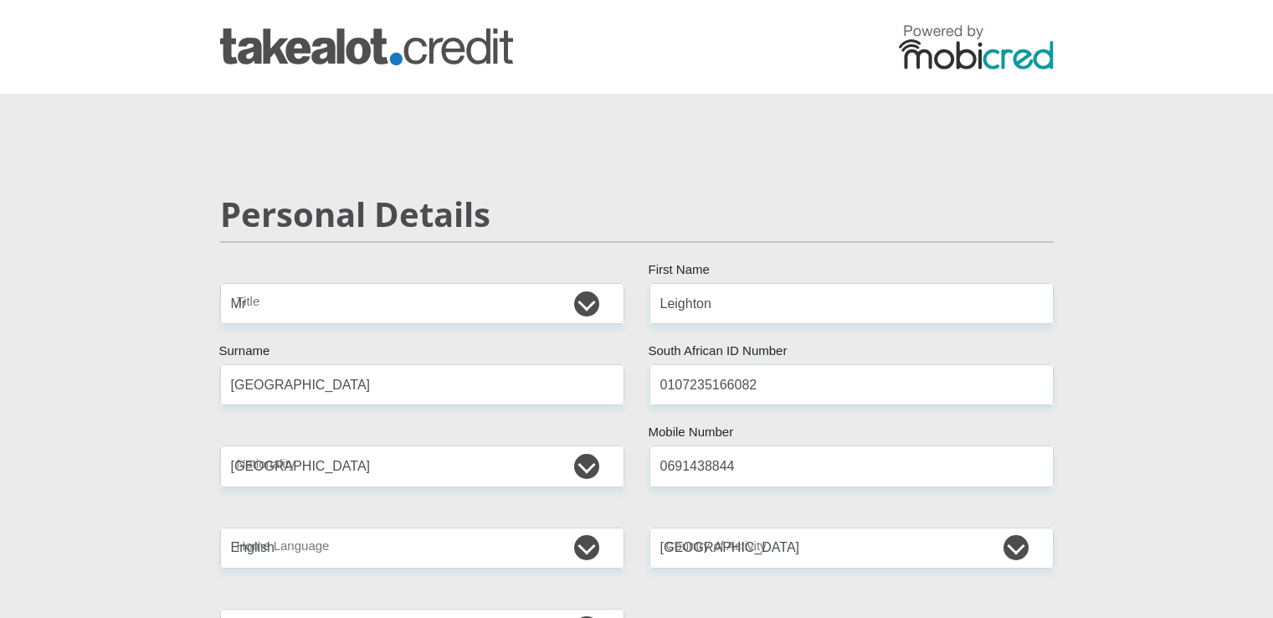
select select "Western Cape"
select select "5"
select select "parents"
select select "1"
select select "37"
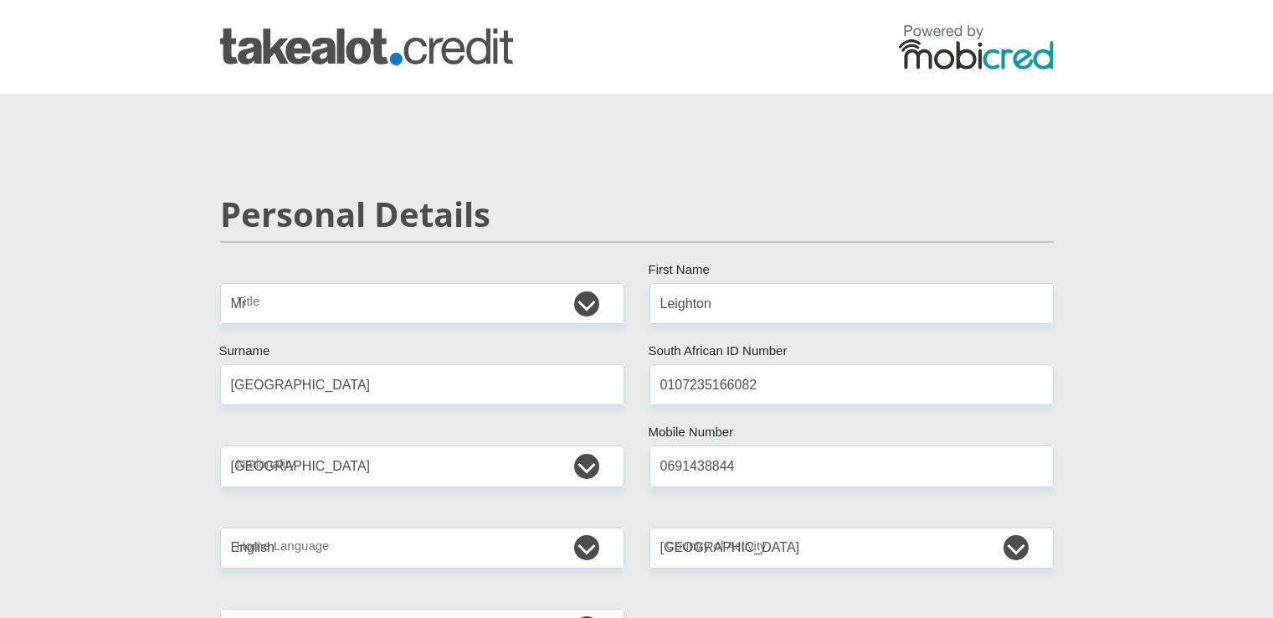
select select "Manager"
select select "6"
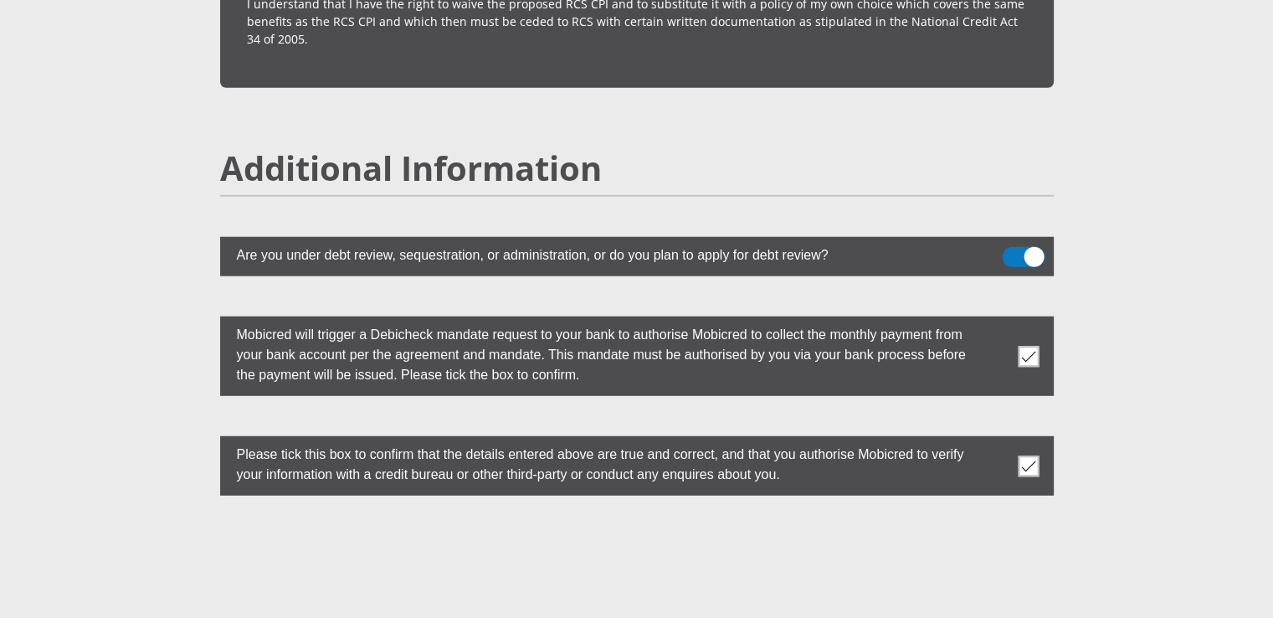
scroll to position [4539, 0]
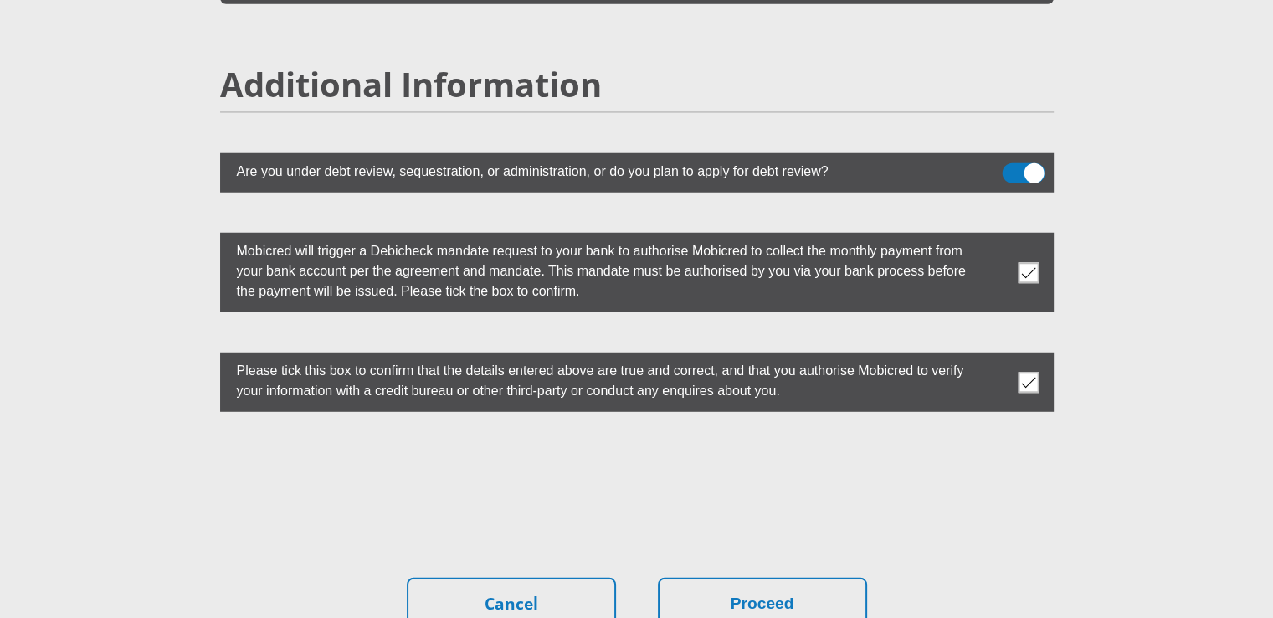
click at [1024, 163] on span at bounding box center [1023, 173] width 43 height 20
click at [1012, 167] on input "checkbox" at bounding box center [1012, 167] width 0 height 0
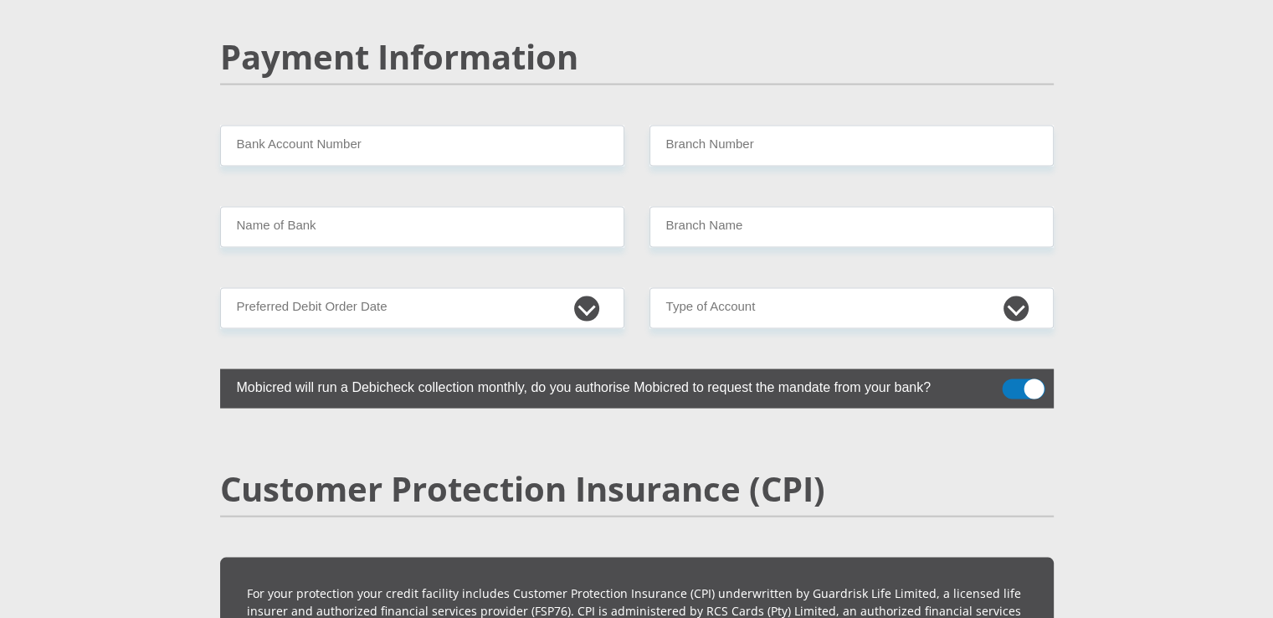
scroll to position [3117, 0]
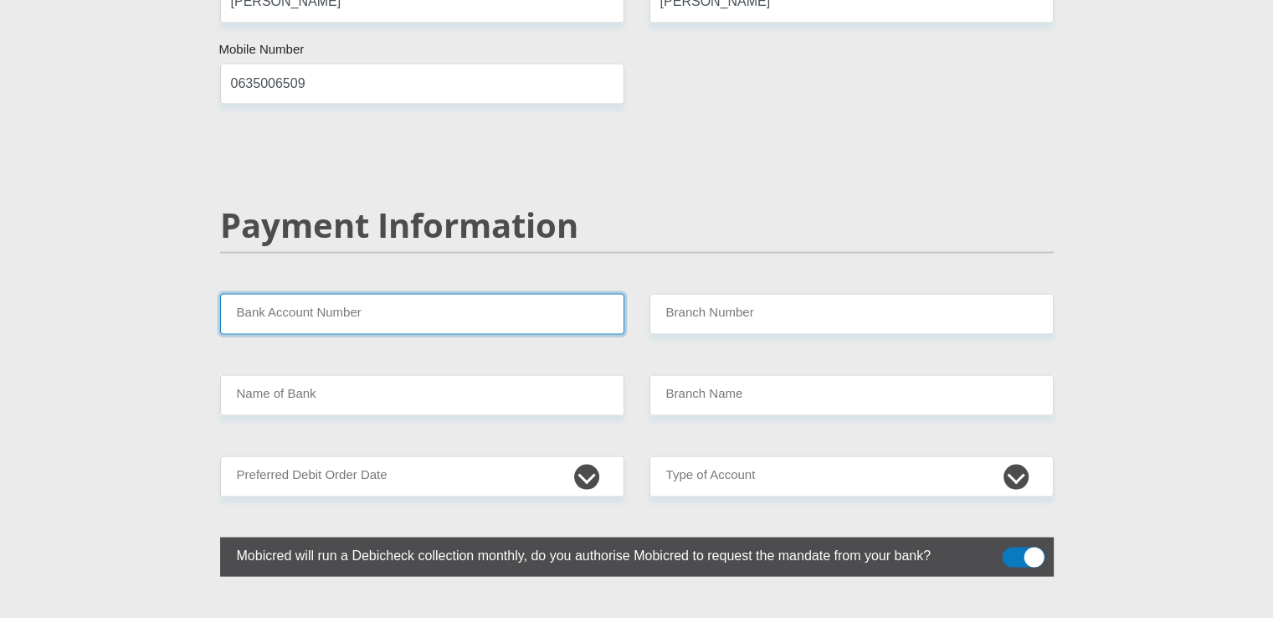
click at [465, 293] on input "Bank Account Number" at bounding box center [422, 313] width 404 height 41
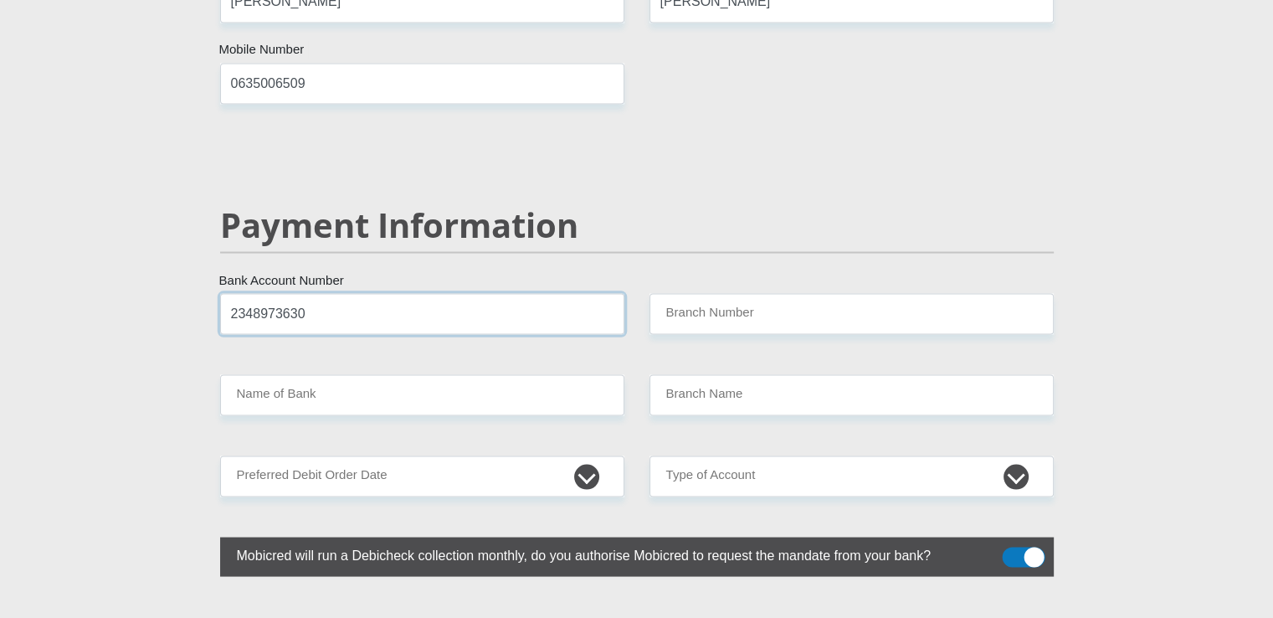
type input "2348973630"
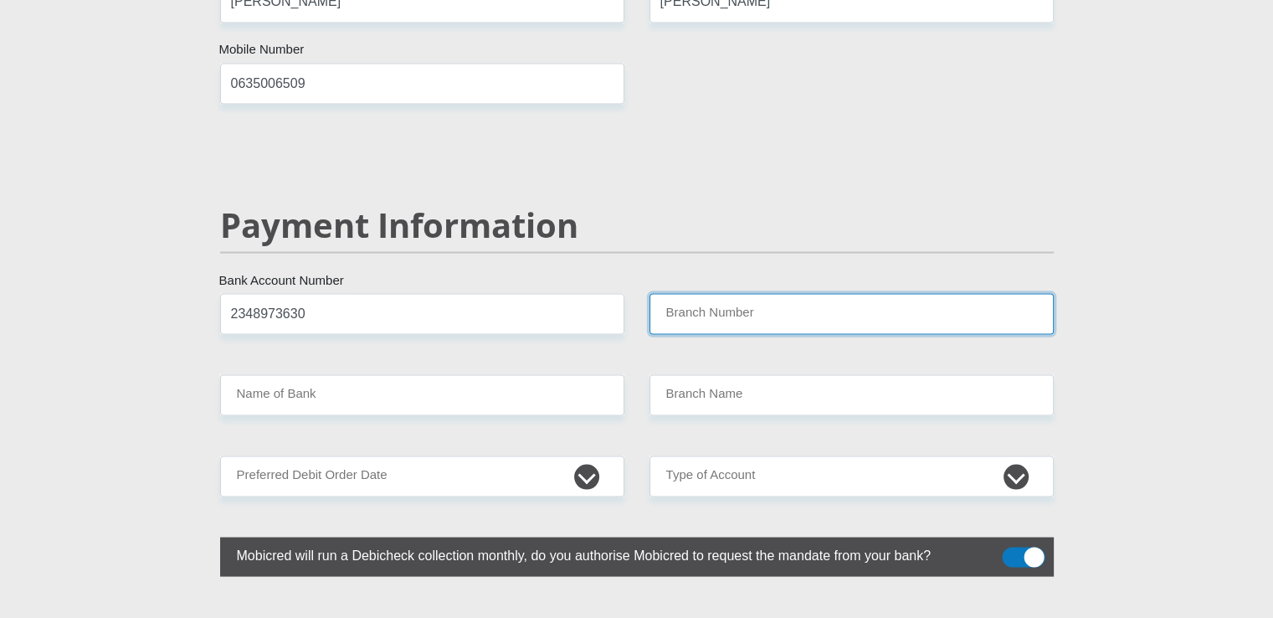
click at [817, 293] on input "Branch Number" at bounding box center [851, 313] width 404 height 41
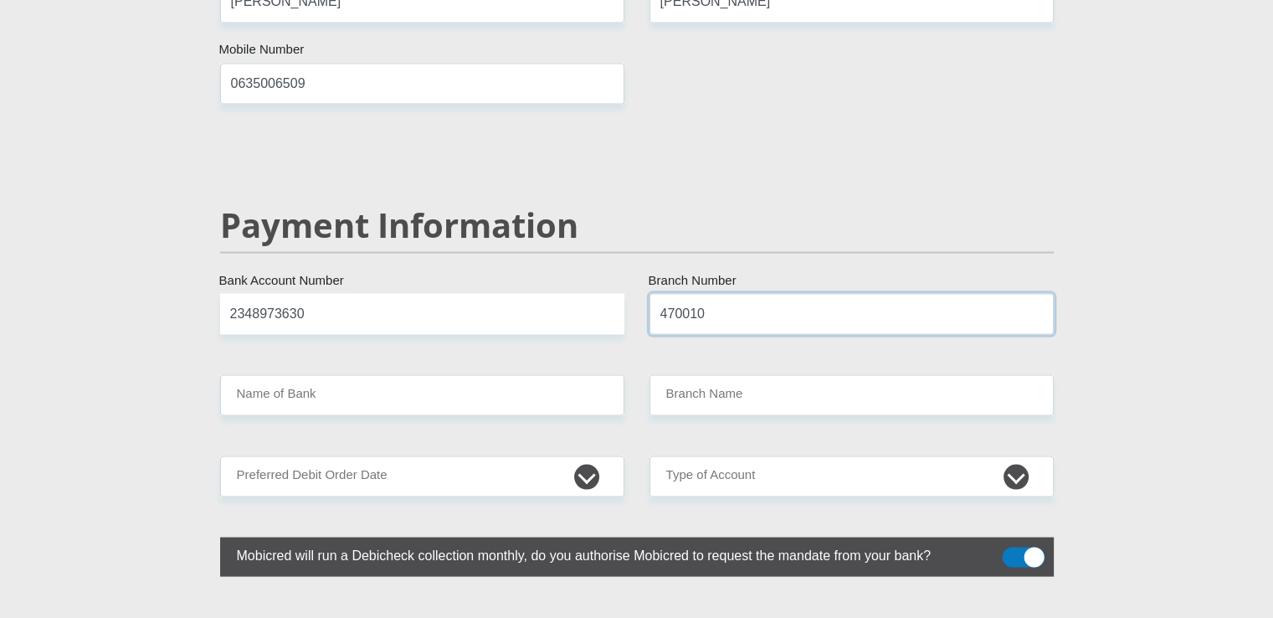
type input "470010"
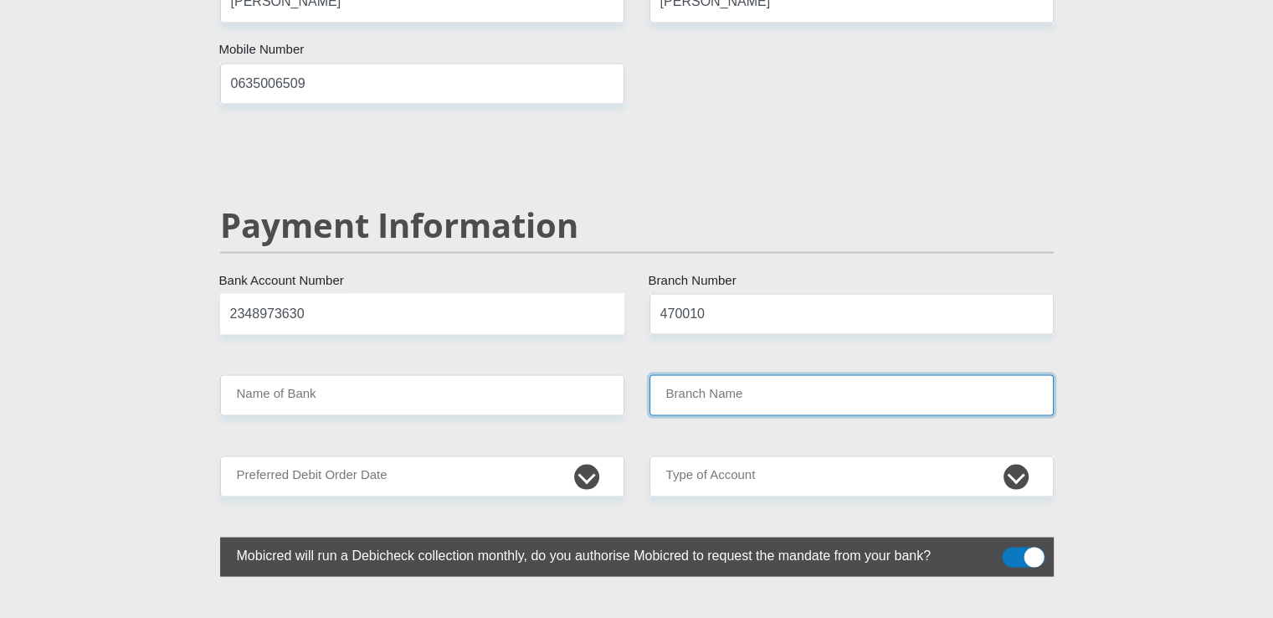
click at [799, 374] on input "Branch Name" at bounding box center [851, 394] width 404 height 41
type input "CAPITEC BANK LIMITED"
type input "CAPITEC BANK CPC"
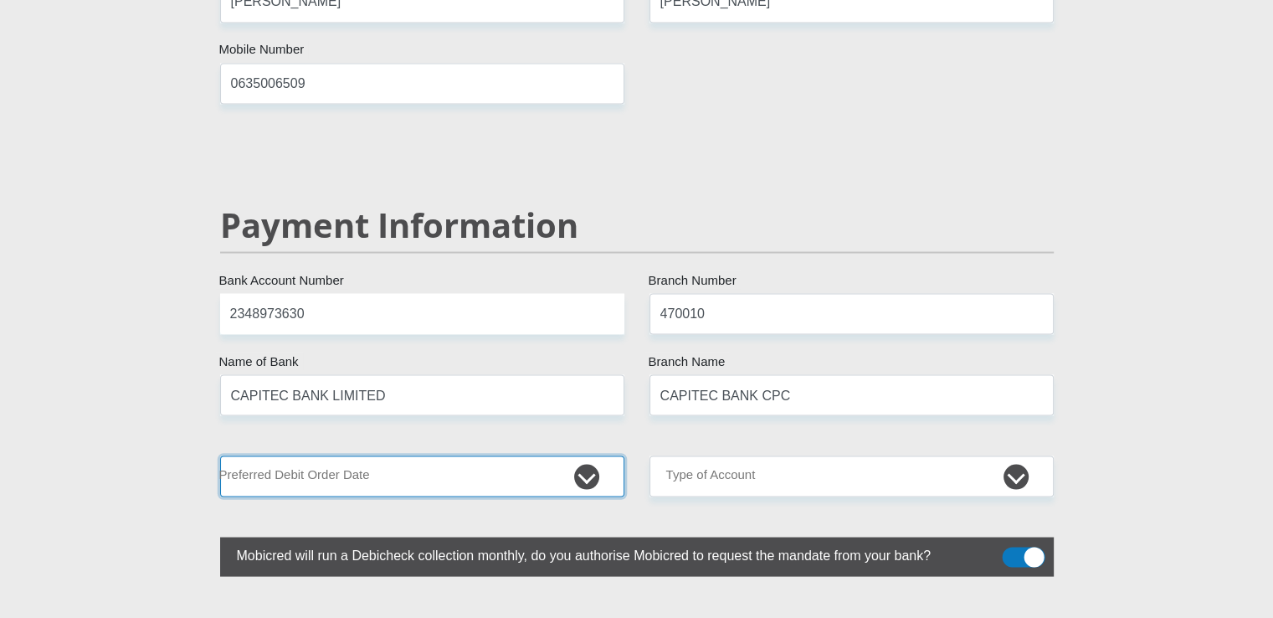
click at [325, 455] on select "1st 2nd 3rd 4th 5th 7th 18th 19th 20th 21st 22nd 23rd 24th 25th 26th 27th 28th …" at bounding box center [422, 475] width 404 height 41
select select "1"
click at [220, 455] on select "1st 2nd 3rd 4th 5th 7th 18th 19th 20th 21st 22nd 23rd 24th 25th 26th 27th 28th …" at bounding box center [422, 475] width 404 height 41
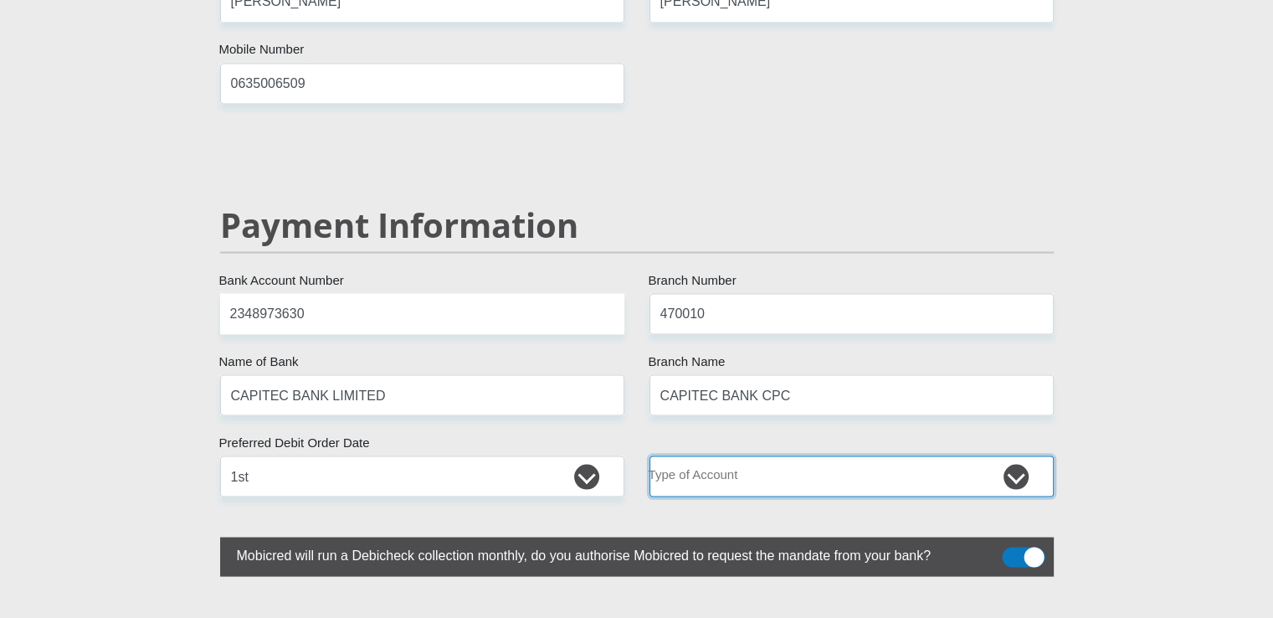
click at [793, 455] on select "Cheque Savings" at bounding box center [851, 475] width 404 height 41
select select "SAV"
click at [649, 455] on select "Cheque Savings" at bounding box center [851, 475] width 404 height 41
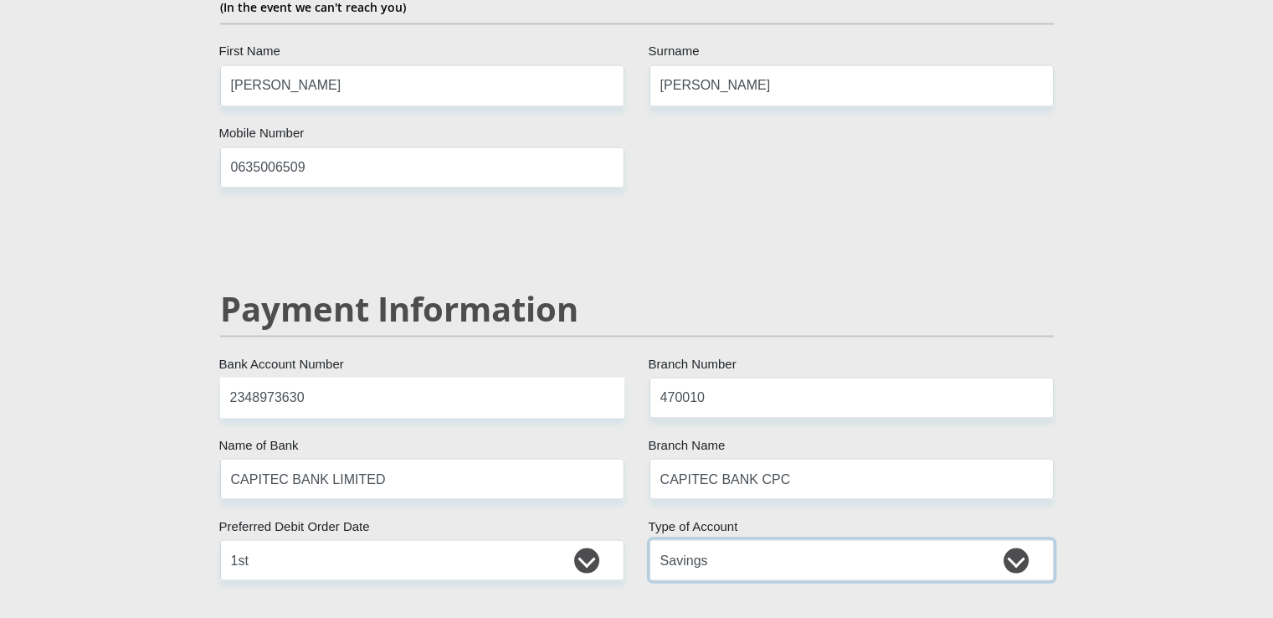
scroll to position [2531, 0]
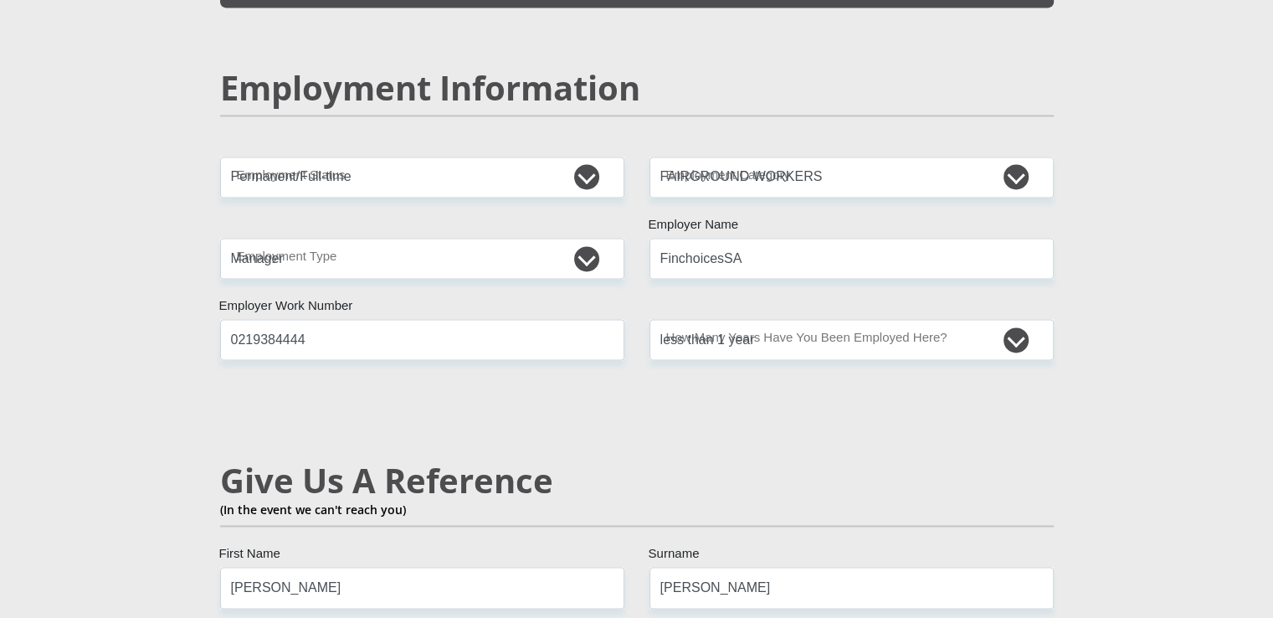
click at [529, 351] on div "Mr Ms Mrs Dr Other Title Leighton First Name Africa Surname 0107235166082 South…" at bounding box center [637, 139] width 859 height 4774
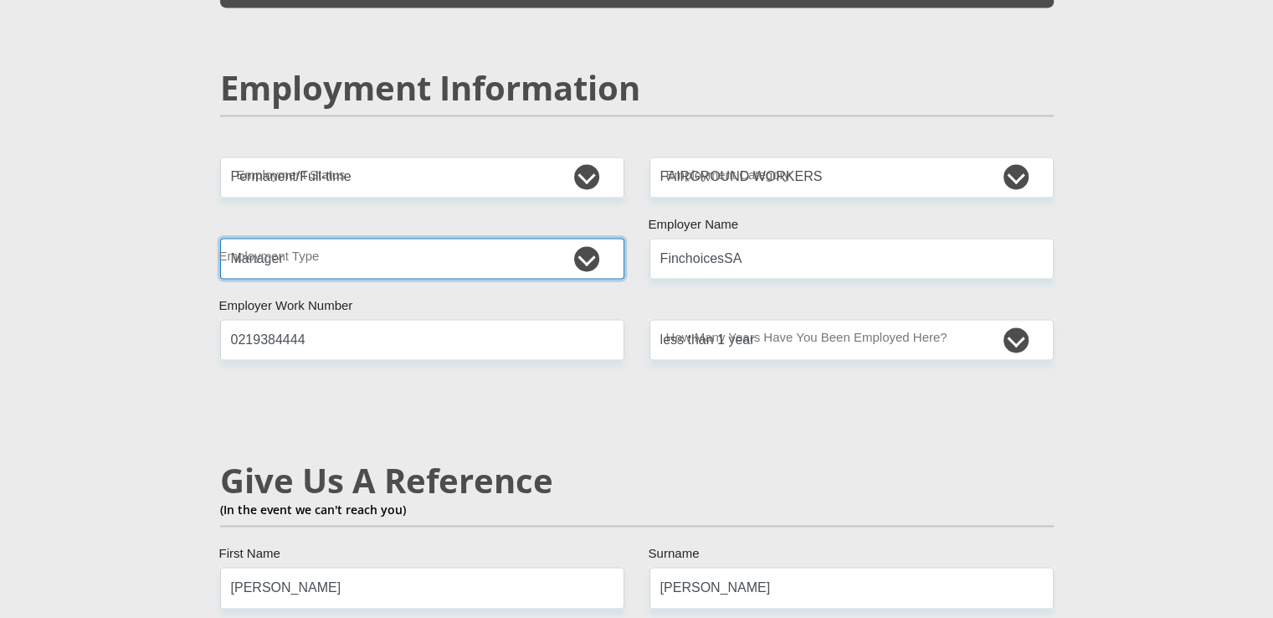
click at [362, 238] on select "College/Lecturer Craft Seller Creative Driver Executive Farmer Forces - Non Com…" at bounding box center [422, 258] width 404 height 41
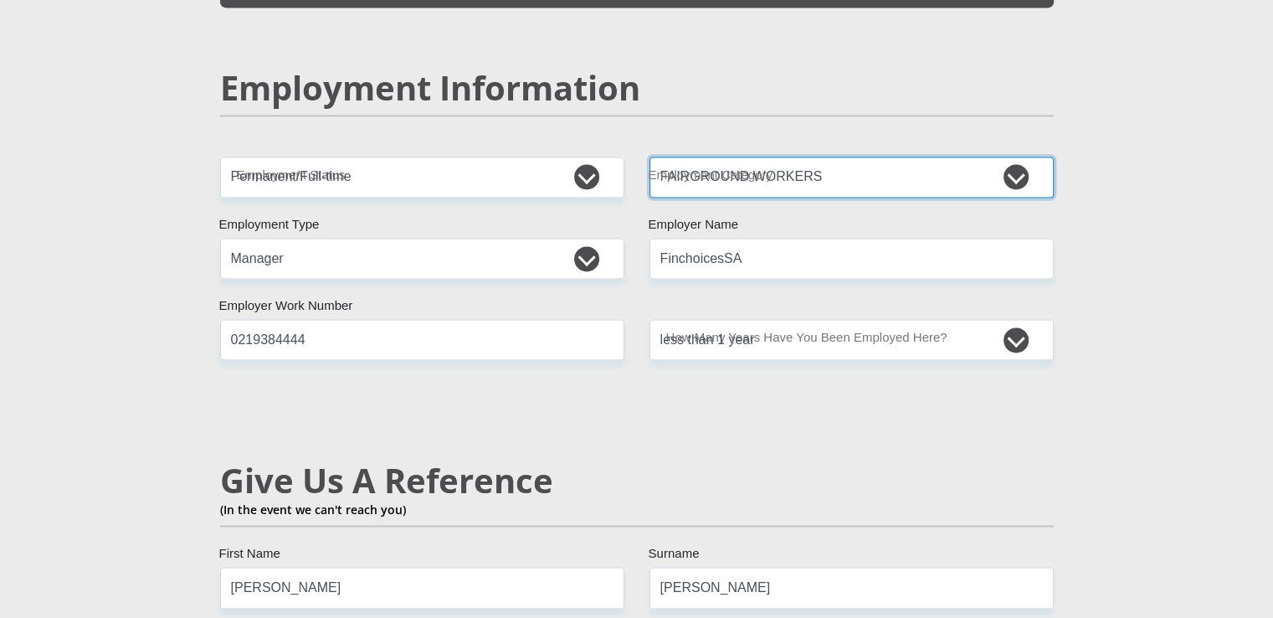
click at [789, 156] on select "AGRICULTURE ALCOHOL & TOBACCO CONSTRUCTION MATERIALS METALLURGY EQUIPMENT FOR R…" at bounding box center [851, 176] width 404 height 41
select select "76"
click at [649, 156] on select "AGRICULTURE ALCOHOL & TOBACCO CONSTRUCTION MATERIALS METALLURGY EQUIPMENT FOR R…" at bounding box center [851, 176] width 404 height 41
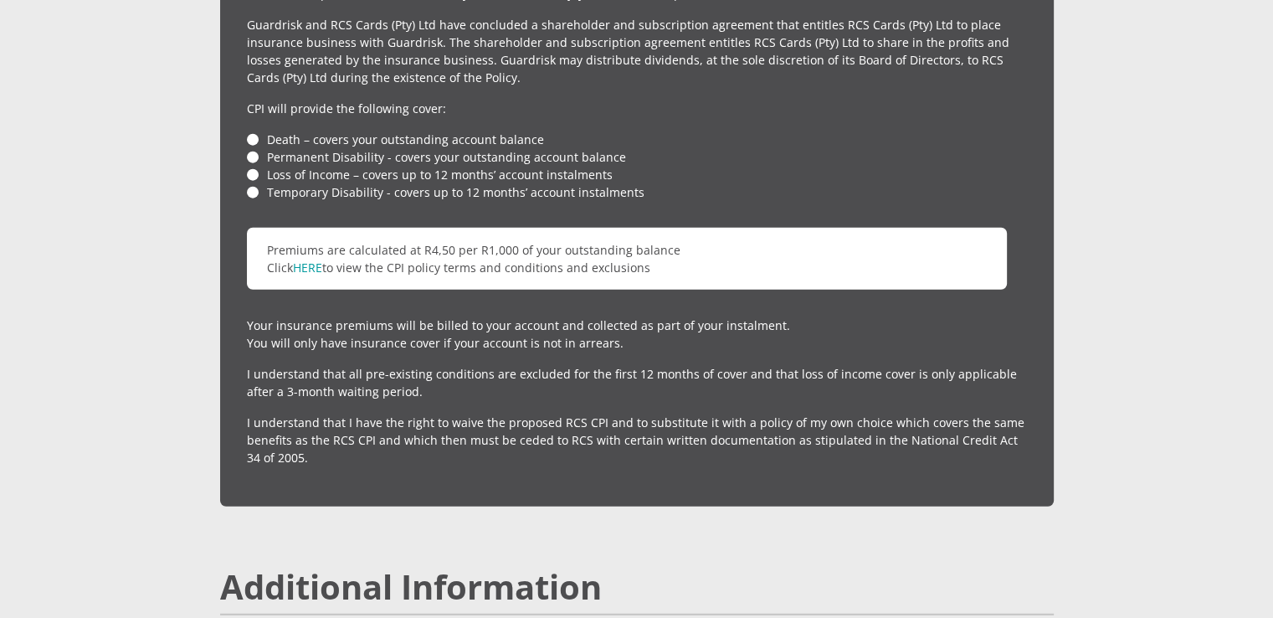
scroll to position [4539, 0]
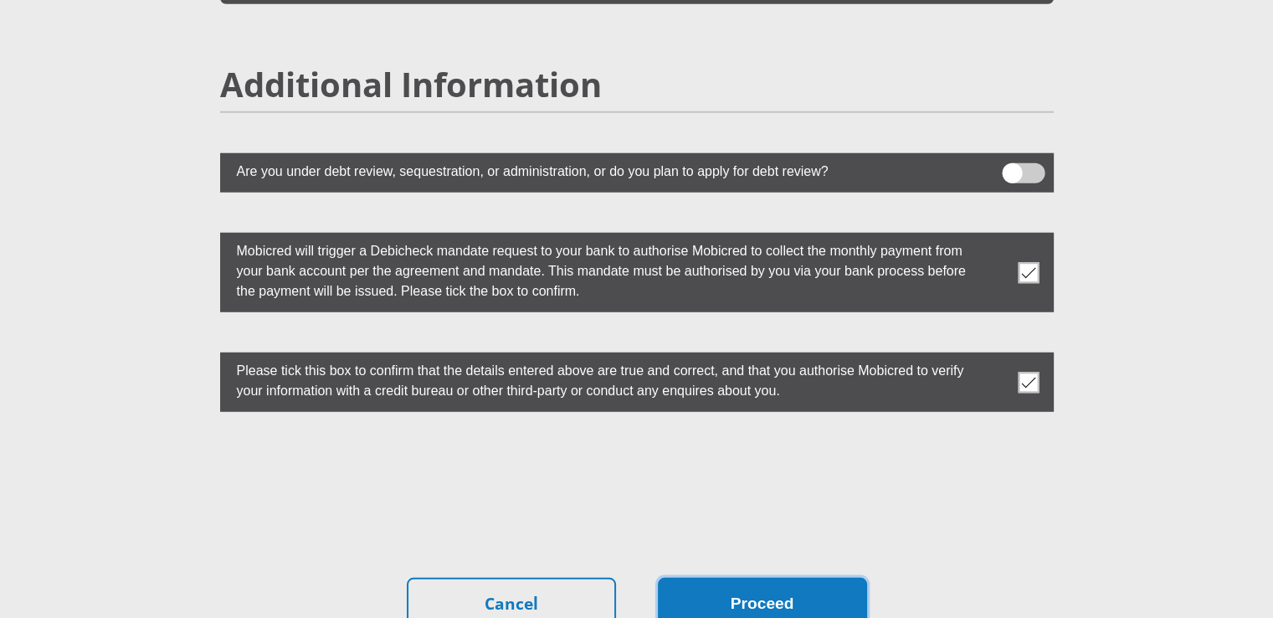
click at [772, 577] on button "Proceed" at bounding box center [762, 603] width 209 height 53
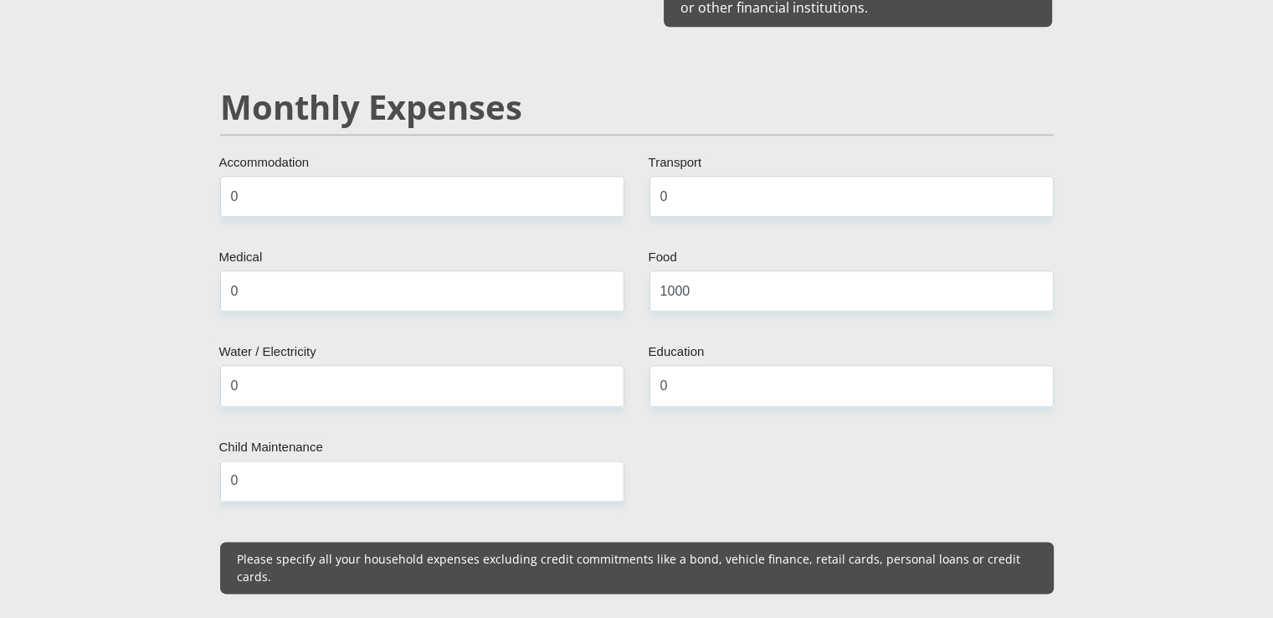
scroll to position [1610, 0]
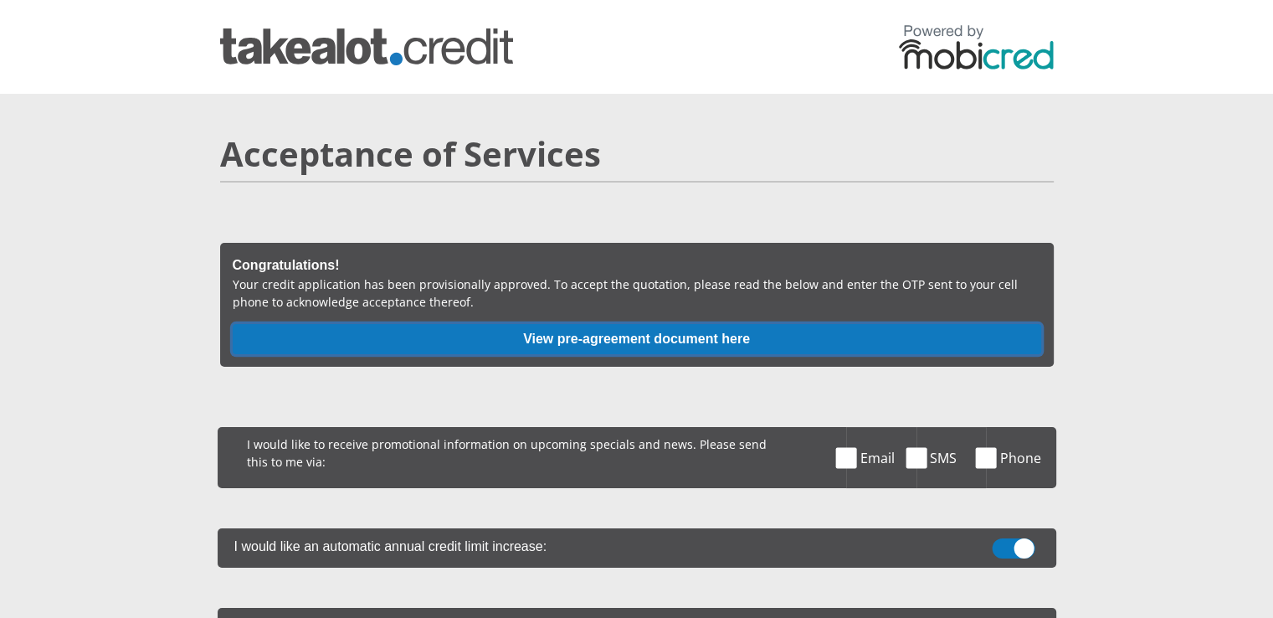
click at [689, 342] on button "View pre-agreement document here" at bounding box center [637, 339] width 808 height 30
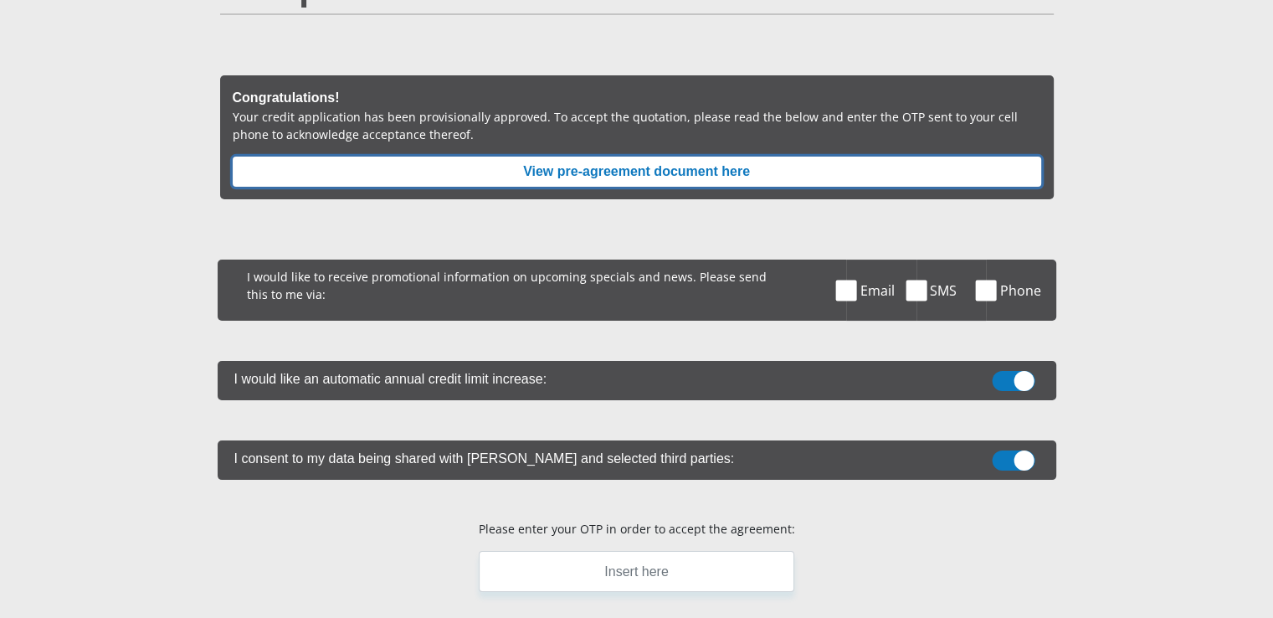
scroll to position [335, 0]
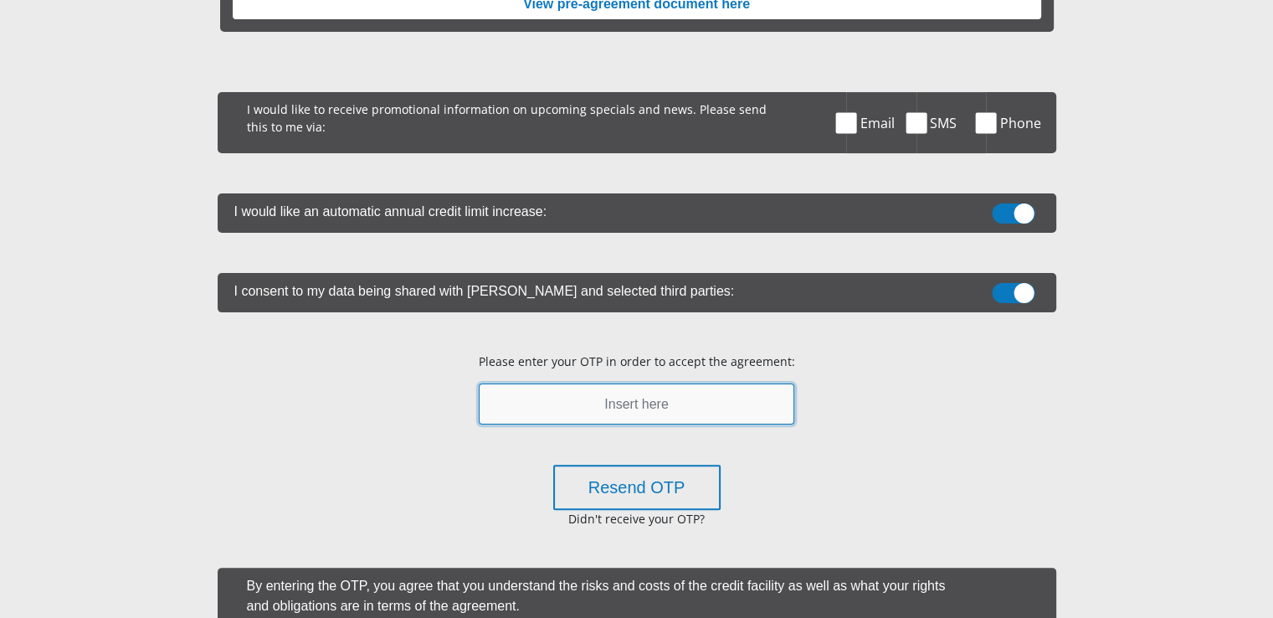
click at [745, 398] on input "text" at bounding box center [637, 403] width 316 height 41
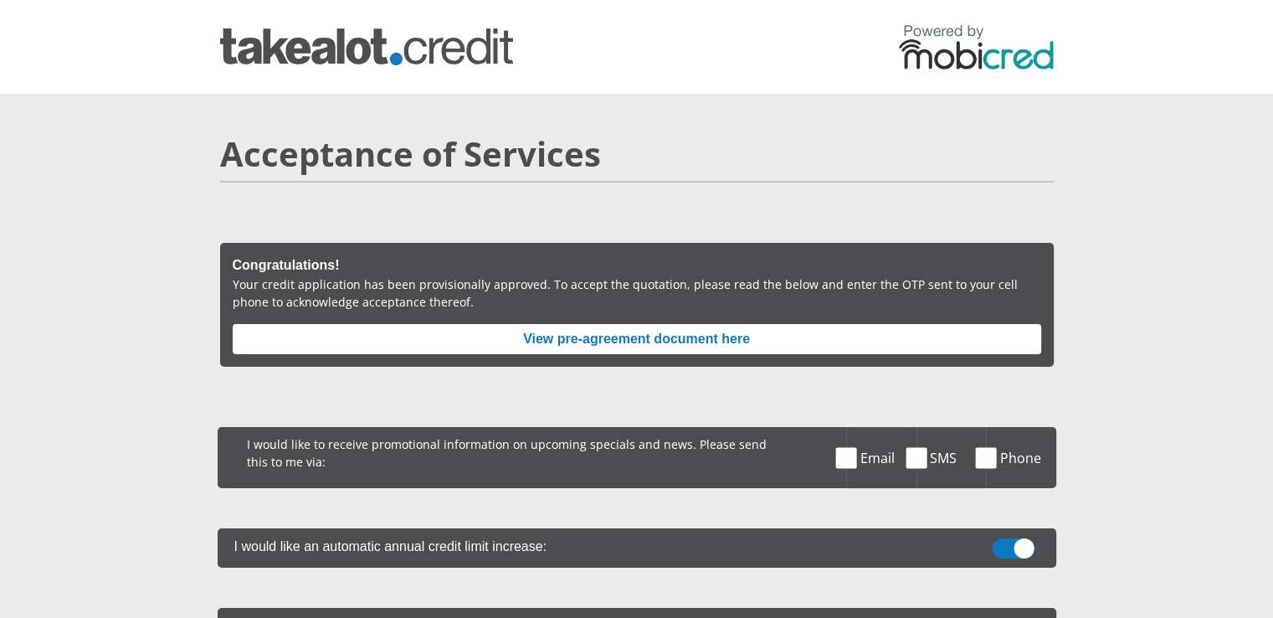
scroll to position [591, 0]
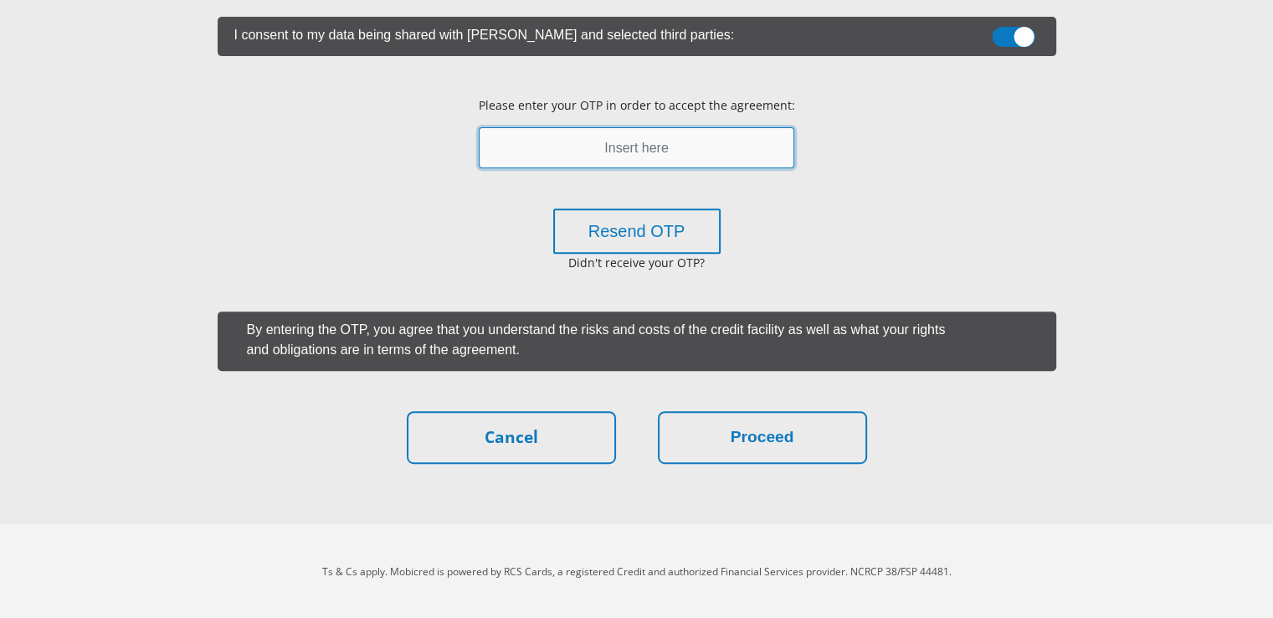
click at [683, 165] on input "text" at bounding box center [637, 147] width 316 height 41
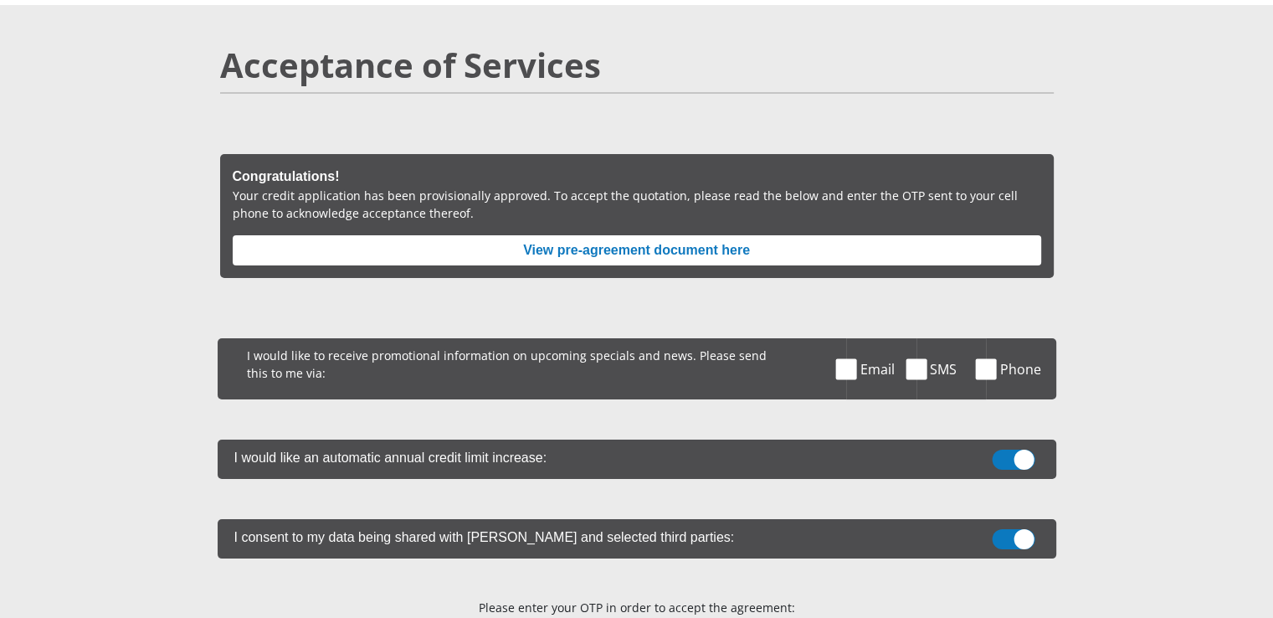
scroll to position [507, 0]
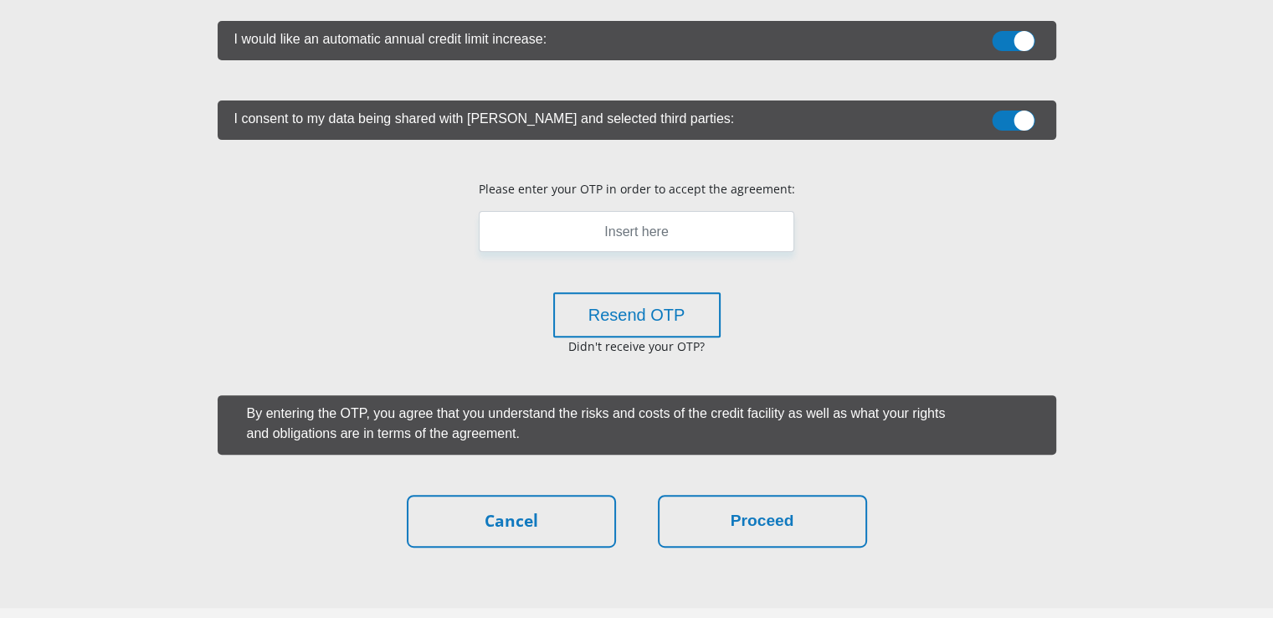
click at [659, 347] on p "Didn't receive your OTP?" at bounding box center [636, 346] width 394 height 18
click at [767, 348] on p "Didn't receive your OTP?" at bounding box center [636, 346] width 394 height 18
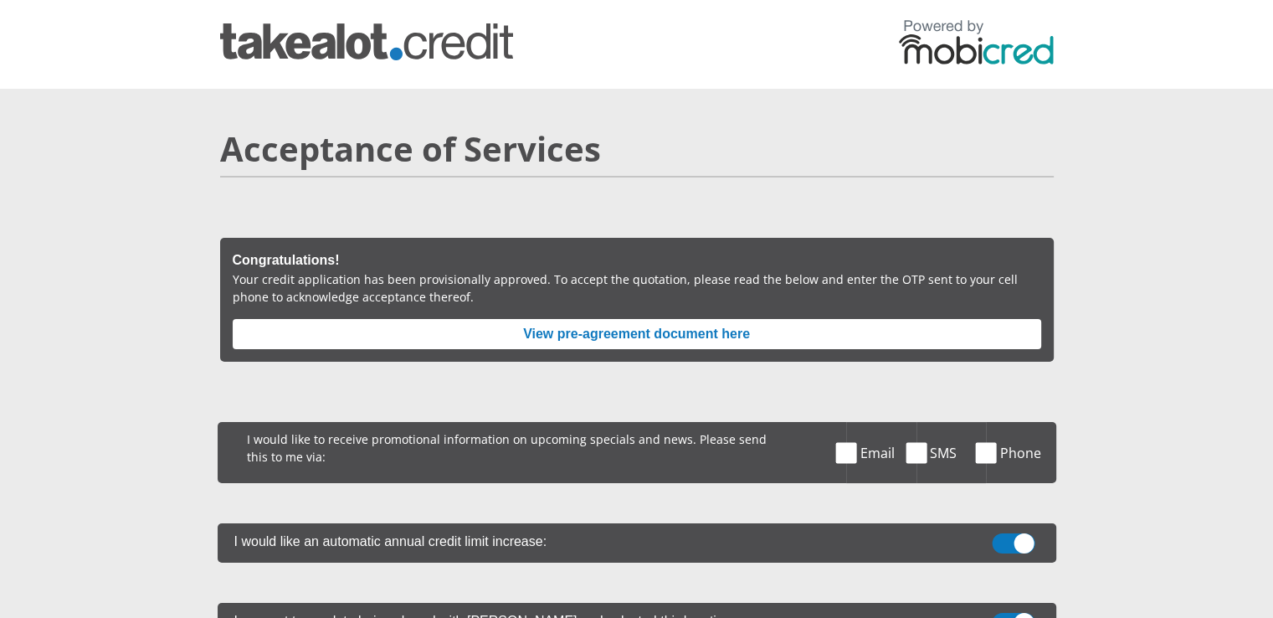
scroll to position [0, 0]
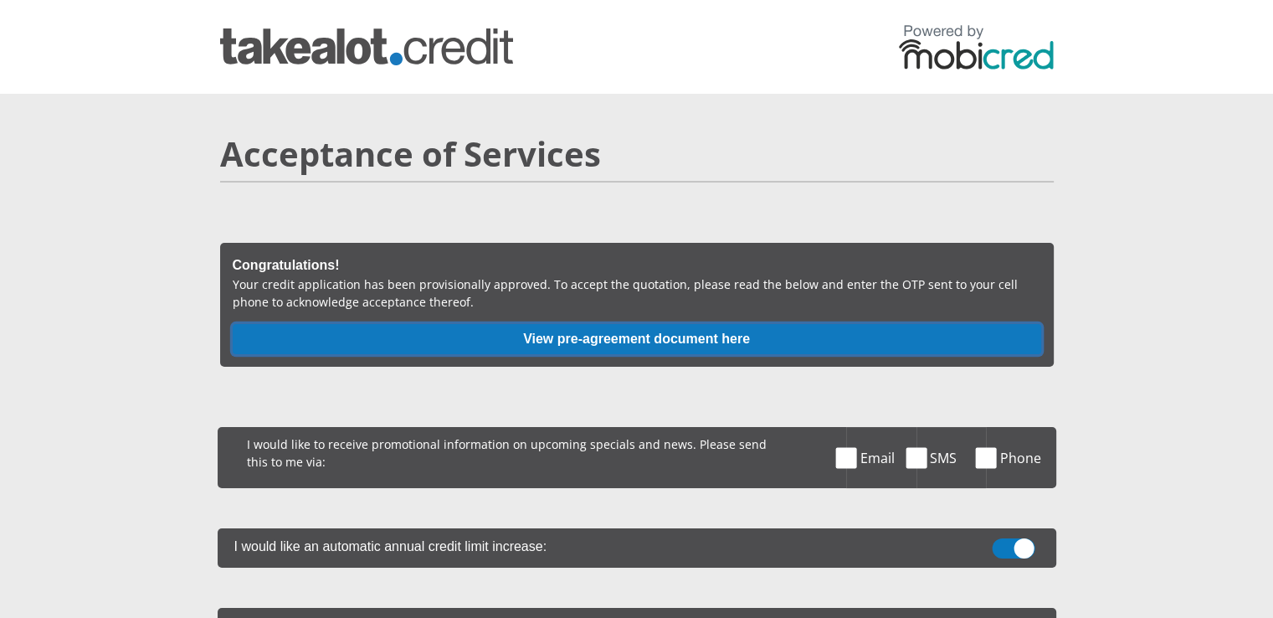
click at [689, 339] on button "View pre-agreement document here" at bounding box center [637, 339] width 808 height 30
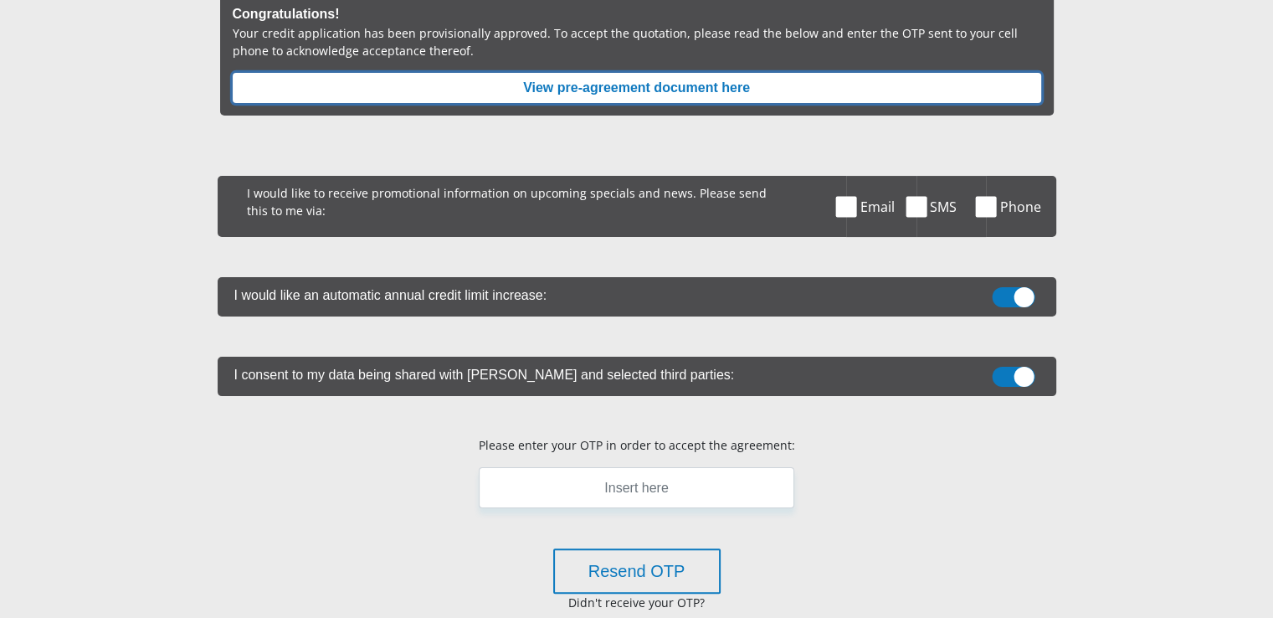
scroll to position [335, 0]
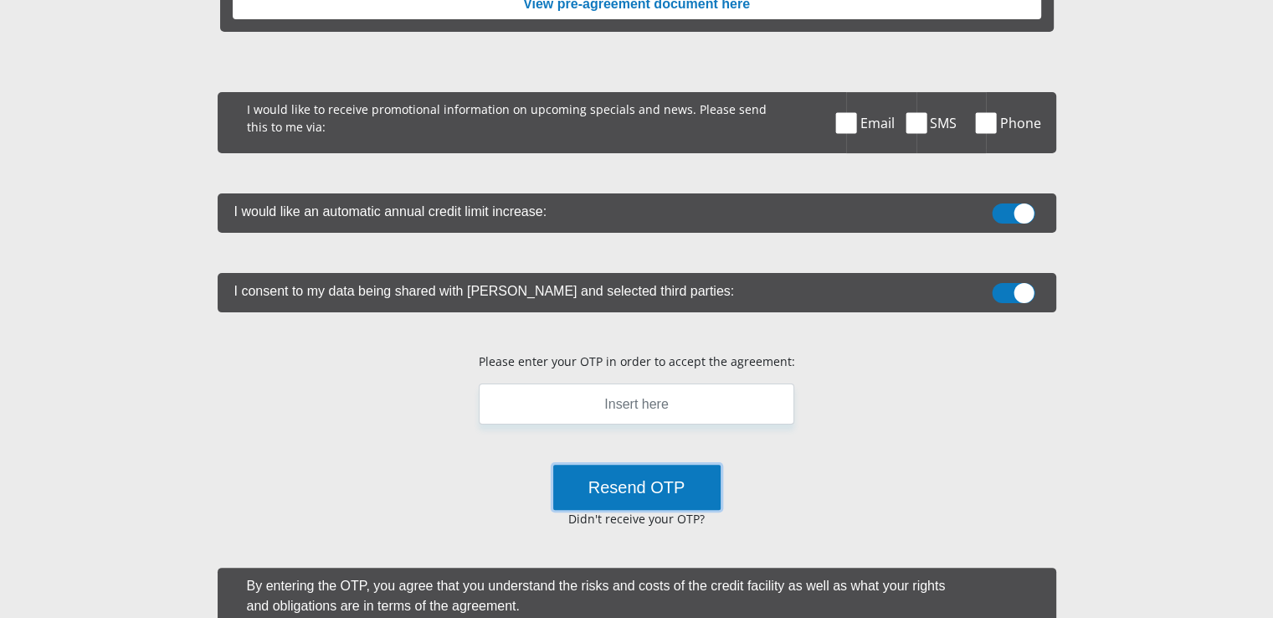
click at [639, 489] on button "Resend OTP" at bounding box center [636, 486] width 167 height 45
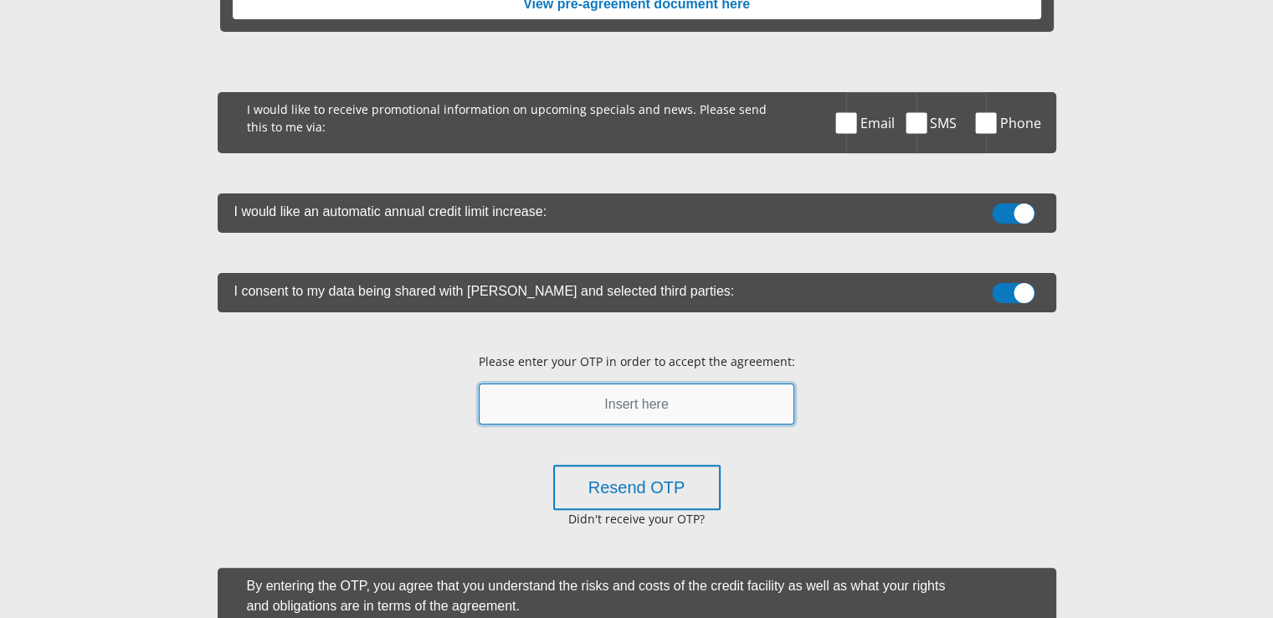
click at [687, 419] on input "text" at bounding box center [637, 403] width 316 height 41
type input "444589"
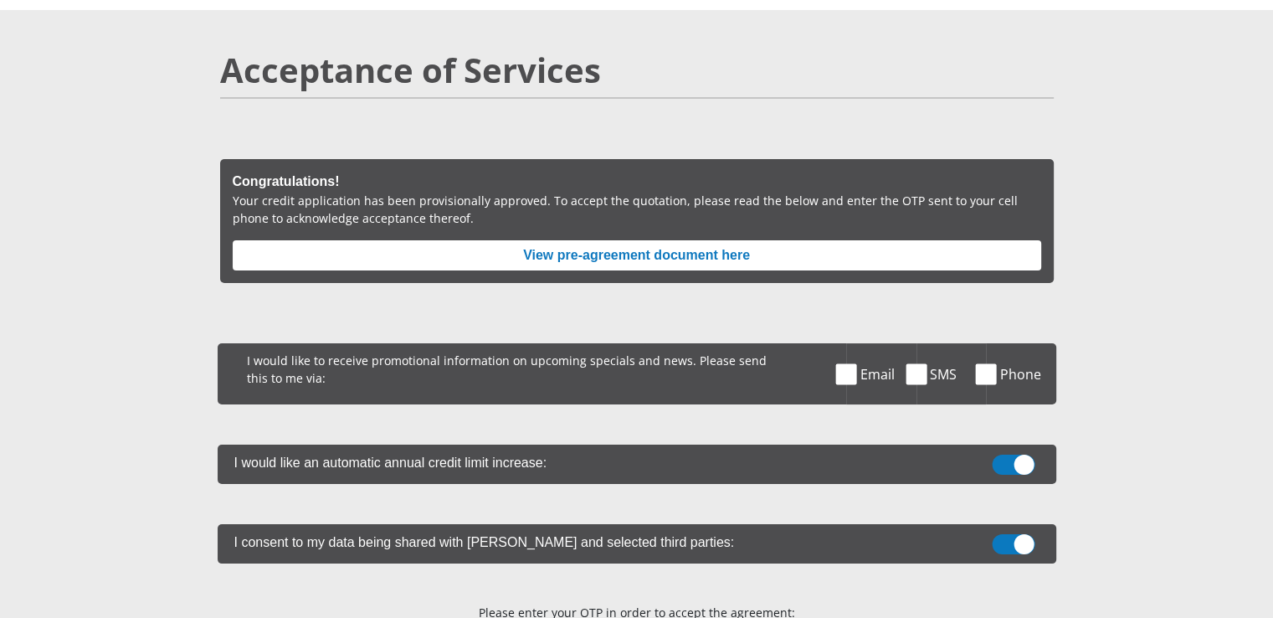
scroll to position [0, 0]
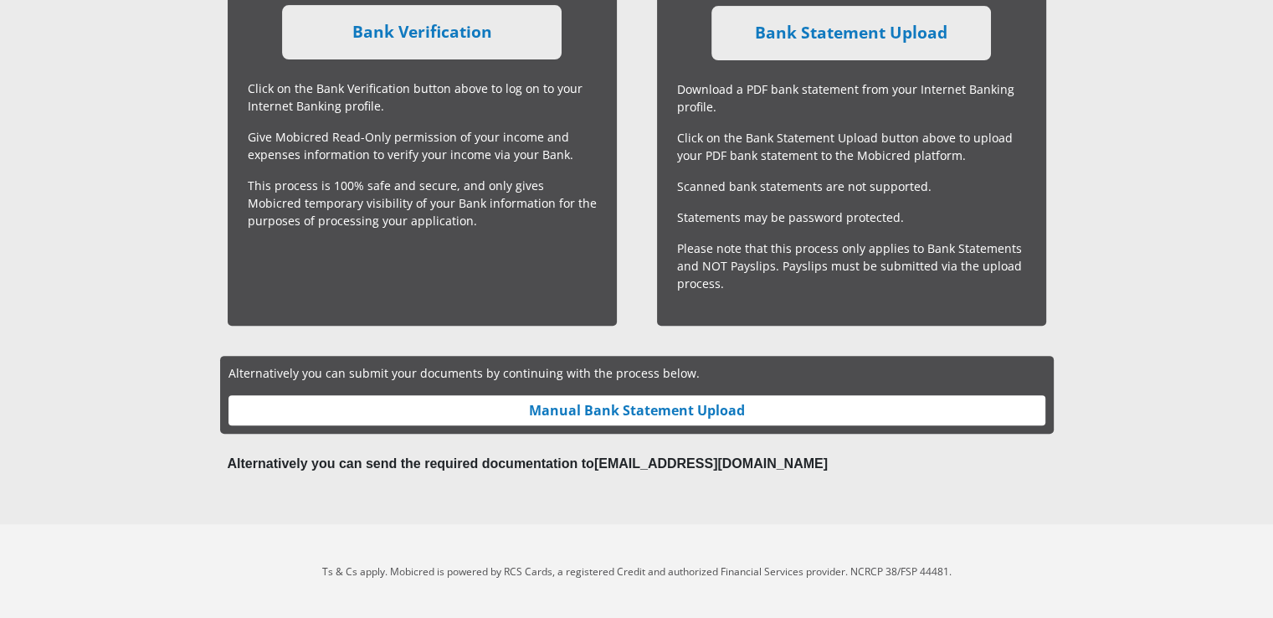
scroll to position [406, 0]
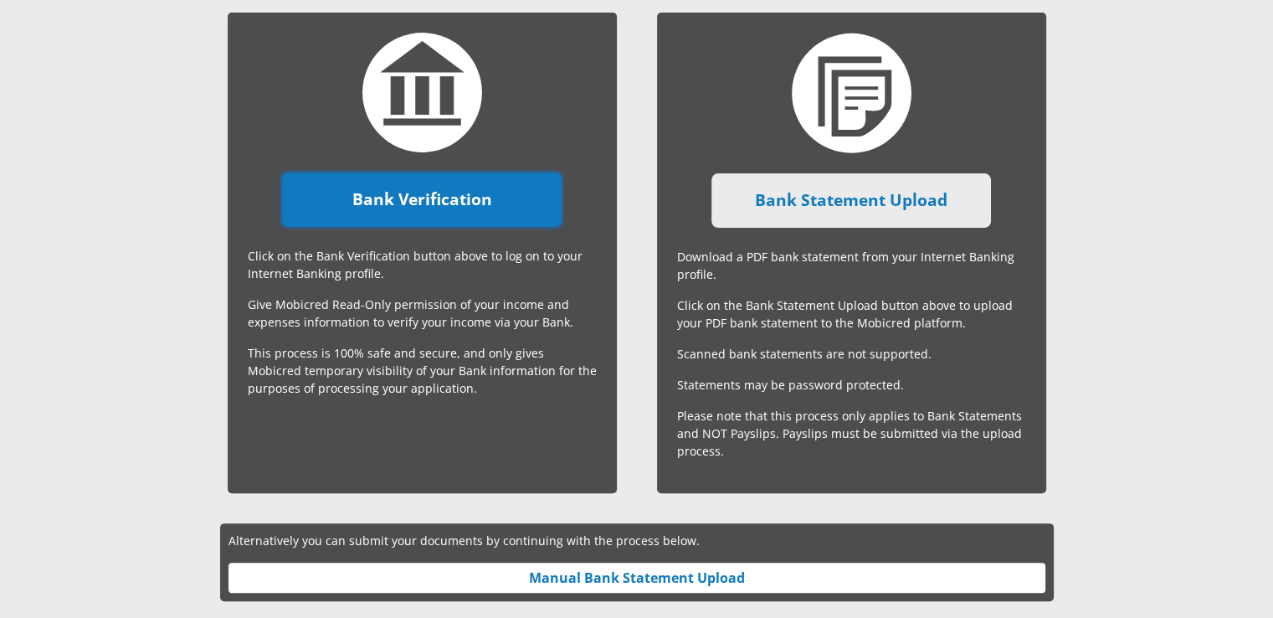
click at [482, 198] on link "Bank Verification" at bounding box center [422, 199] width 280 height 54
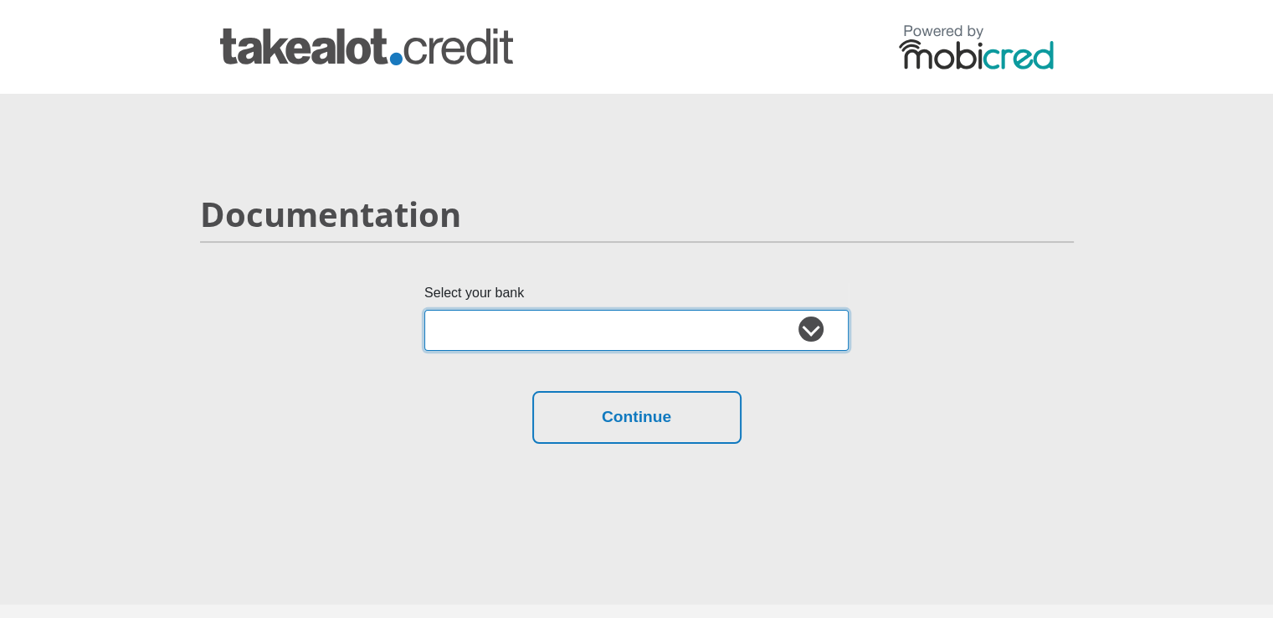
click at [656, 332] on select "Absa Capitec Bank Discovery Bank First National Bank Nedbank Standard Bank Tyme…" at bounding box center [636, 330] width 424 height 41
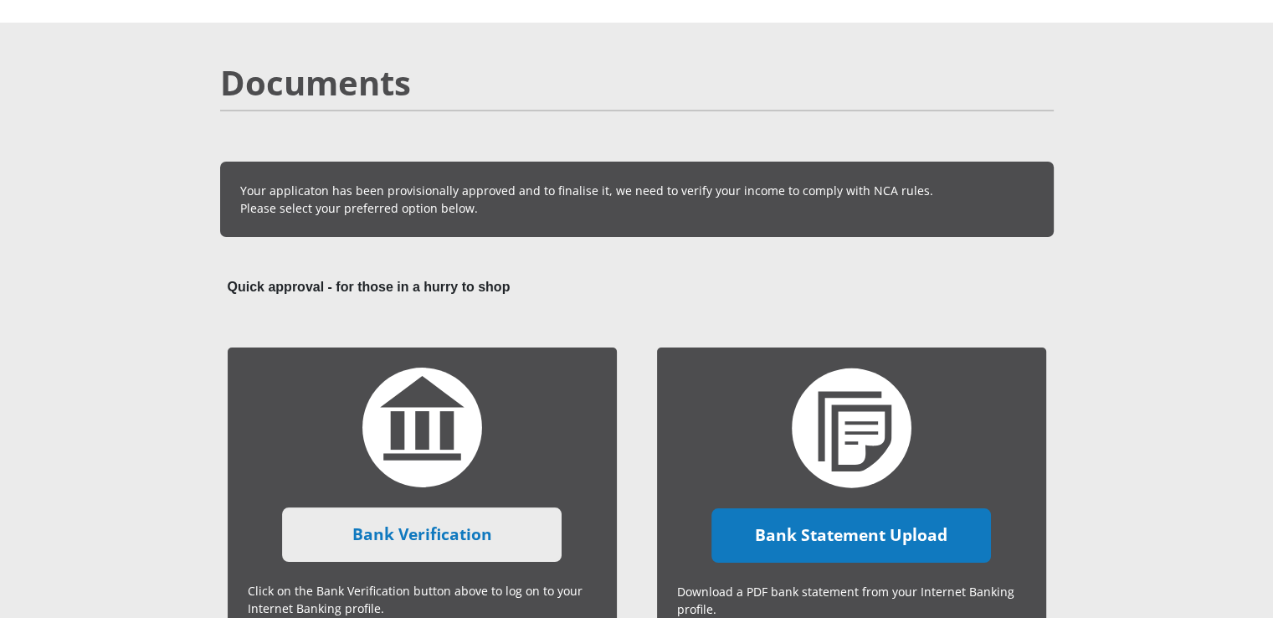
scroll to position [573, 0]
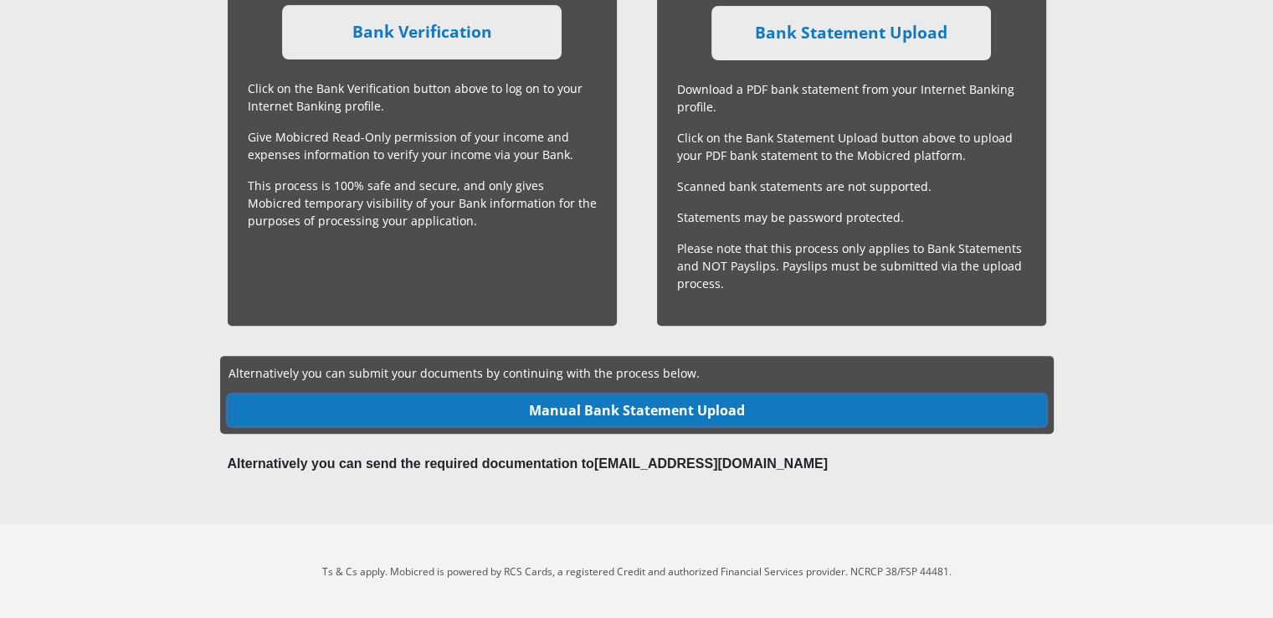
click at [648, 413] on link "Manual Bank Statement Upload" at bounding box center [636, 410] width 817 height 30
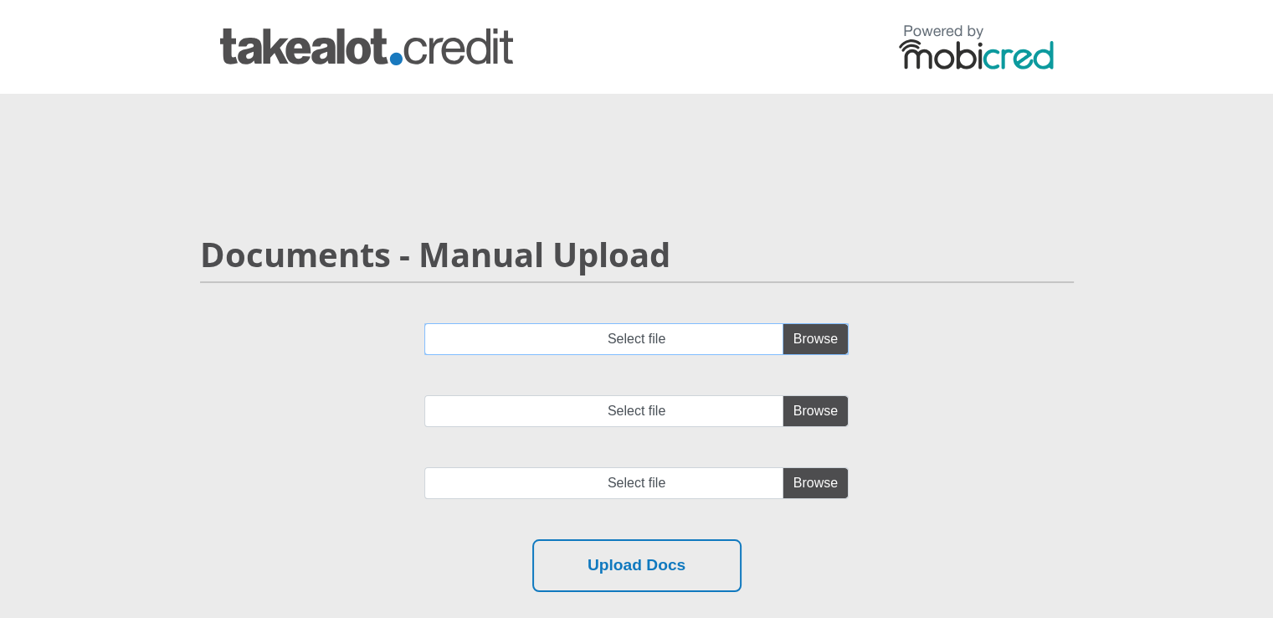
click at [808, 336] on input "Select file" at bounding box center [636, 339] width 424 height 32
type input "C:\fakepath\EASY_ACCOUNT_3.pdf"
click at [820, 413] on input "Select file" at bounding box center [636, 411] width 424 height 32
type input "C:\fakepath\FNB_ASPIRE_CURRENT_ACCOUNT_4.pdf"
click at [807, 485] on input "file" at bounding box center [636, 483] width 424 height 32
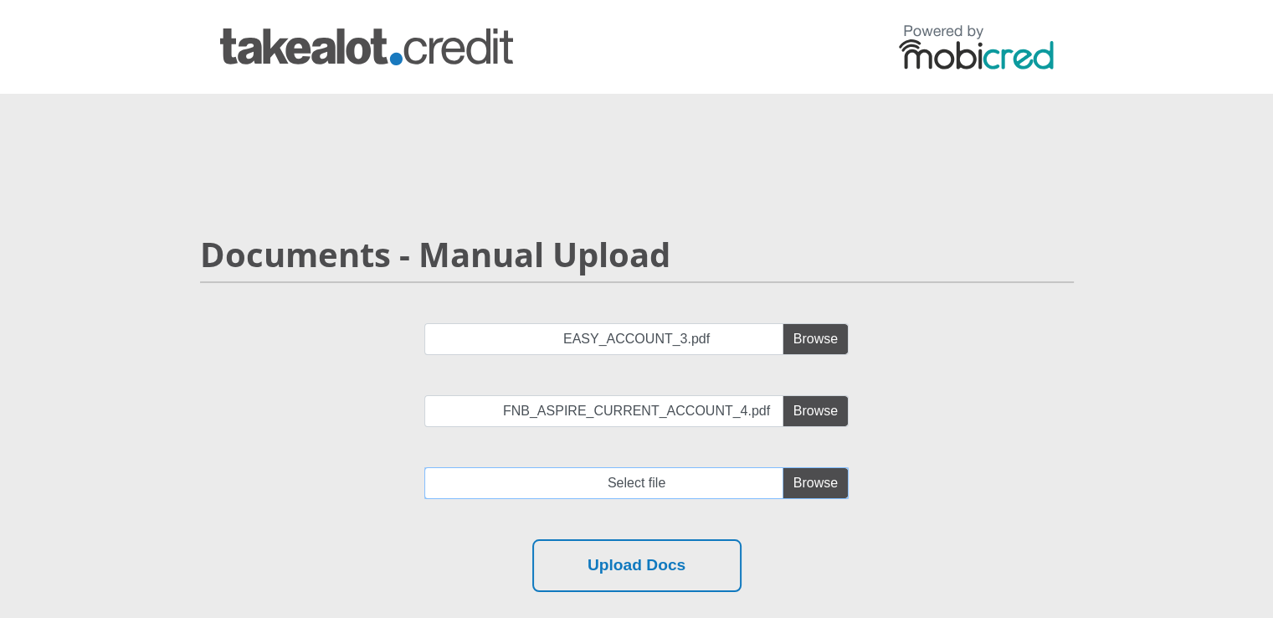
type input "C:\fakepath\FNB_ASPIRE_CURRENT_ACCOUNT_5.pdf"
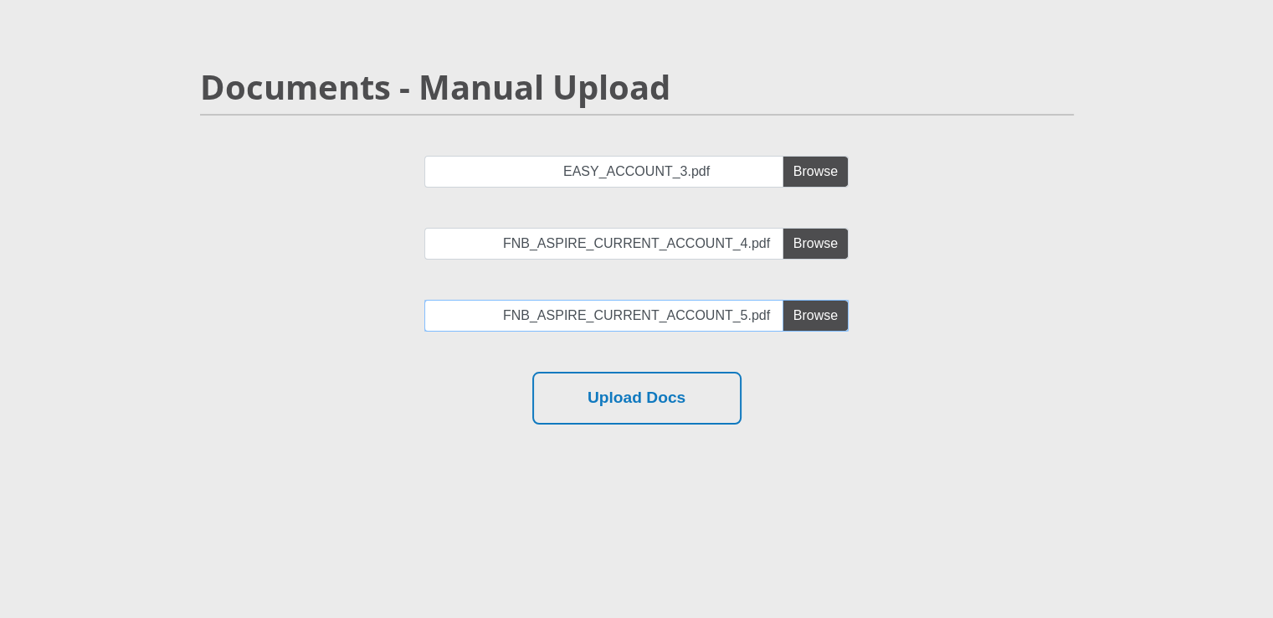
scroll to position [251, 0]
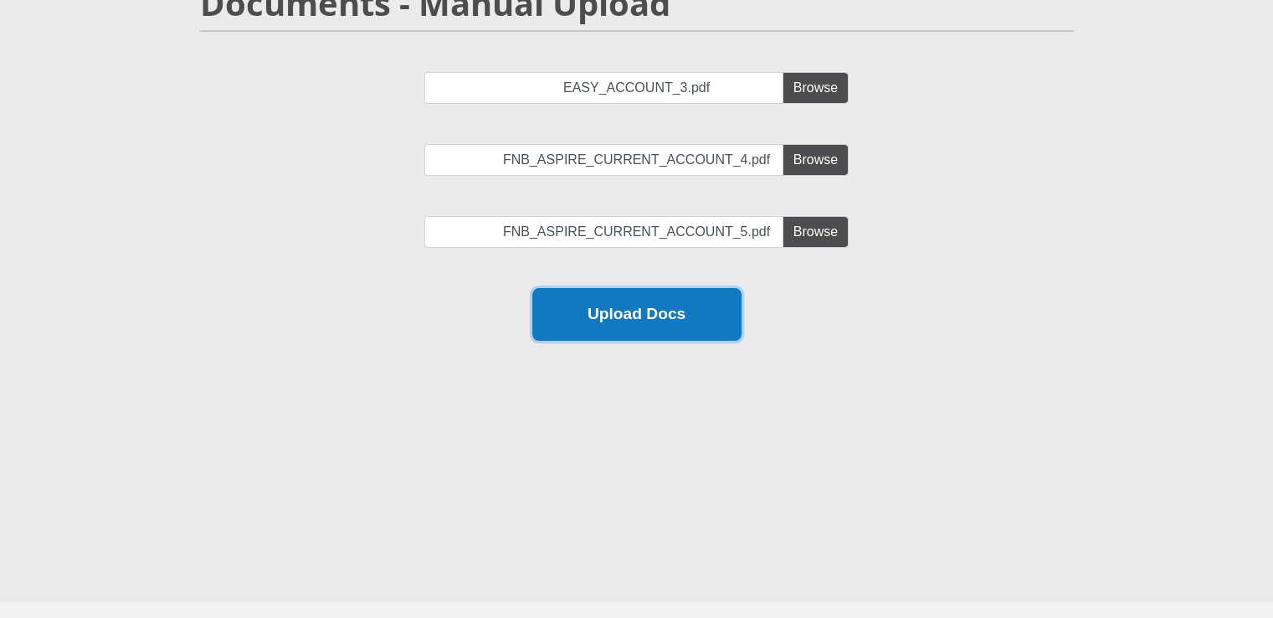
click at [680, 310] on button "Upload Docs" at bounding box center [636, 314] width 209 height 53
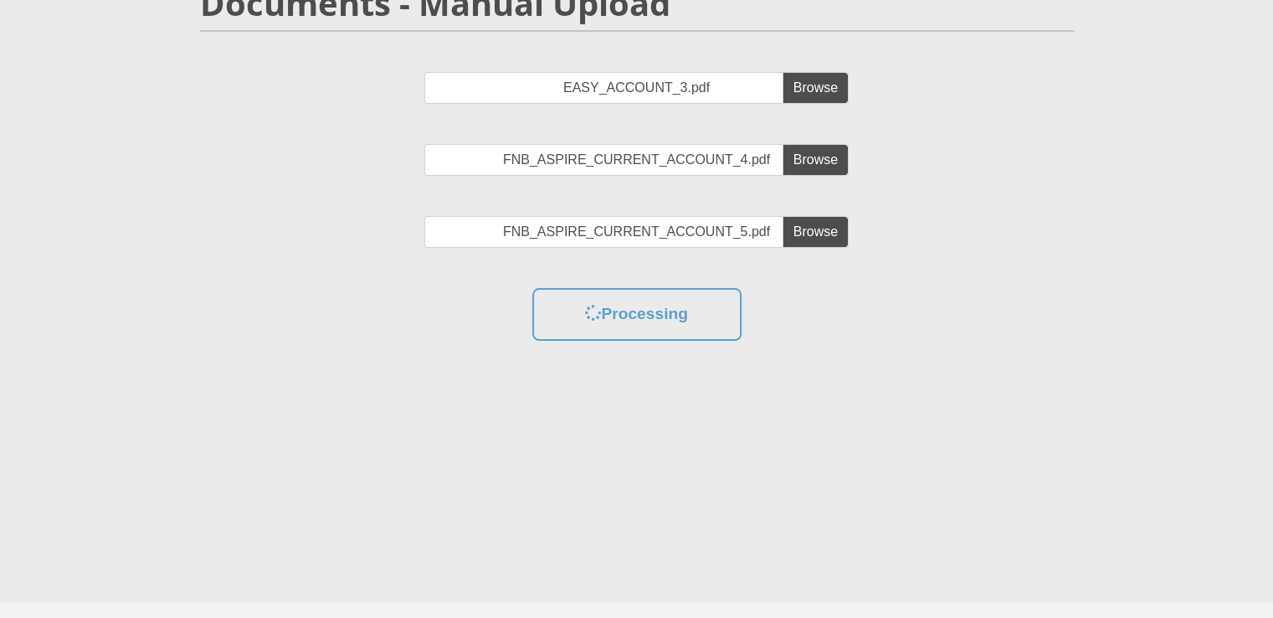
scroll to position [0, 0]
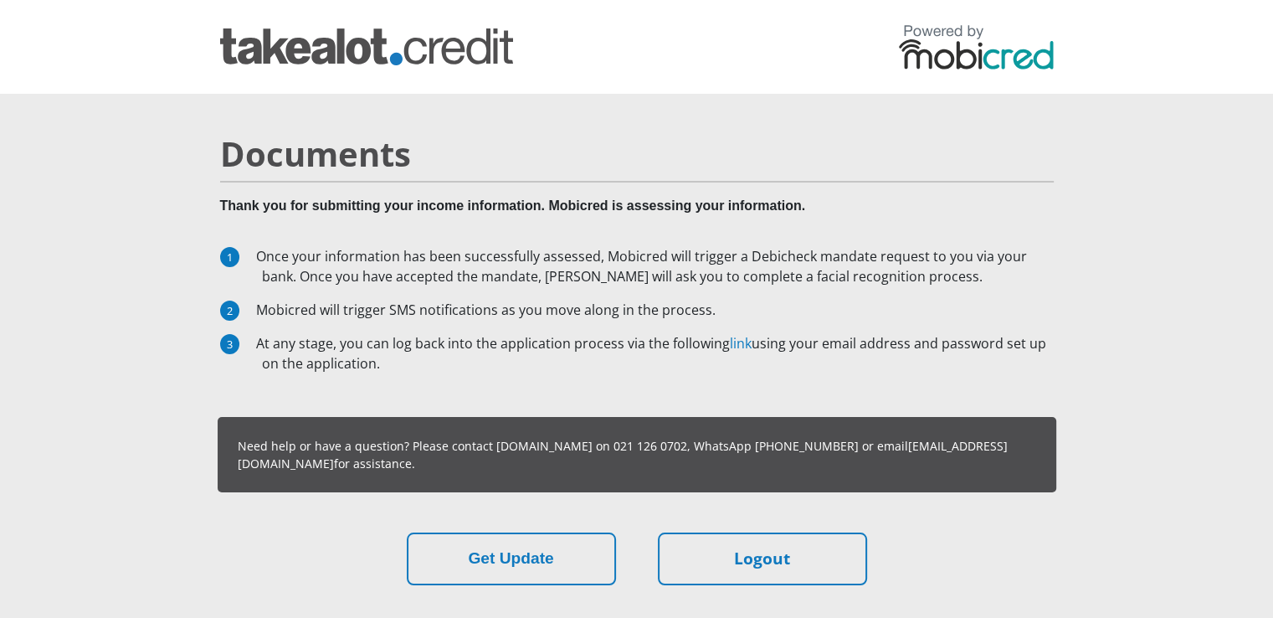
scroll to position [102, 0]
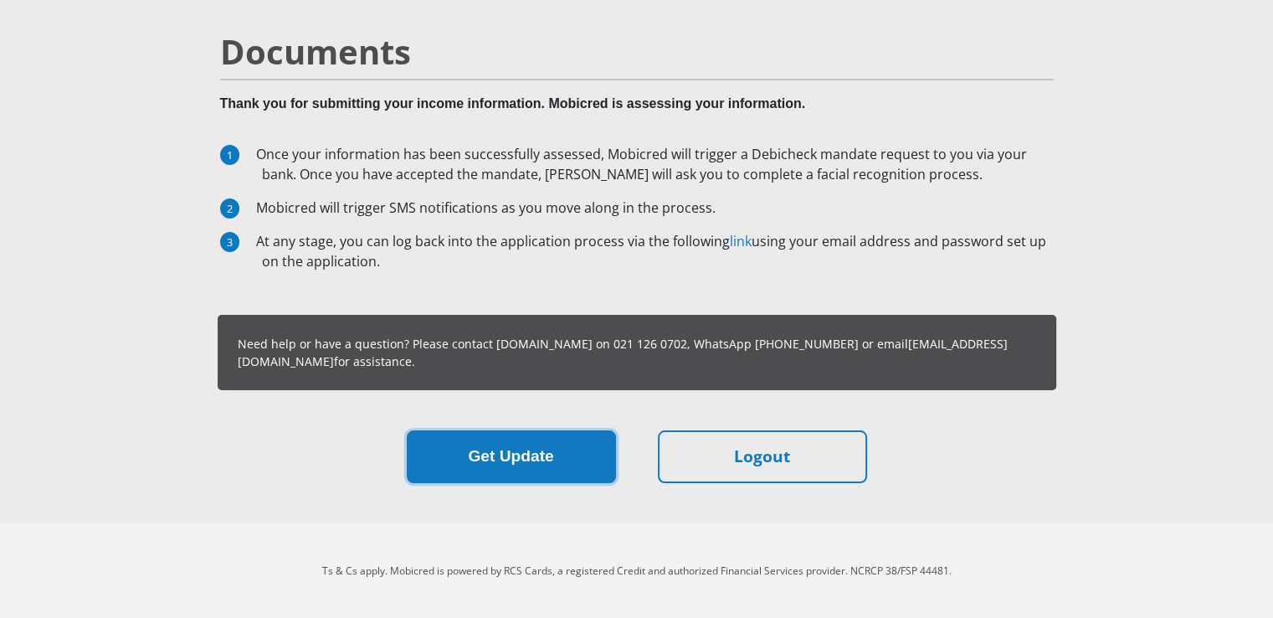
click at [488, 454] on button "Get Update" at bounding box center [511, 456] width 209 height 53
